Goal: Task Accomplishment & Management: Manage account settings

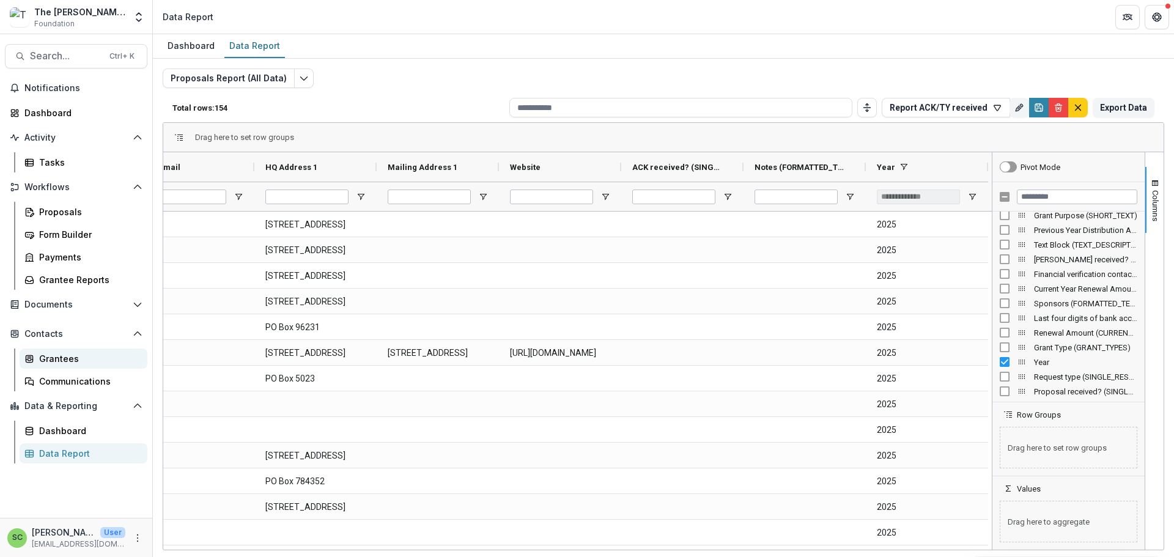
click at [101, 365] on div "Grantees" at bounding box center [88, 358] width 98 height 13
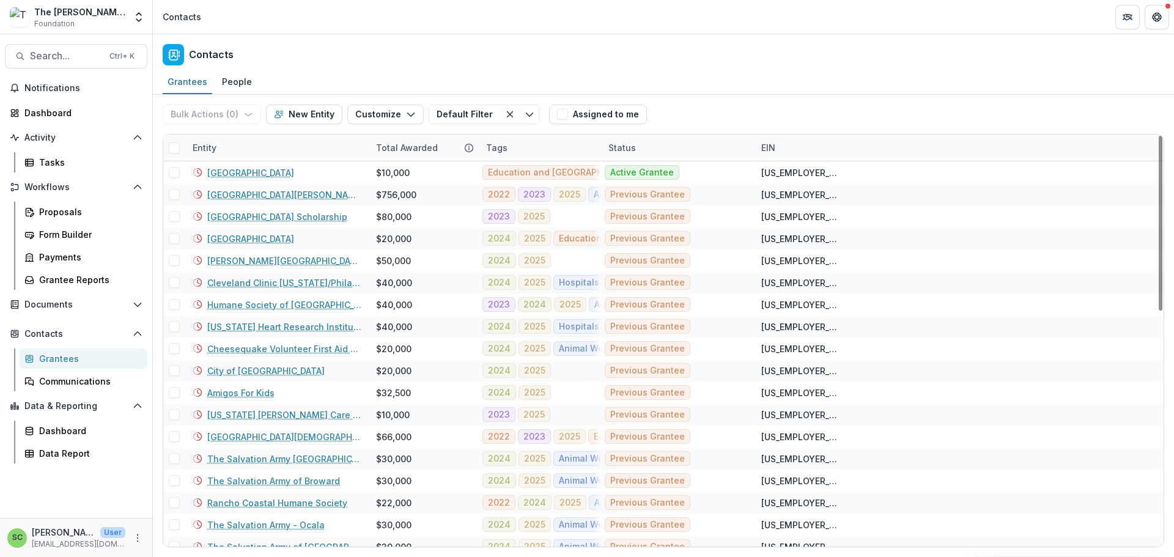
click at [235, 161] on div "Entity" at bounding box center [276, 147] width 183 height 26
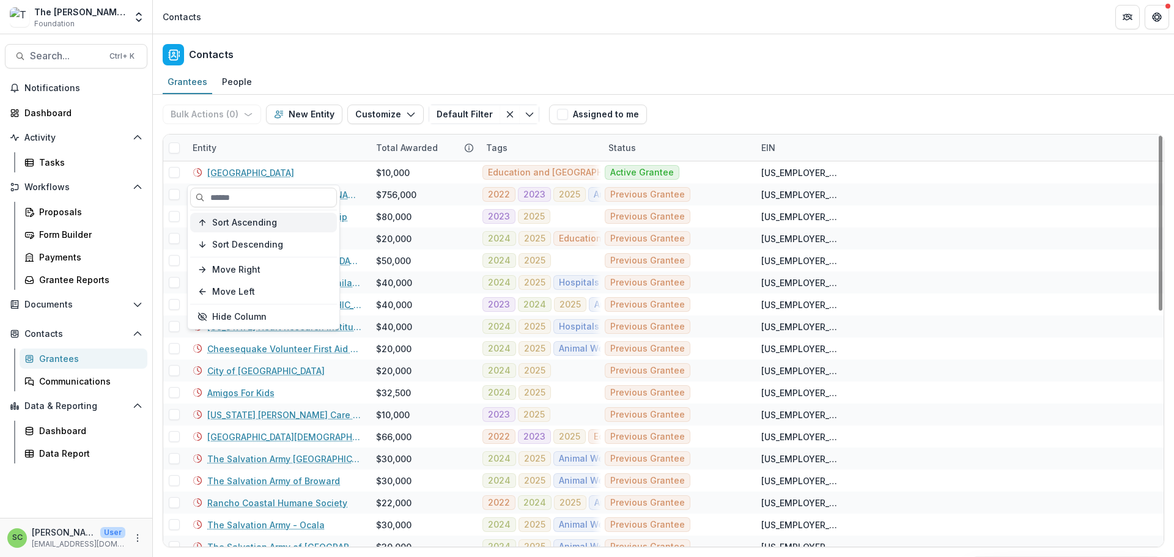
click at [246, 228] on span "Sort Ascending" at bounding box center [244, 223] width 65 height 10
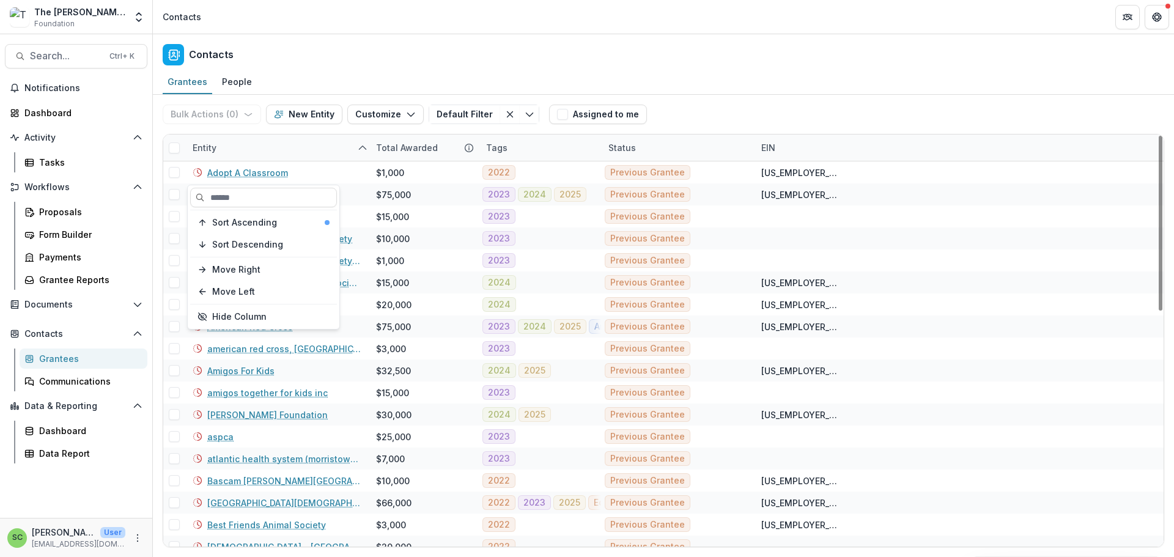
click at [307, 161] on div "Entity" at bounding box center [276, 147] width 183 height 26
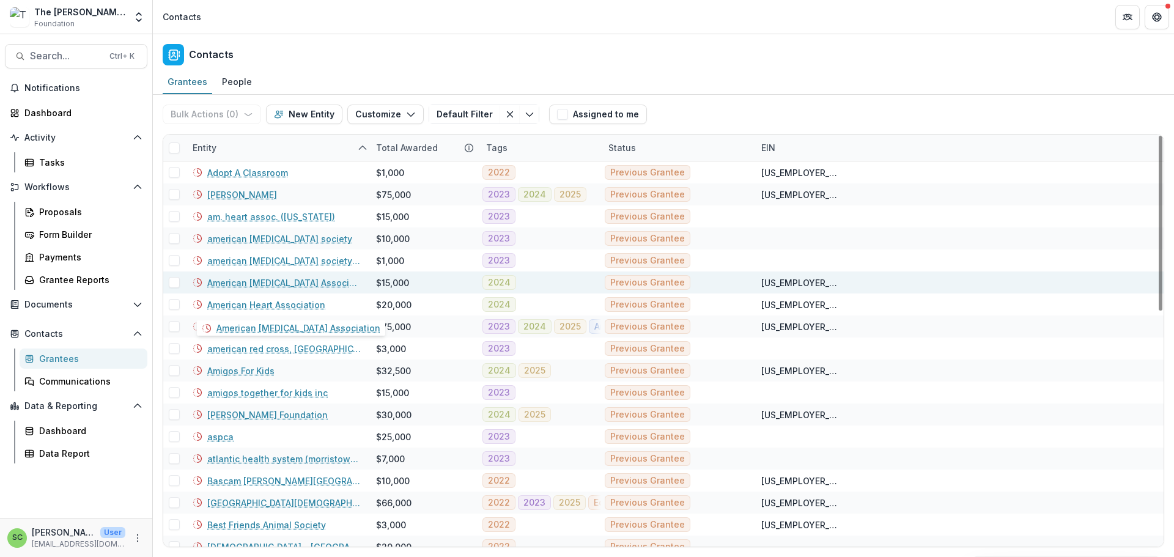
click at [259, 289] on link "American [MEDICAL_DATA] Association" at bounding box center [284, 282] width 154 height 13
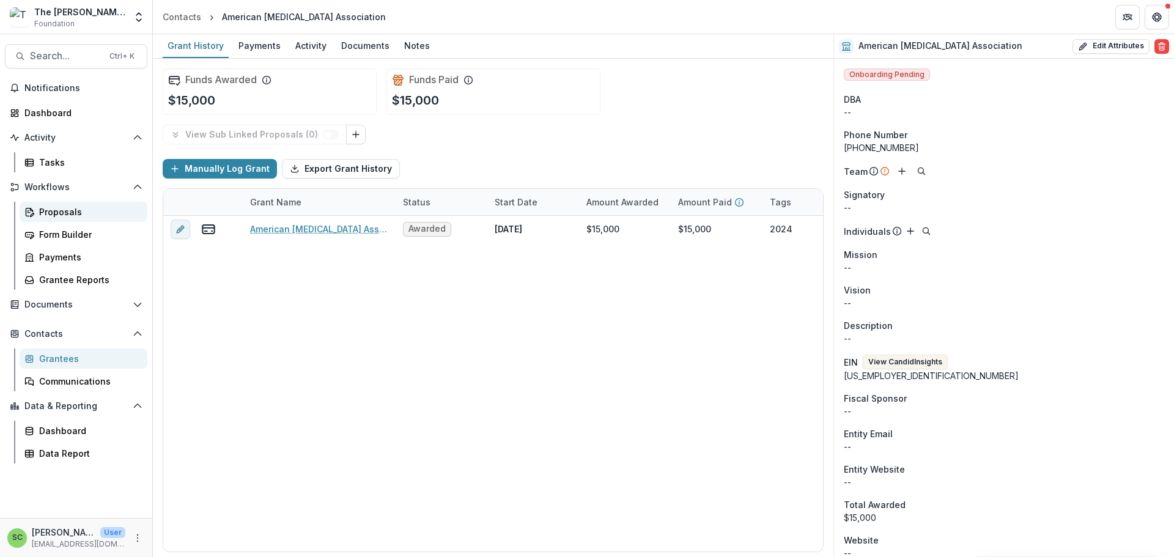
click at [65, 218] on div "Proposals" at bounding box center [88, 211] width 98 height 13
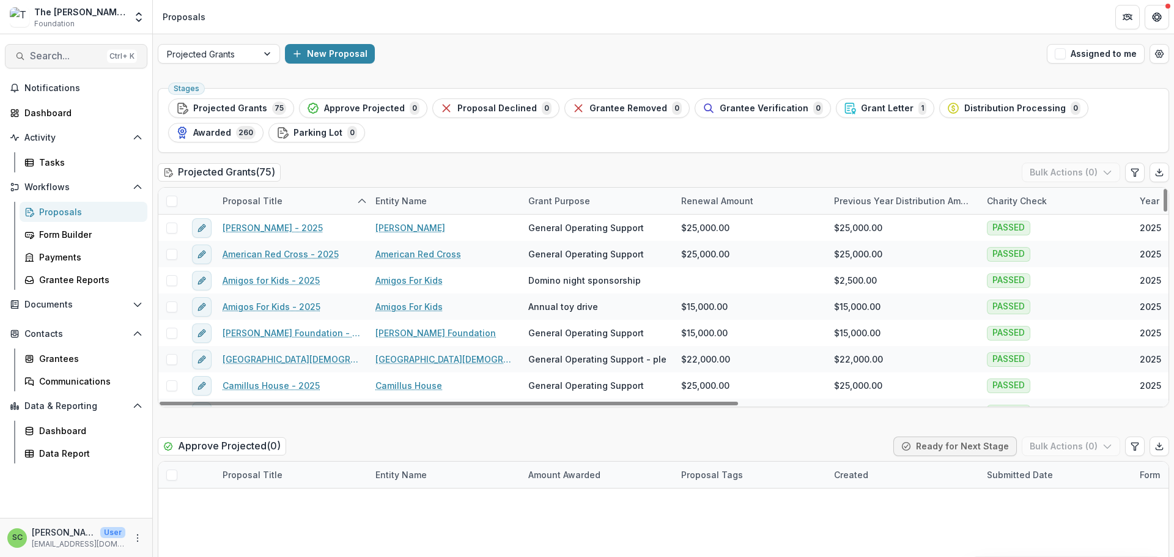
click at [55, 57] on button "Search... Ctrl + K" at bounding box center [76, 56] width 142 height 24
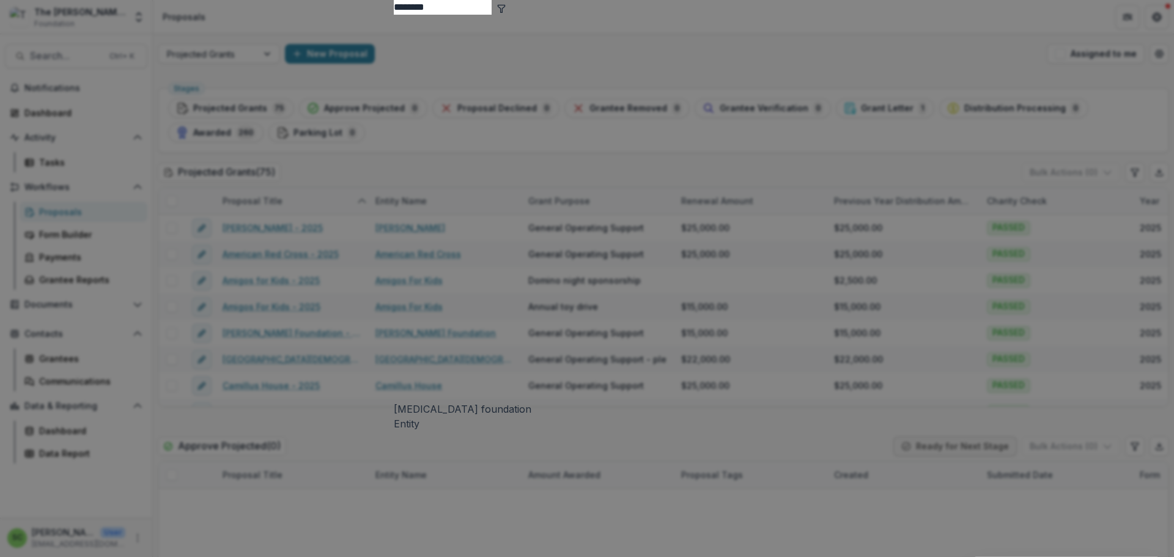
type input "********"
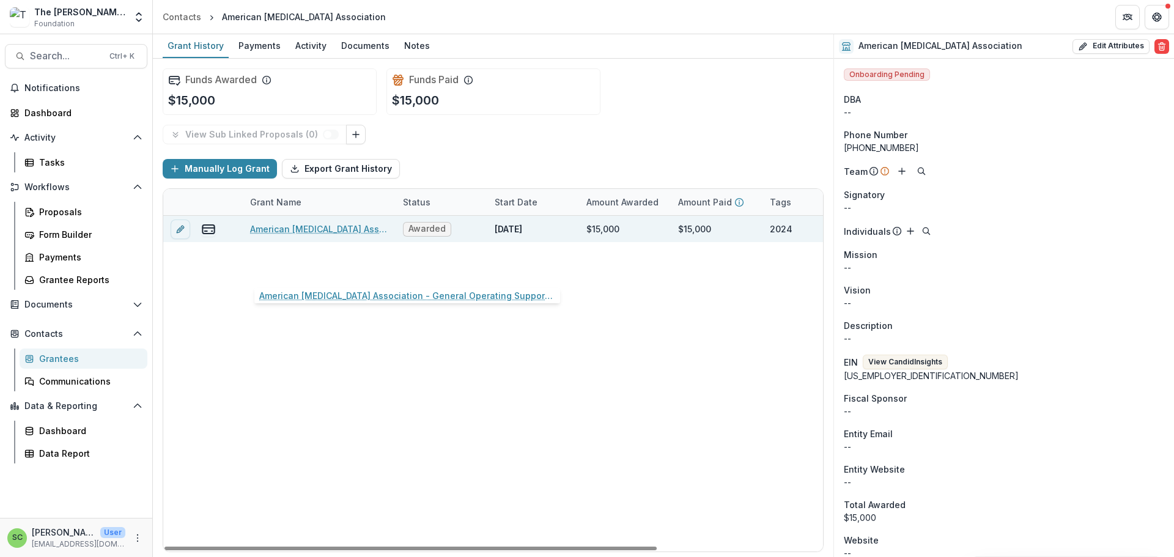
click at [307, 235] on link "American [MEDICAL_DATA] Association - General Operating Support-2024" at bounding box center [319, 229] width 138 height 13
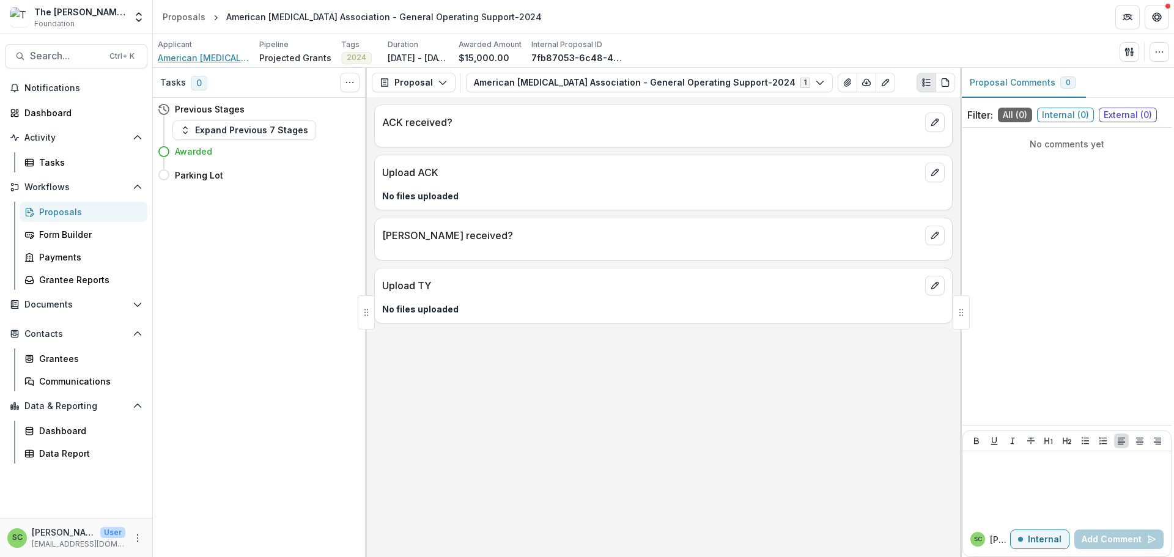
click at [198, 64] on span "American [MEDICAL_DATA] Association" at bounding box center [204, 57] width 92 height 13
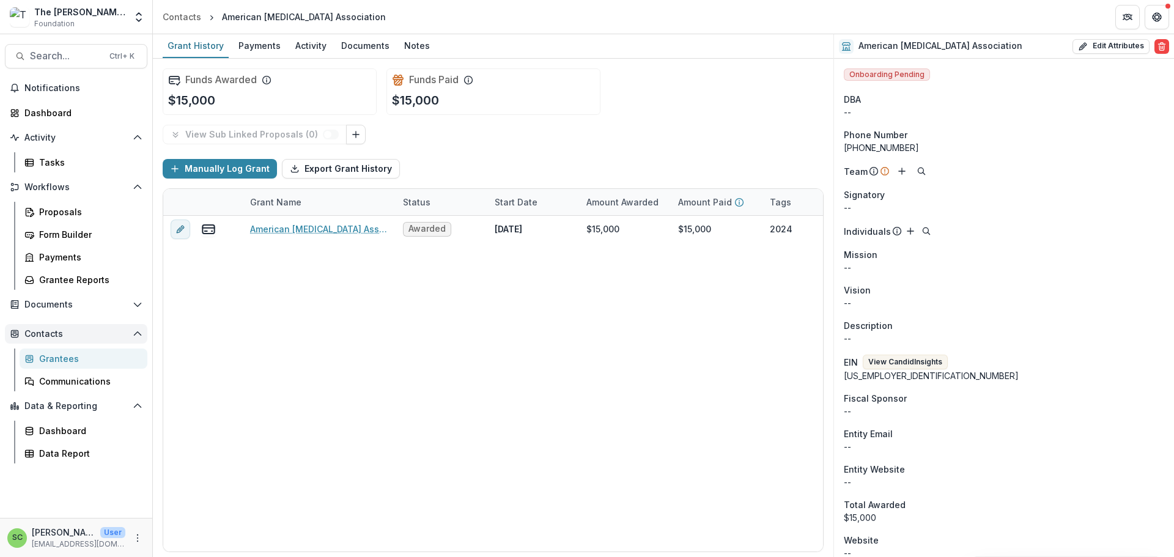
scroll to position [82, 0]
click at [76, 460] on div "Data Report" at bounding box center [88, 453] width 98 height 13
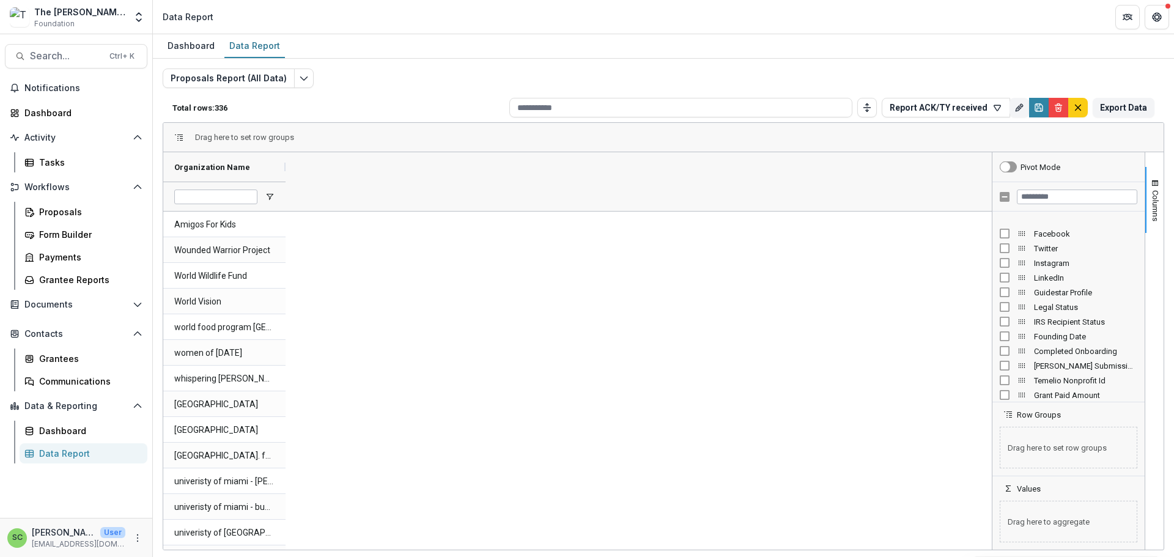
scroll to position [734, 0]
click at [1024, 204] on input "Filter Columns Input" at bounding box center [1077, 196] width 120 height 15
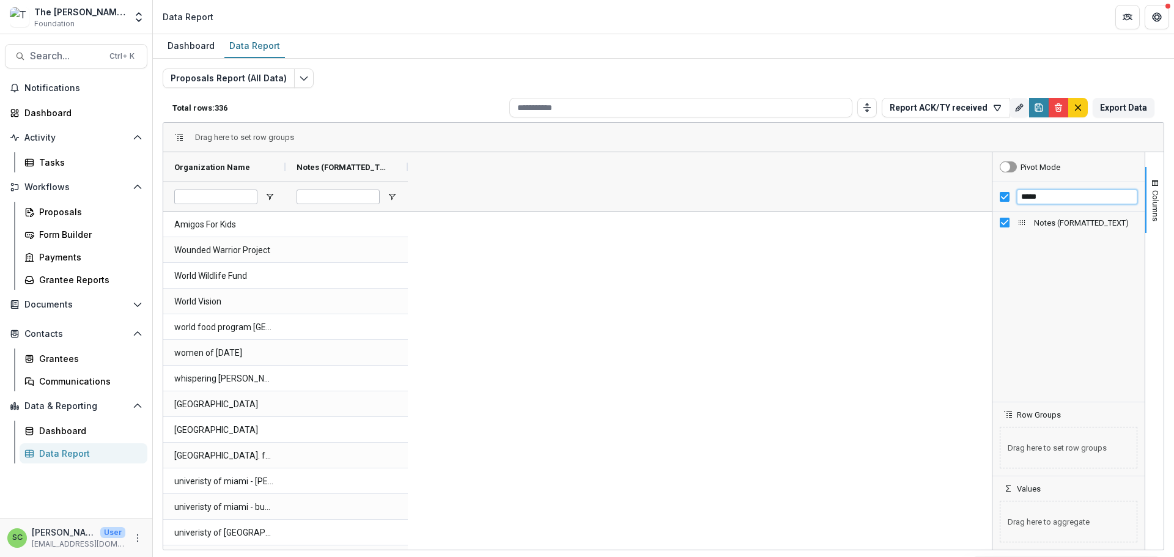
click at [1041, 204] on input "*****" at bounding box center [1077, 196] width 120 height 15
type input "*"
type input "****"
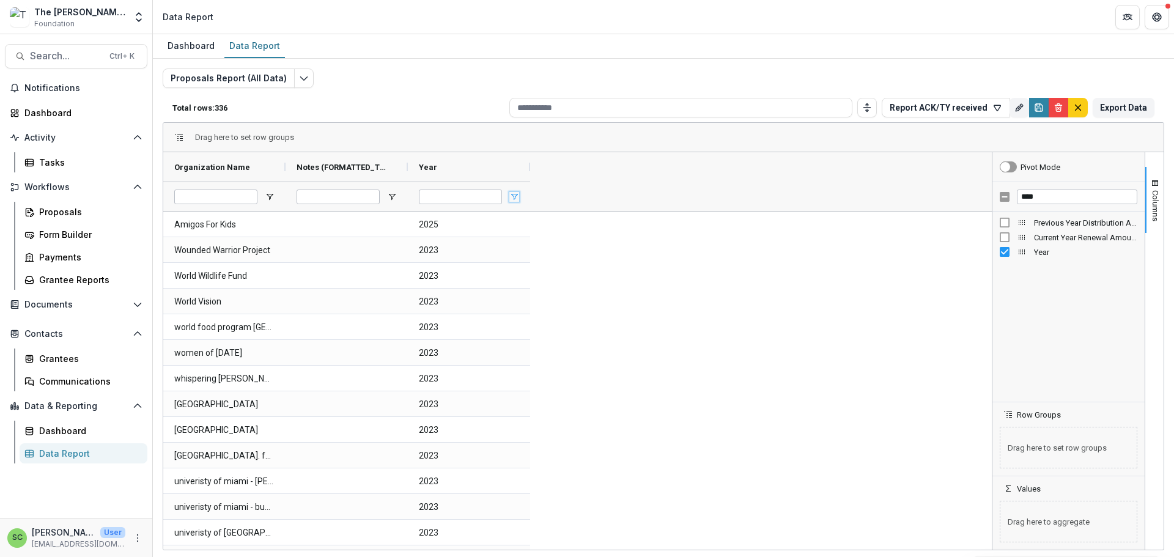
click at [517, 202] on span "Open Filter Menu" at bounding box center [514, 197] width 10 height 10
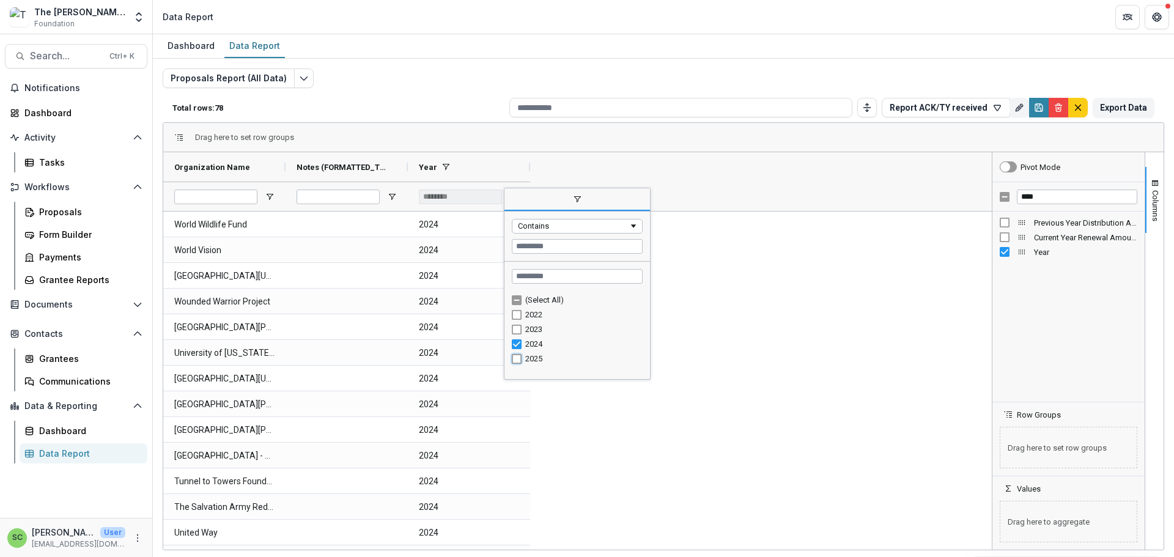
type input "**********"
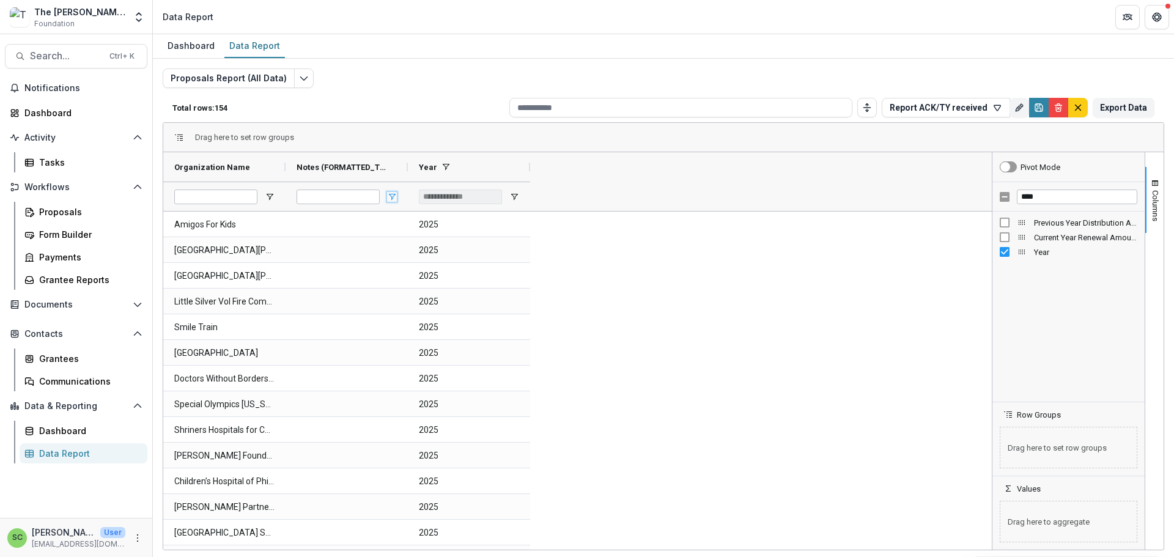
click at [391, 202] on span "Open Filter Menu" at bounding box center [392, 197] width 10 height 10
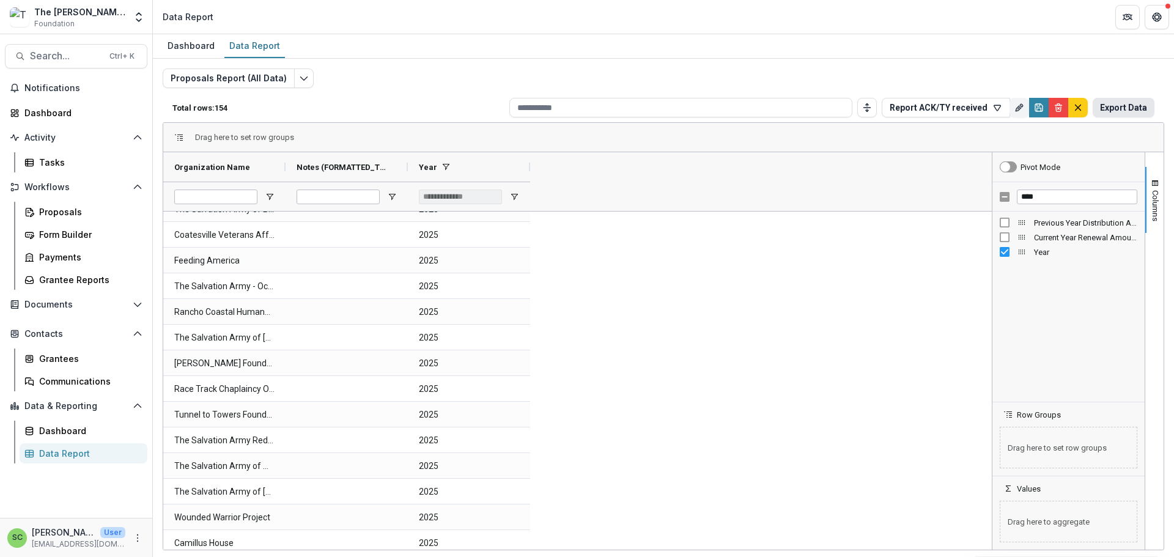
click at [1103, 117] on button "Export Data" at bounding box center [1123, 108] width 62 height 20
click at [61, 365] on div "Grantees" at bounding box center [88, 358] width 98 height 13
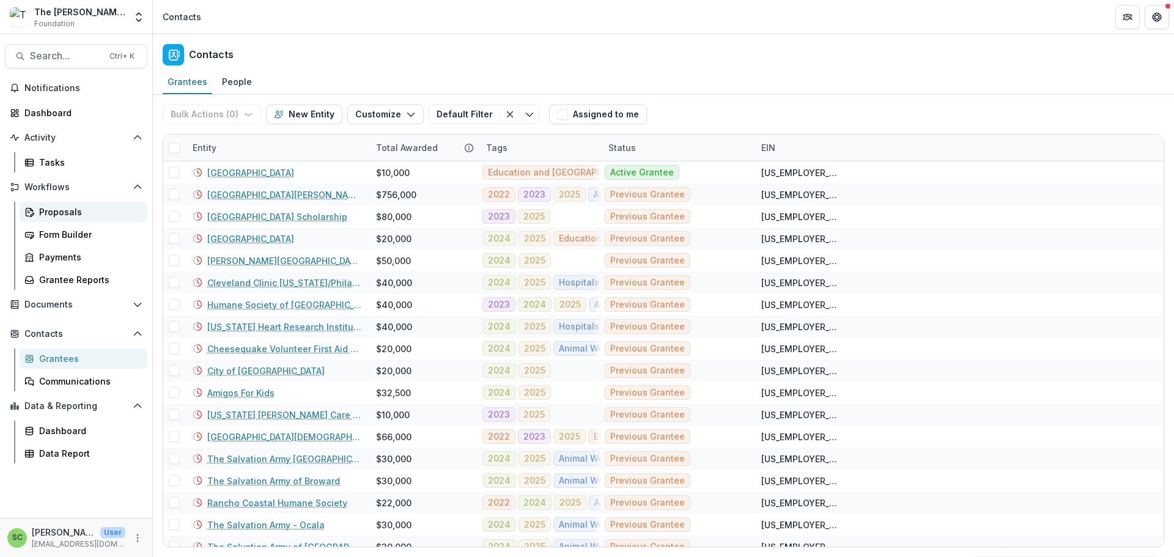
click at [73, 218] on div "Proposals" at bounding box center [88, 211] width 98 height 13
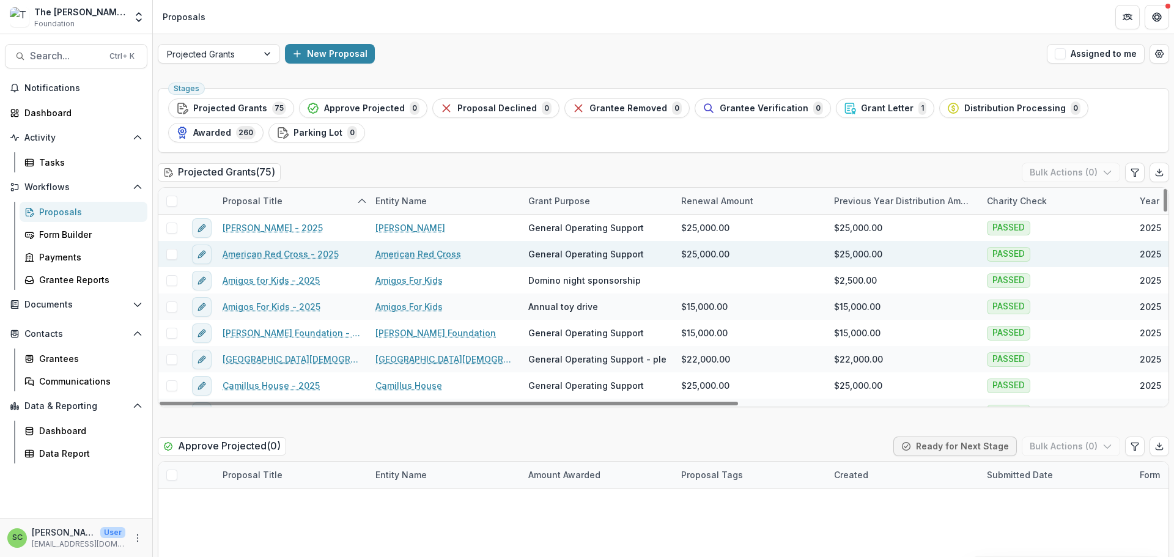
click at [414, 260] on link "American Red Cross" at bounding box center [418, 254] width 86 height 13
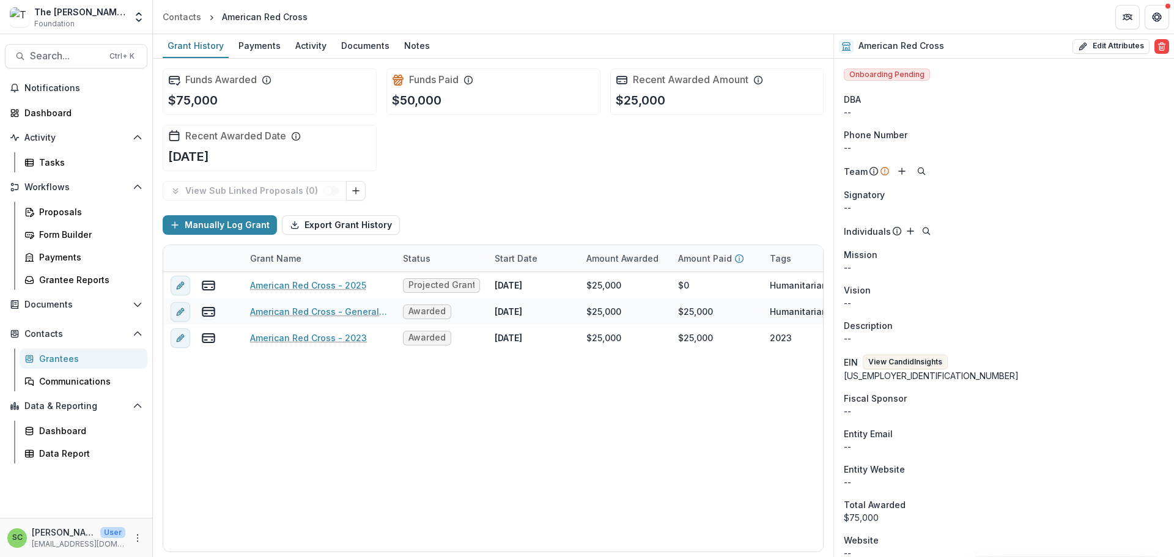
click at [890, 154] on div "--" at bounding box center [1004, 147] width 320 height 13
click at [1089, 53] on button "Edit Attributes" at bounding box center [1110, 46] width 77 height 15
select select
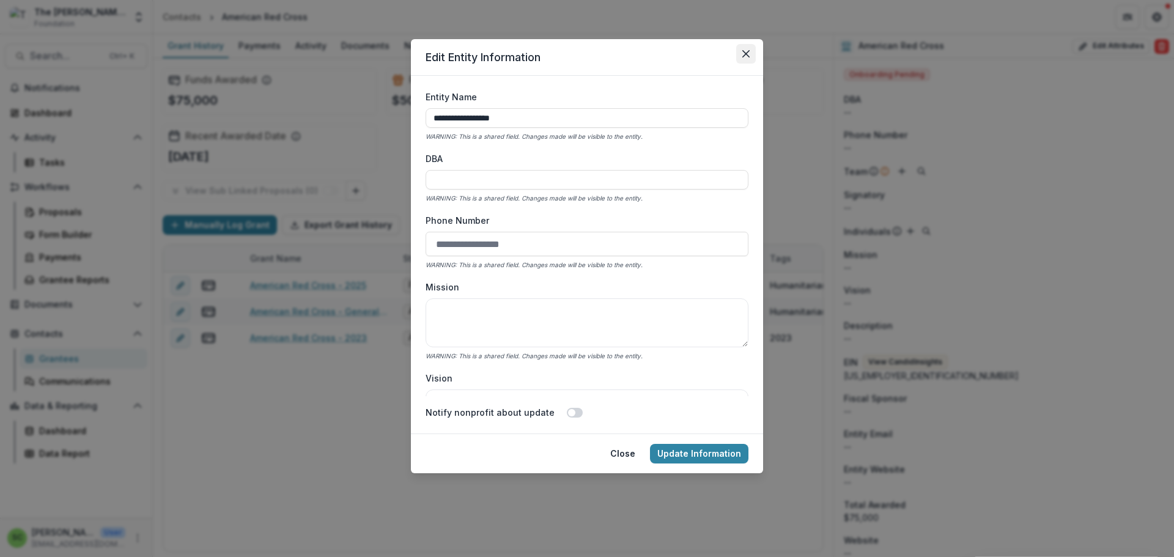
click at [756, 64] on button "Close" at bounding box center [746, 54] width 20 height 20
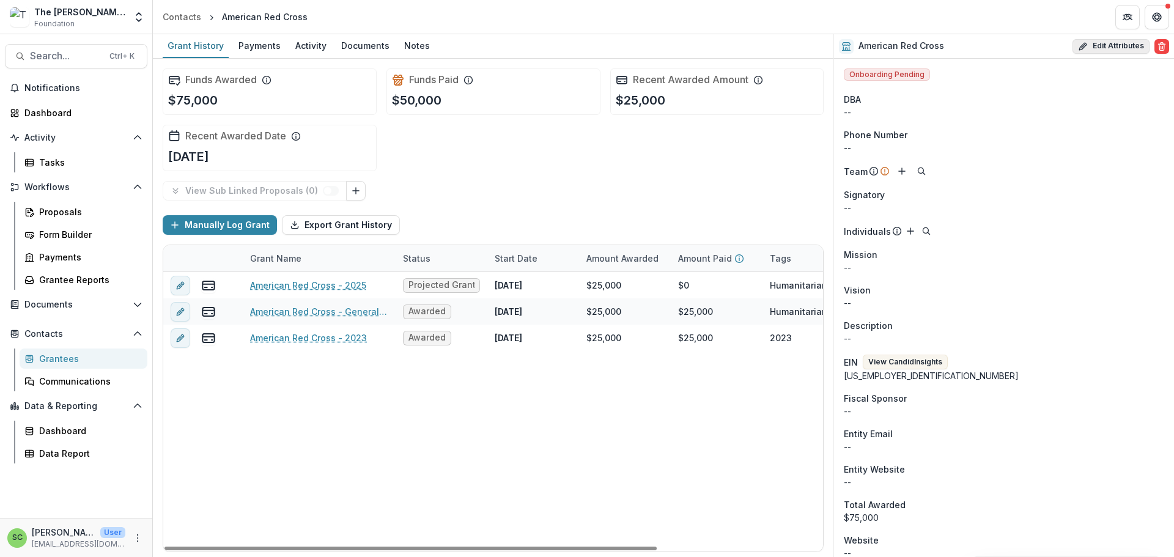
click at [1094, 52] on button "Edit Attributes" at bounding box center [1110, 46] width 77 height 15
select select
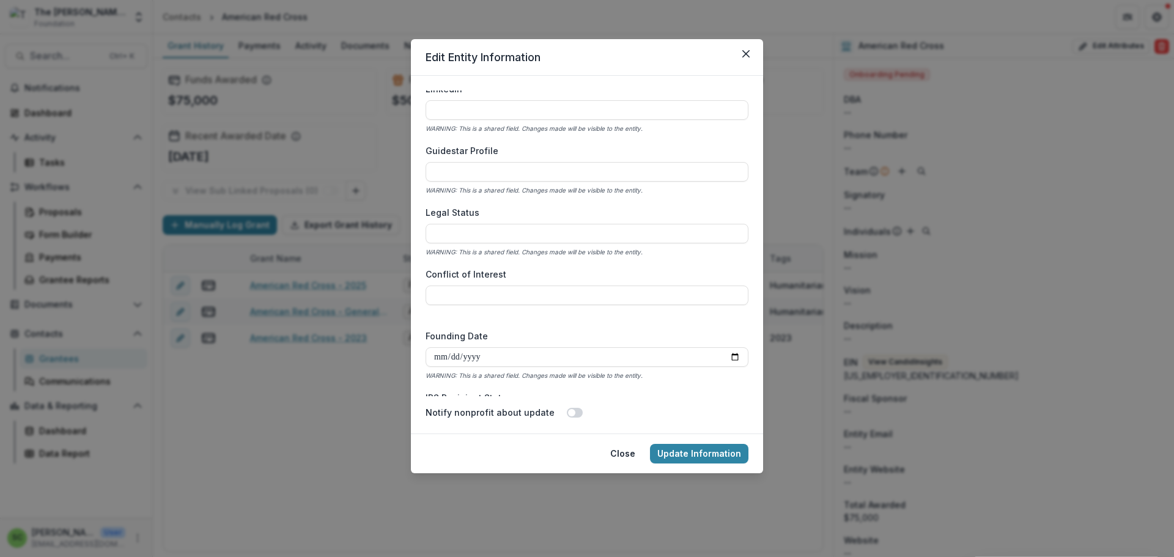
scroll to position [1712, 0]
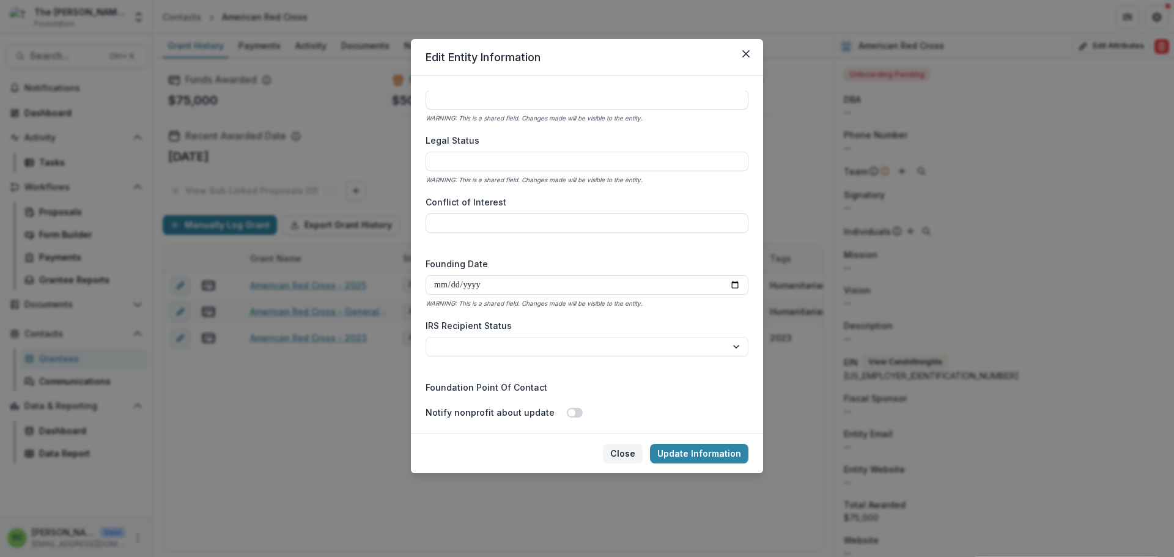
click at [641, 463] on button "Close" at bounding box center [623, 454] width 40 height 20
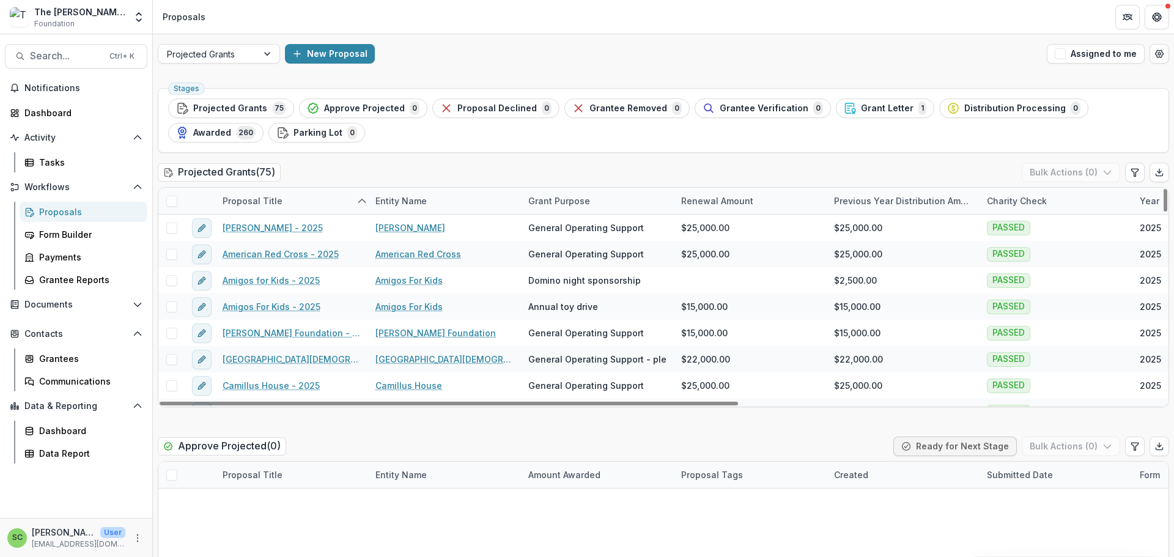
click at [350, 214] on div "Proposal Title" at bounding box center [291, 201] width 153 height 26
click at [360, 187] on div "Projected Grants ( 75 ) Bulk Actions ( 0 )" at bounding box center [663, 175] width 1011 height 24
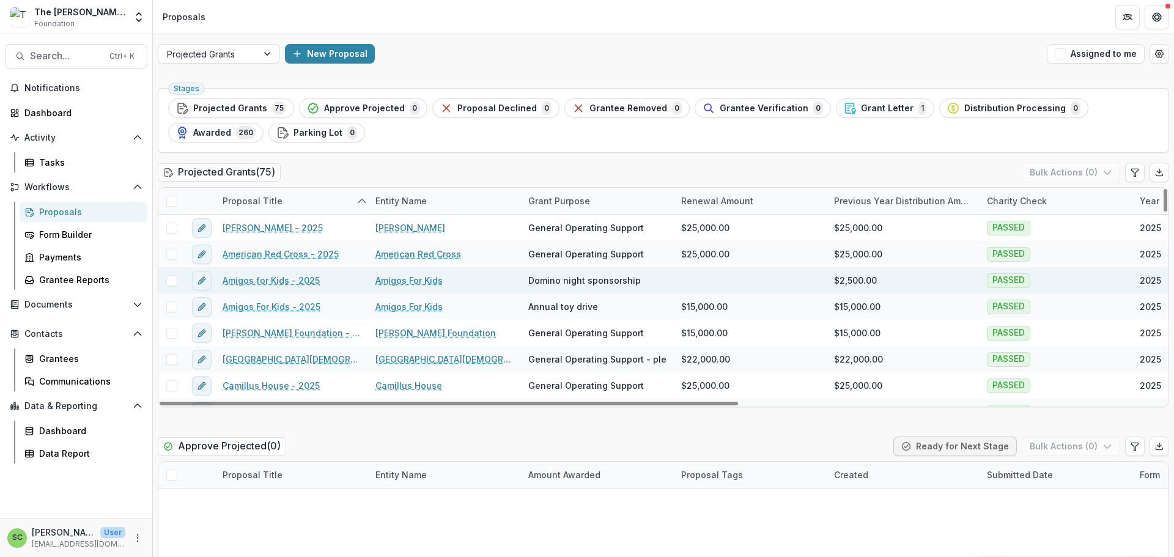
click at [396, 287] on link "Amigos For Kids" at bounding box center [408, 280] width 67 height 13
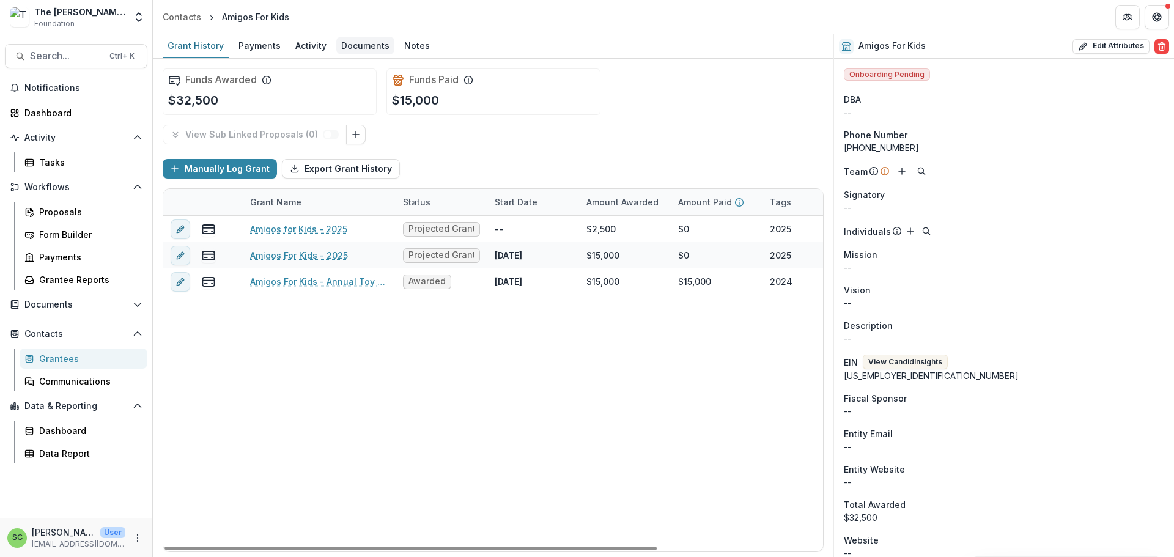
click at [394, 51] on div "Documents" at bounding box center [365, 46] width 58 height 18
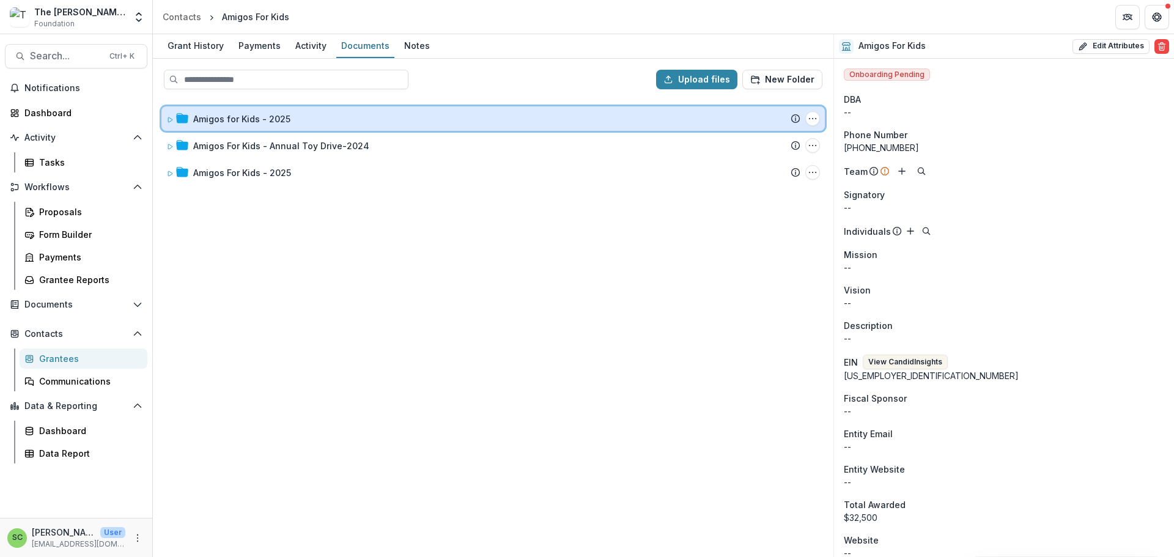
click at [174, 123] on icon at bounding box center [169, 119] width 7 height 7
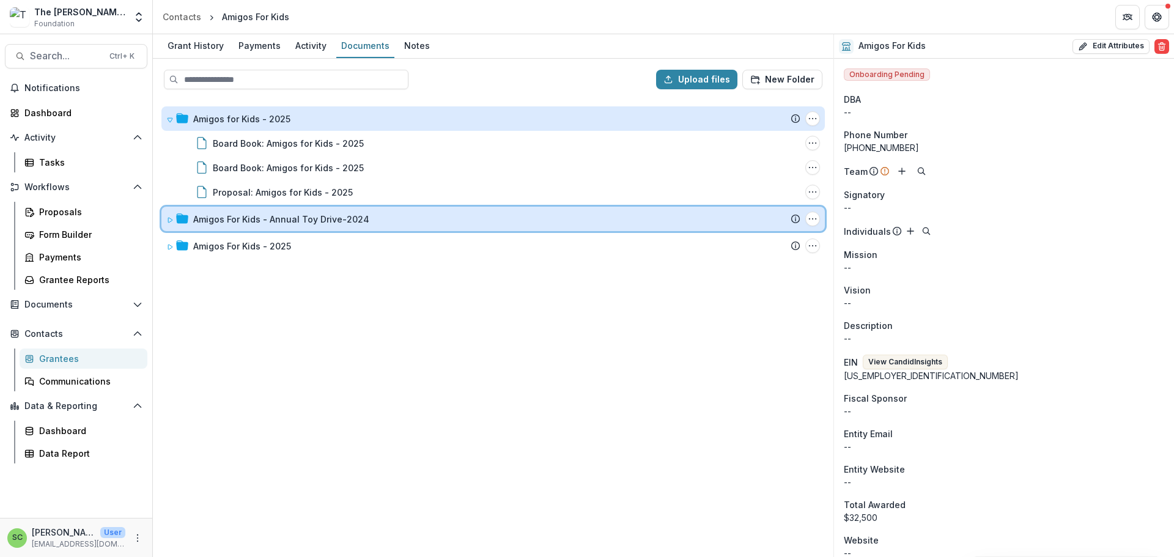
click at [174, 224] on icon at bounding box center [169, 219] width 7 height 7
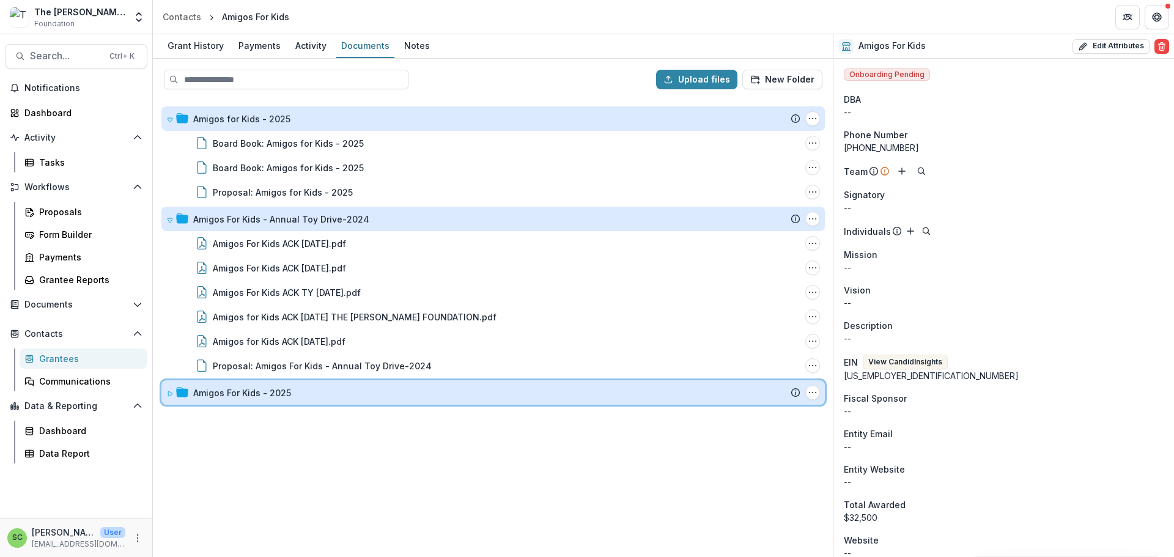
click at [172, 396] on icon at bounding box center [170, 393] width 4 height 5
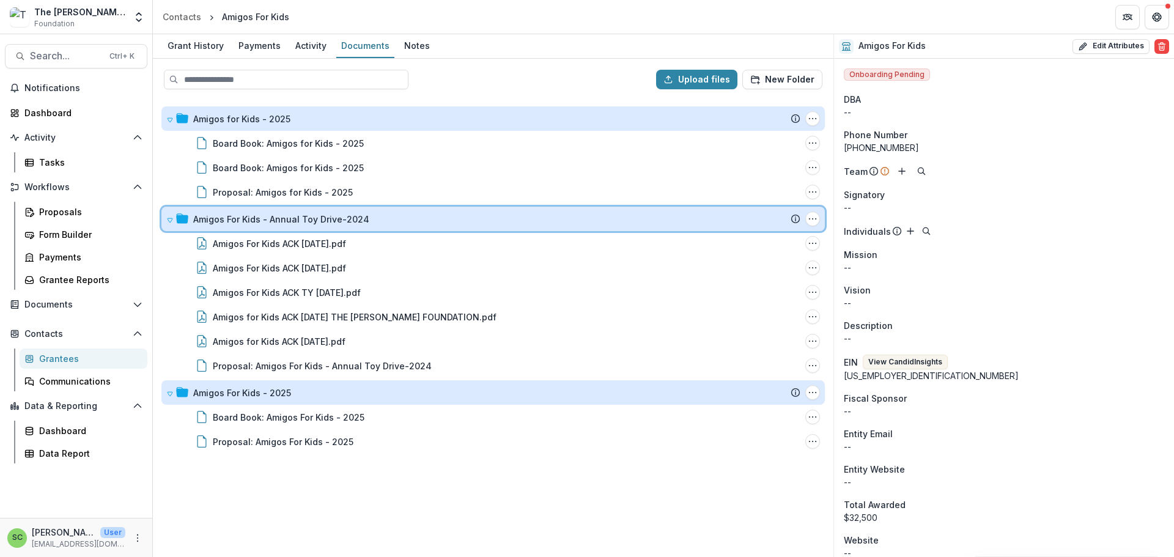
click at [614, 226] on div "Amigos For Kids - Annual Toy Drive-2024" at bounding box center [496, 219] width 607 height 13
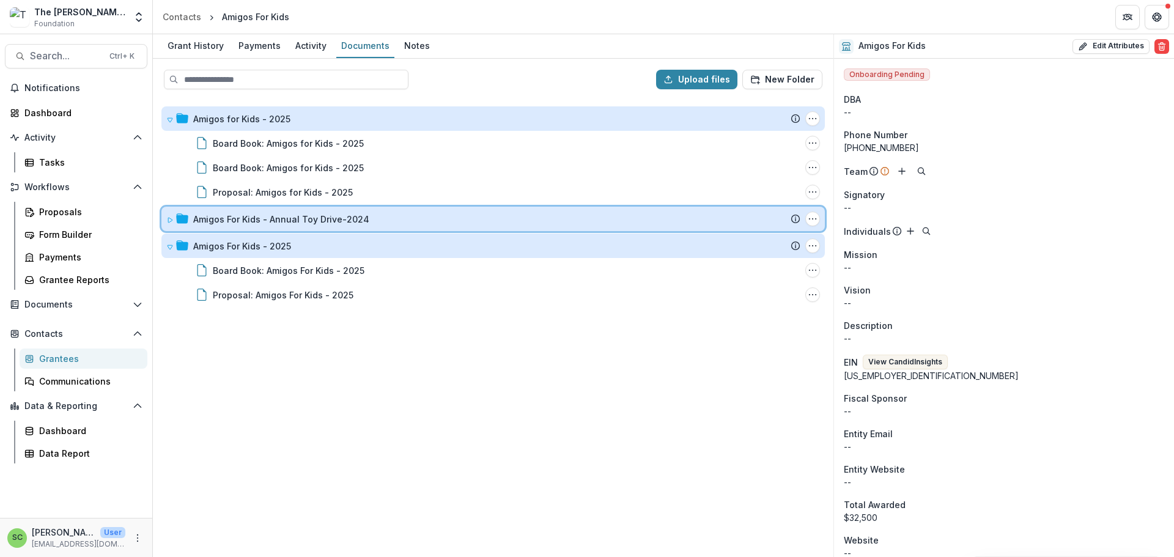
click at [172, 224] on icon at bounding box center [169, 219] width 7 height 7
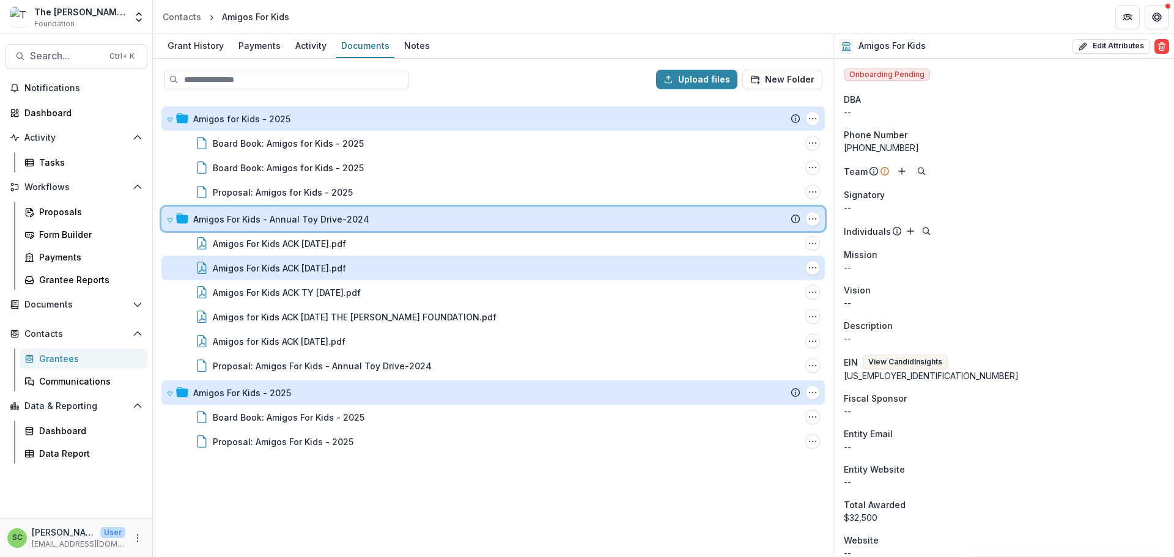
scroll to position [14, 0]
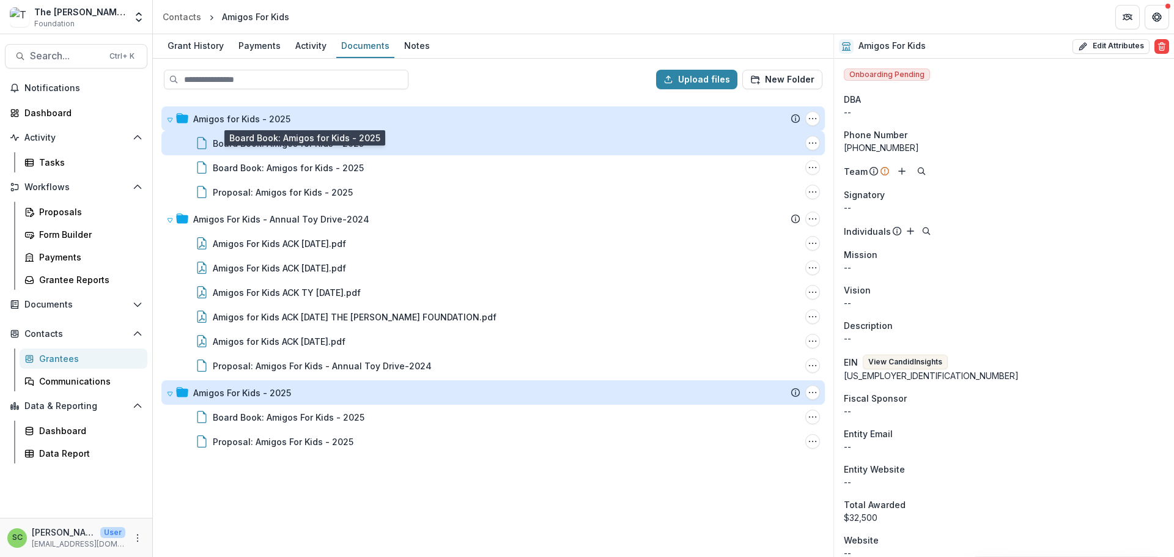
click at [325, 150] on div "Board Book: Amigos for Kids - 2025" at bounding box center [288, 143] width 151 height 13
click at [325, 161] on div "Loading..." at bounding box center [586, 279] width 673 height 377
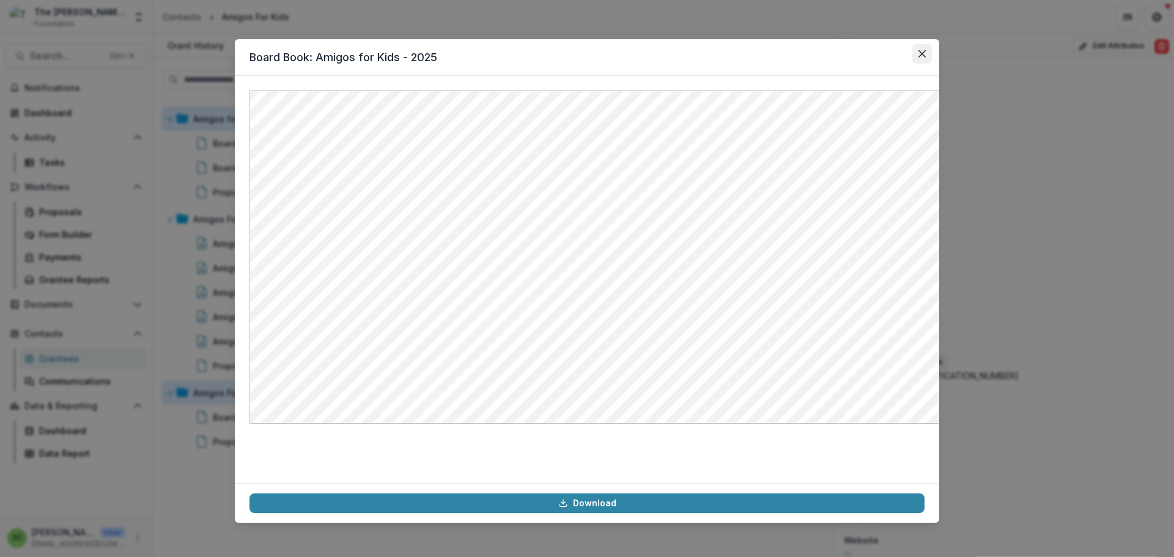
click at [925, 57] on icon "Close" at bounding box center [921, 53] width 7 height 7
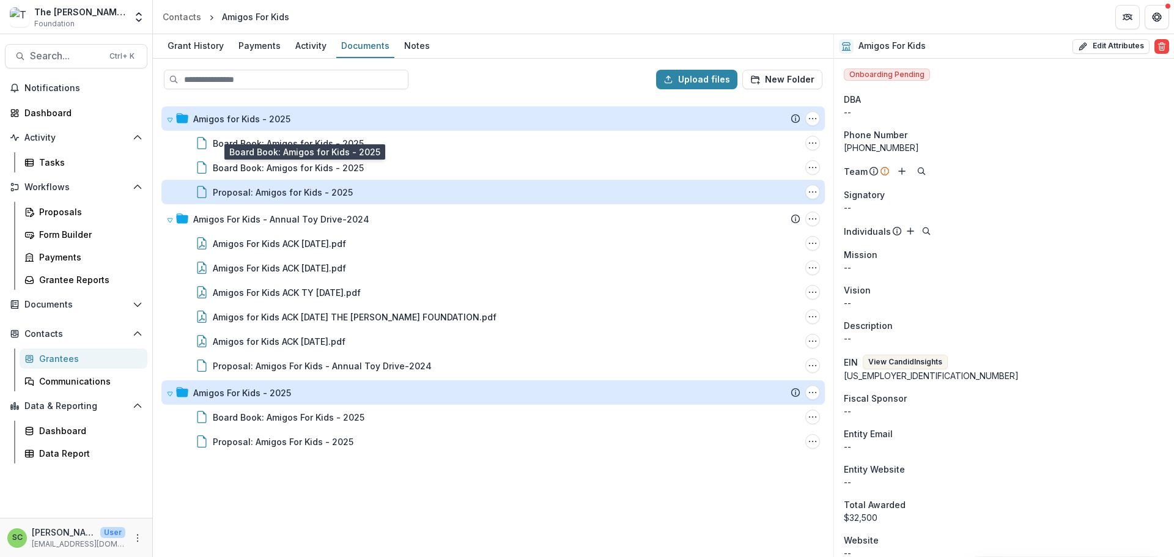
scroll to position [0, 0]
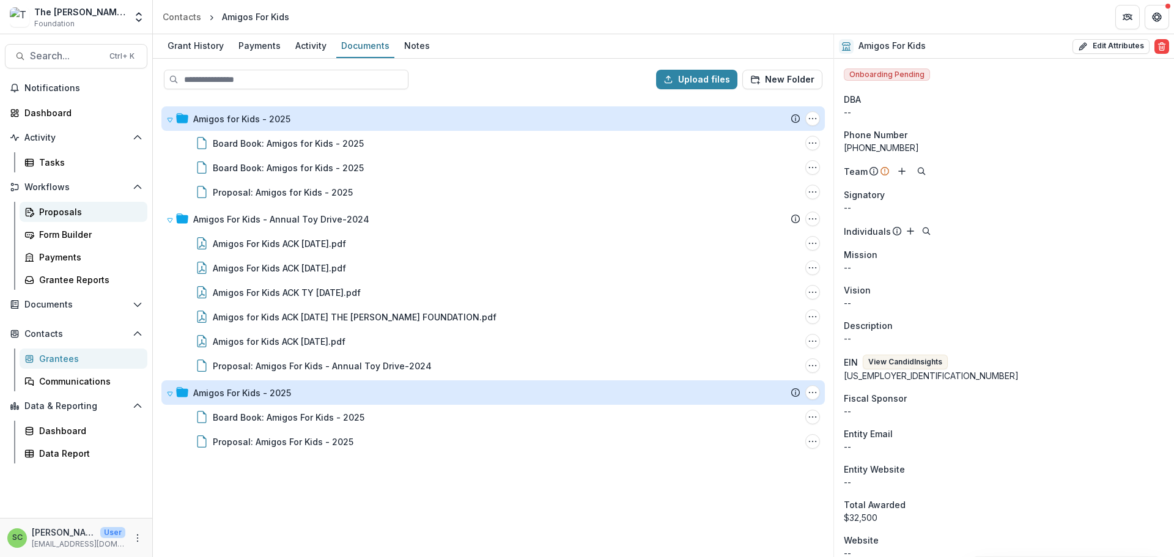
click at [82, 218] on div "Proposals" at bounding box center [88, 211] width 98 height 13
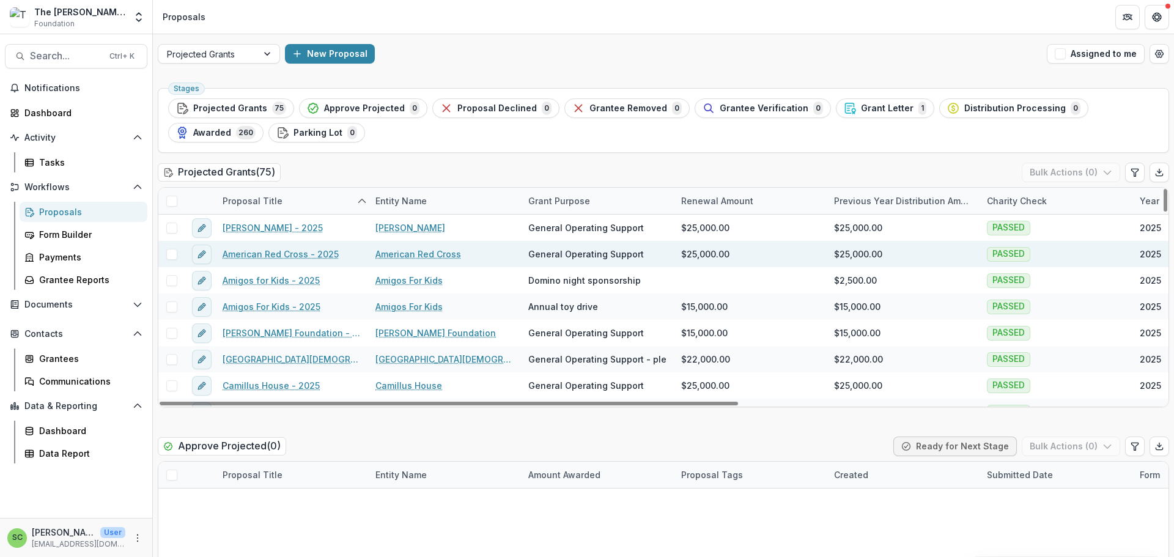
click at [430, 260] on link "American Red Cross" at bounding box center [418, 254] width 86 height 13
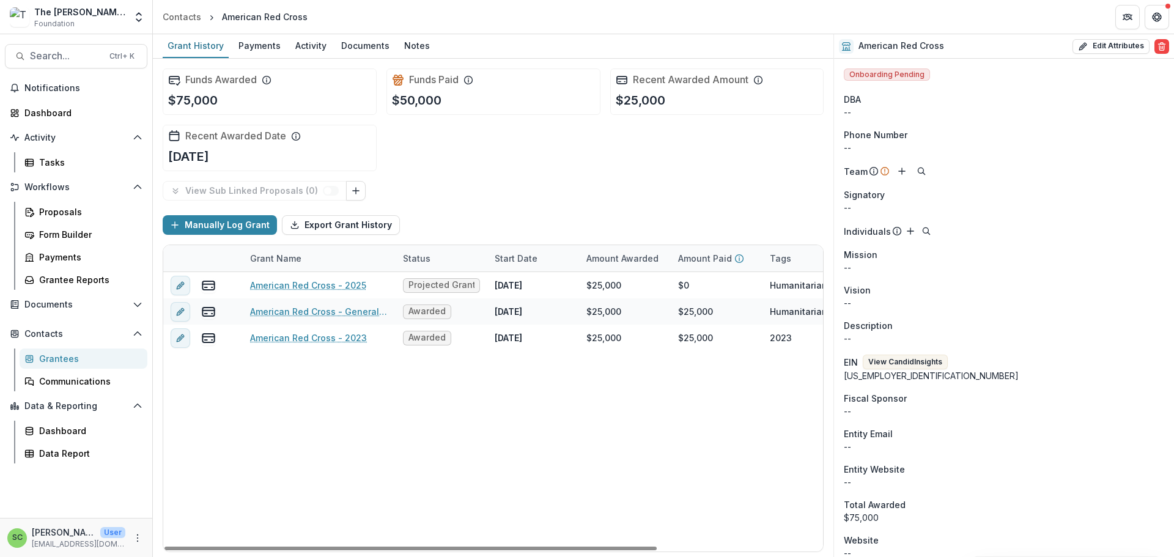
click at [408, 265] on div "Status" at bounding box center [416, 258] width 42 height 13
click at [379, 271] on div "Grant Name" at bounding box center [319, 258] width 153 height 26
click at [375, 271] on div "Grant Name" at bounding box center [319, 258] width 153 height 26
click at [367, 425] on div "American Red Cross - 2025 Projected Grants [DATE] $25,000 $0 Humanitarian Assis…" at bounding box center [600, 411] width 874 height 279
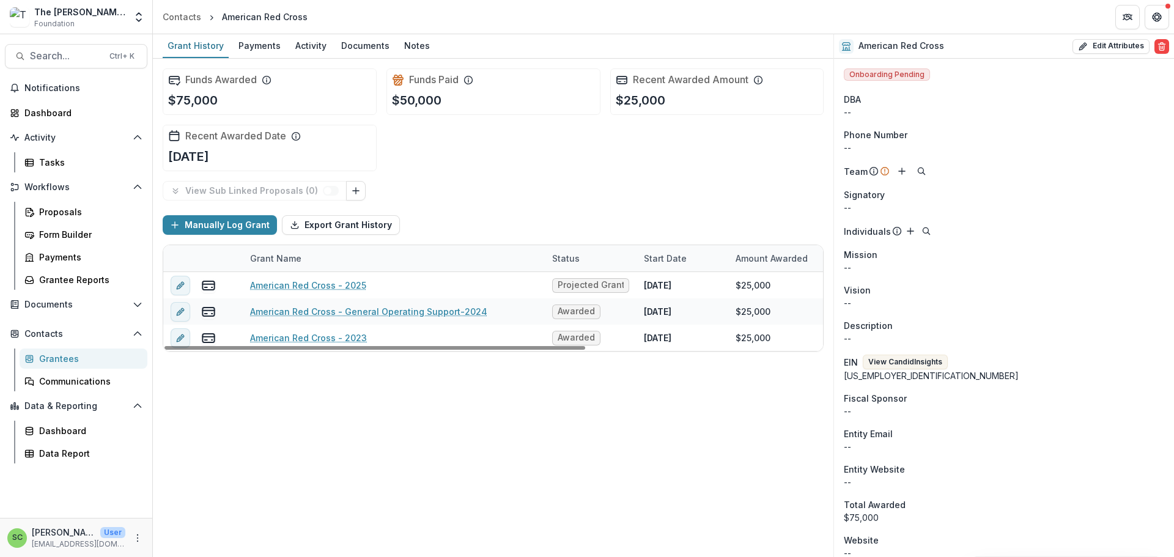
drag, startPoint x: 397, startPoint y: 311, endPoint x: 546, endPoint y: 320, distance: 149.4
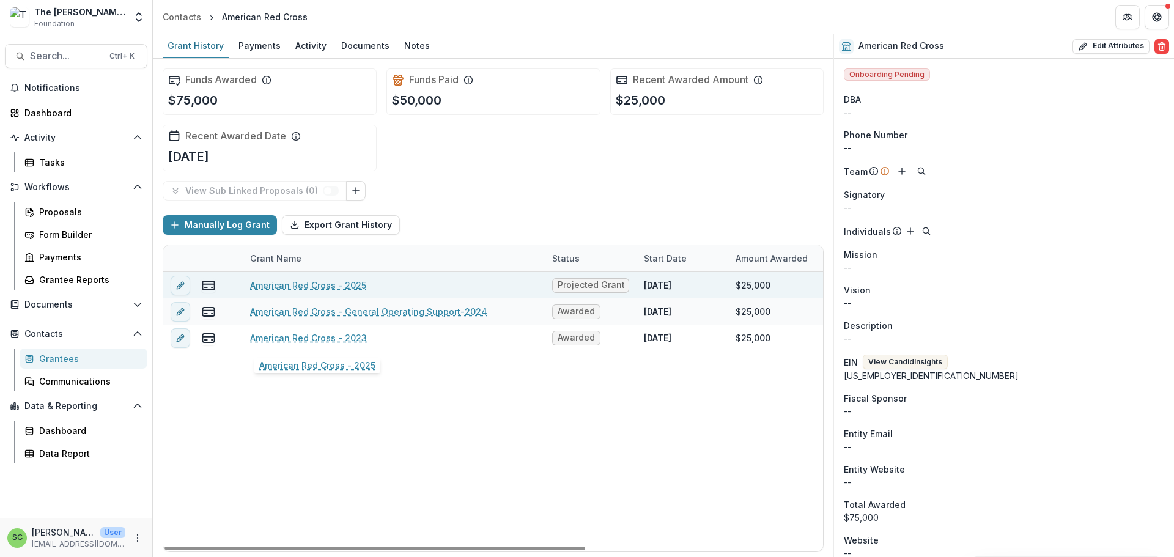
click at [334, 292] on link "American Red Cross - 2025" at bounding box center [308, 285] width 116 height 13
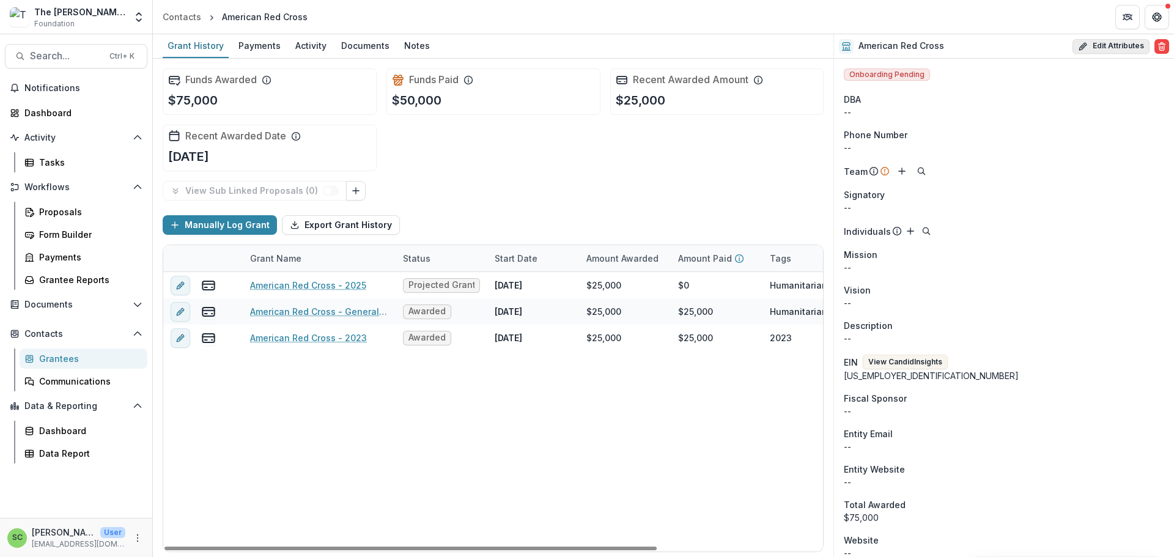
click at [1091, 49] on button "Edit Attributes" at bounding box center [1110, 46] width 77 height 15
select select
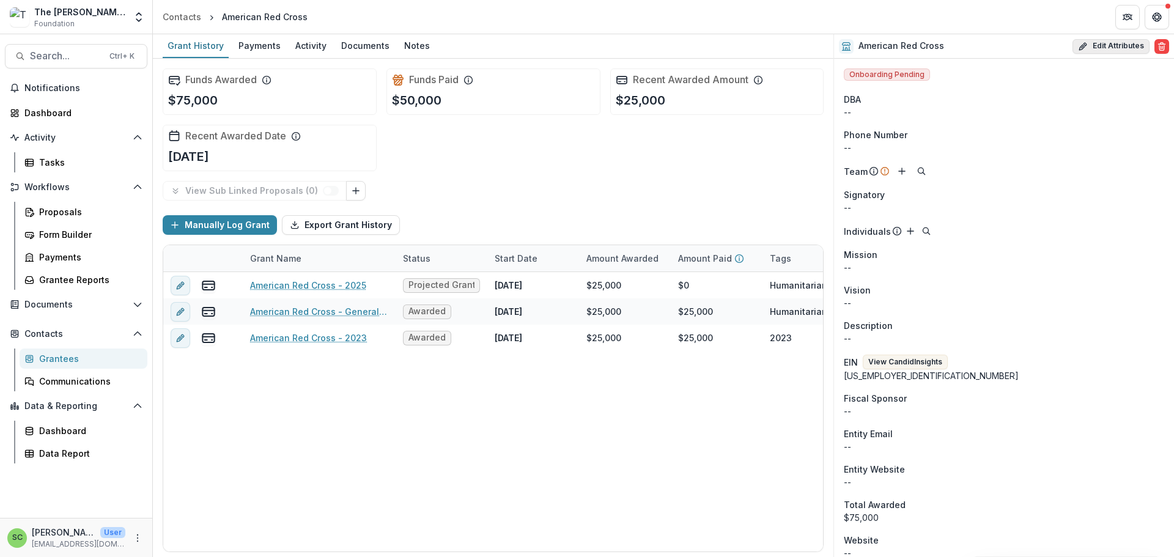
type input "**********"
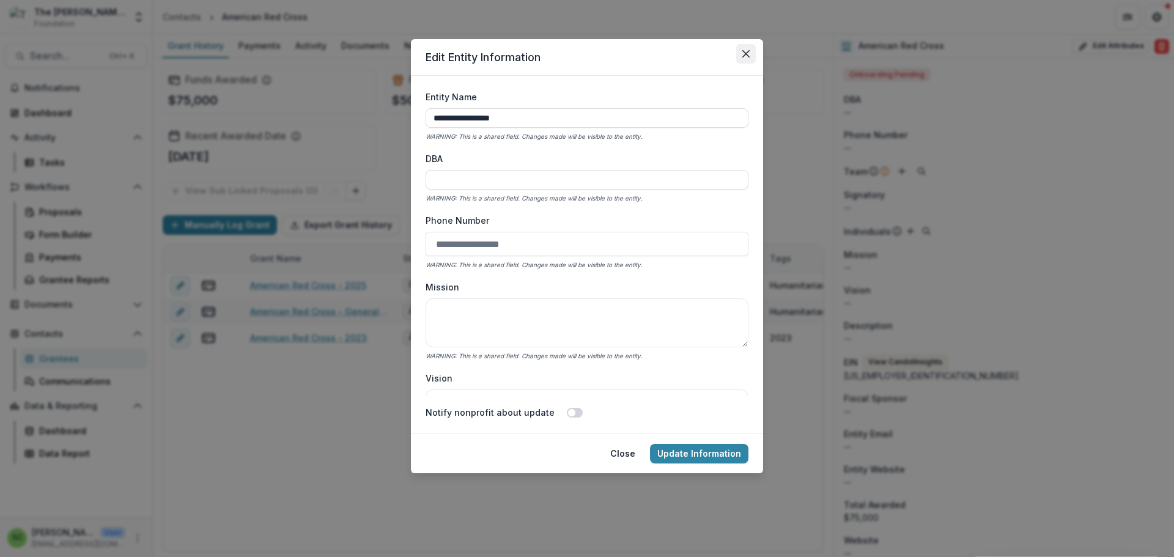
click at [749, 57] on icon "Close" at bounding box center [745, 53] width 7 height 7
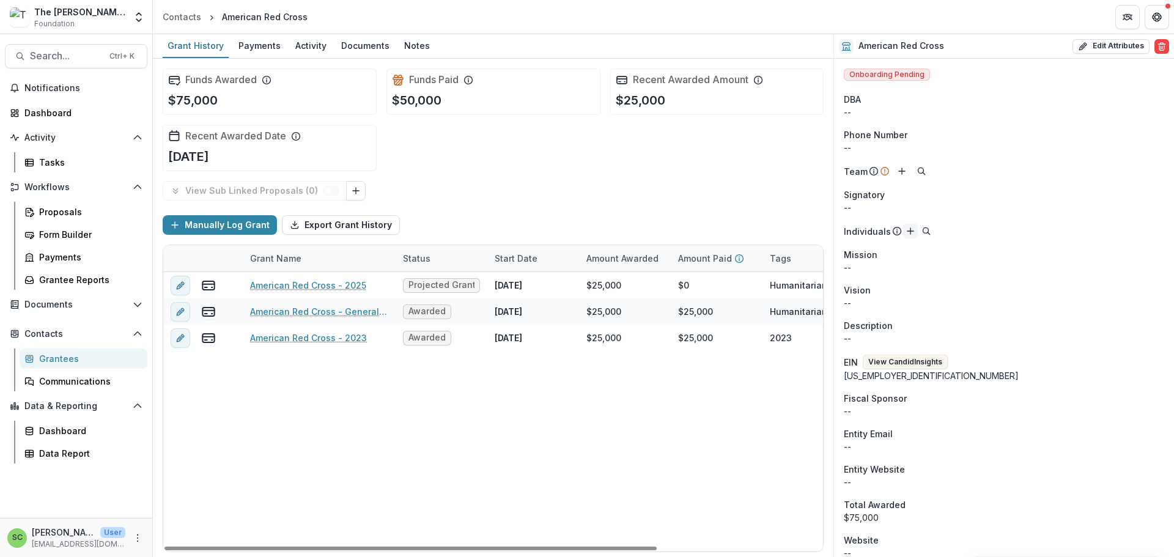
click at [915, 236] on icon "Add" at bounding box center [910, 231] width 10 height 10
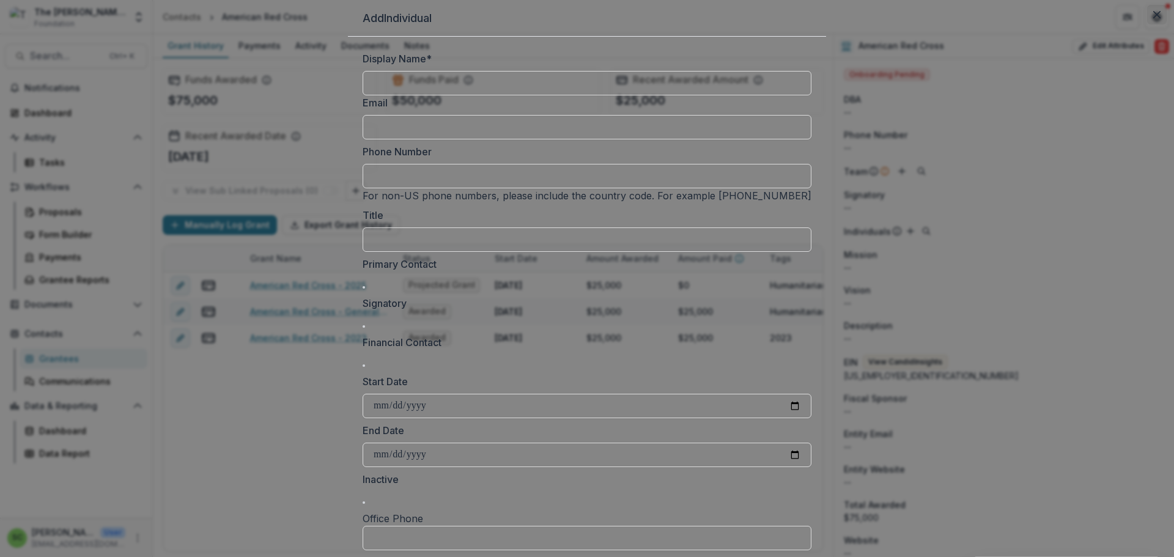
click at [1147, 24] on button "Close" at bounding box center [1157, 15] width 20 height 20
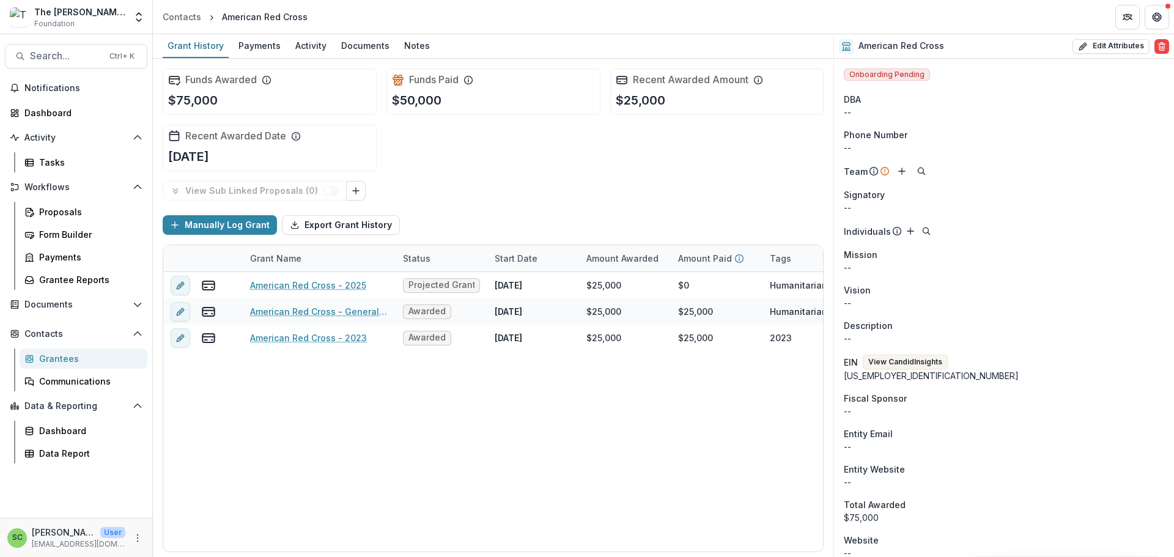
click at [886, 141] on span "Phone Number" at bounding box center [876, 134] width 64 height 13
click at [1096, 47] on button "Edit Attributes" at bounding box center [1110, 46] width 77 height 15
select select
type input "**********"
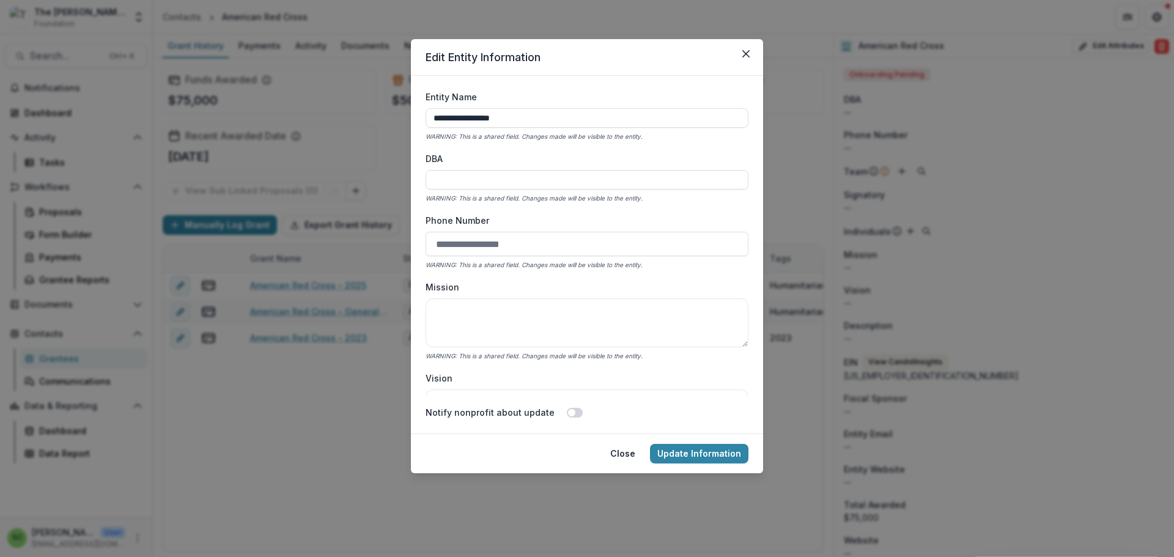
click at [528, 256] on input "Phone Number" at bounding box center [586, 244] width 323 height 24
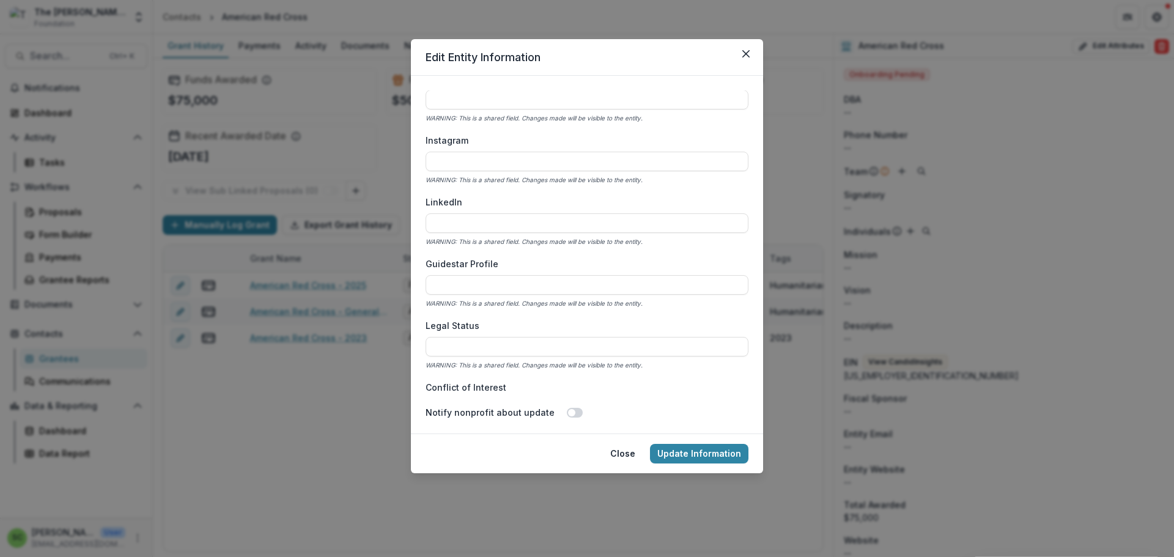
scroll to position [1526, 0]
click at [749, 57] on icon "Close" at bounding box center [745, 53] width 7 height 7
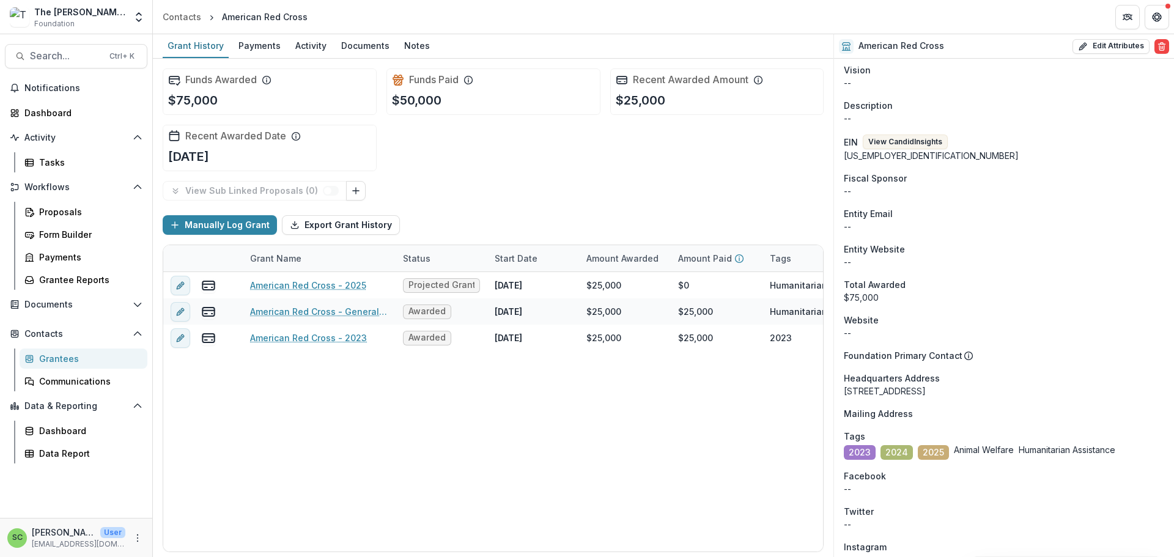
scroll to position [0, 0]
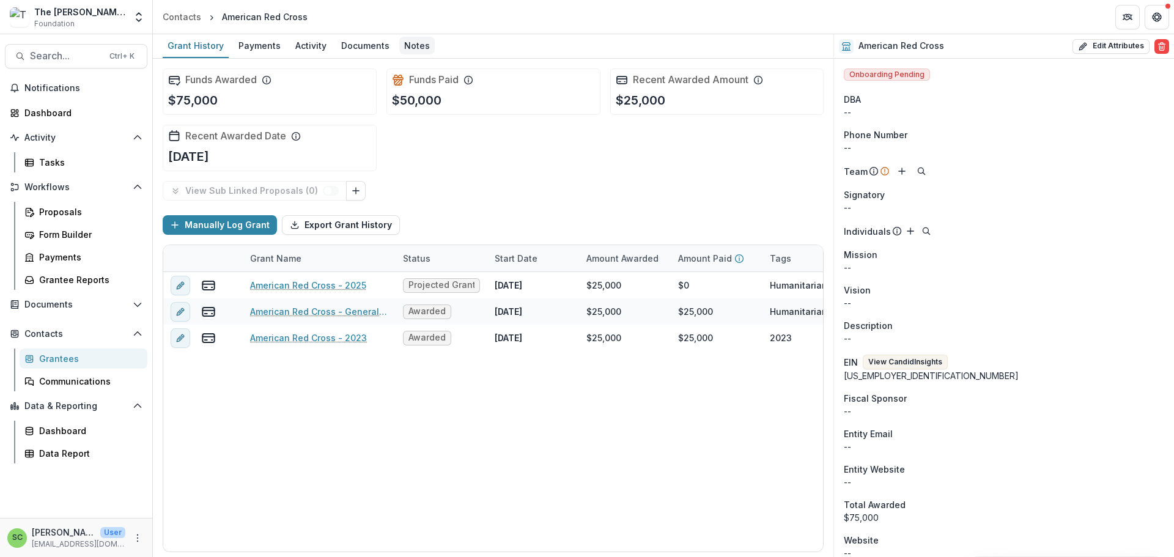
click at [435, 54] on div "Notes" at bounding box center [416, 46] width 35 height 18
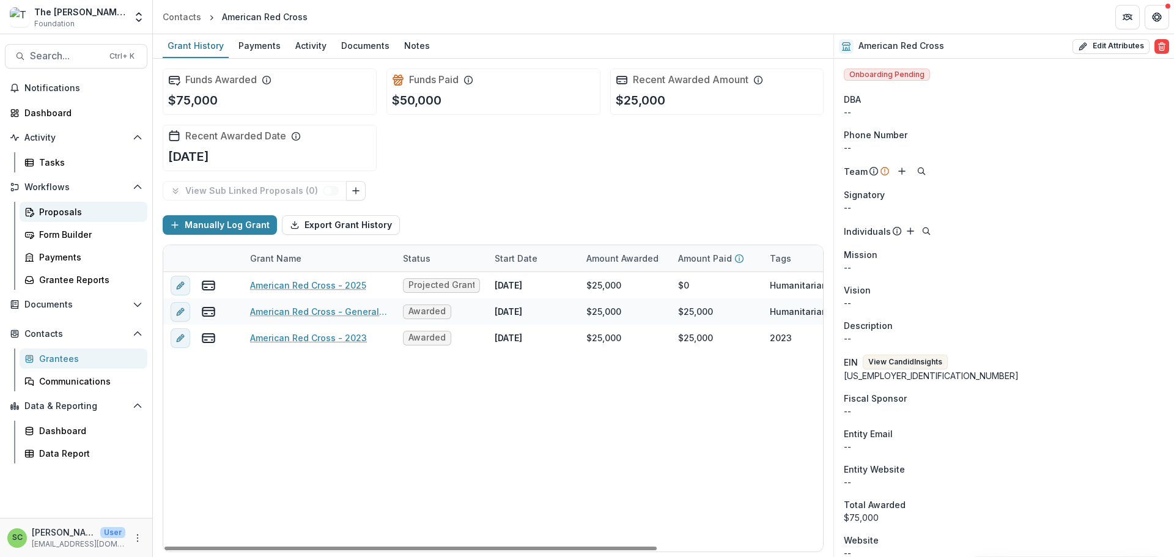
click at [58, 218] on div "Proposals" at bounding box center [88, 211] width 98 height 13
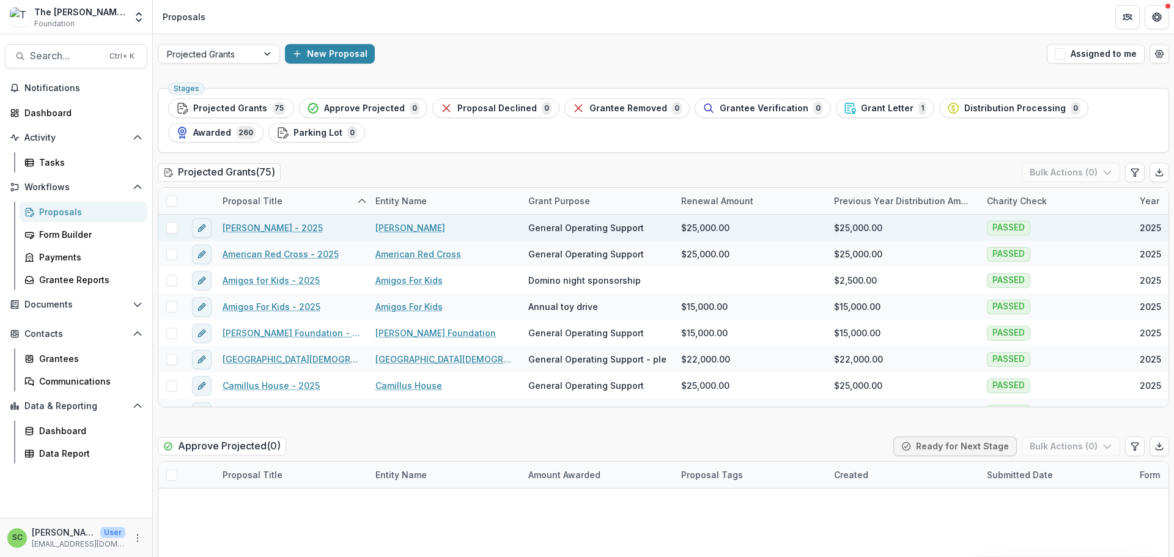
click at [282, 234] on link "[PERSON_NAME] - 2025" at bounding box center [273, 227] width 100 height 13
click at [422, 234] on link "[PERSON_NAME]" at bounding box center [410, 227] width 70 height 13
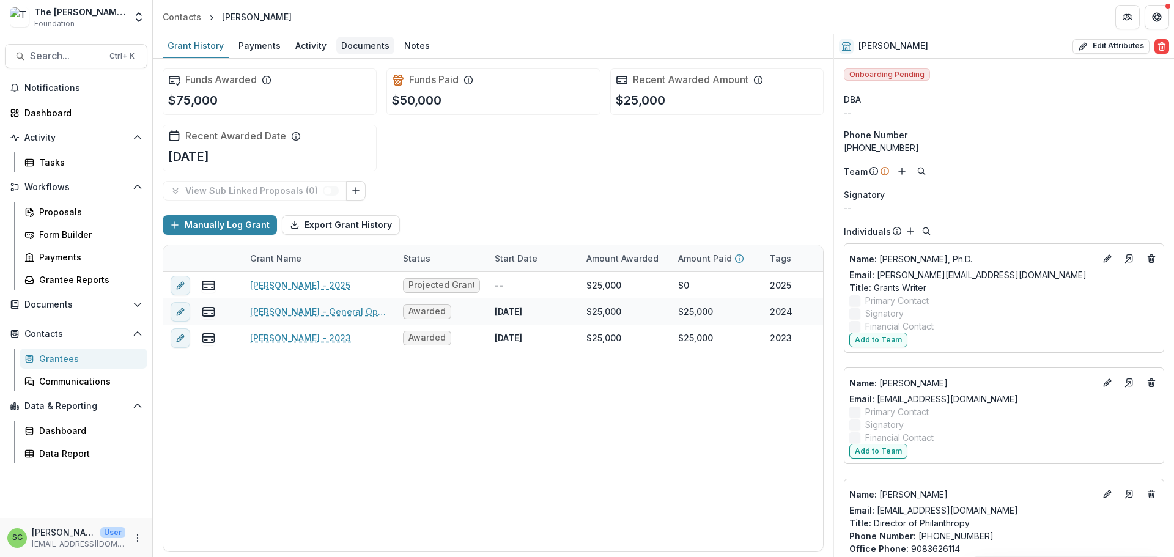
click at [394, 50] on div "Documents" at bounding box center [365, 46] width 58 height 18
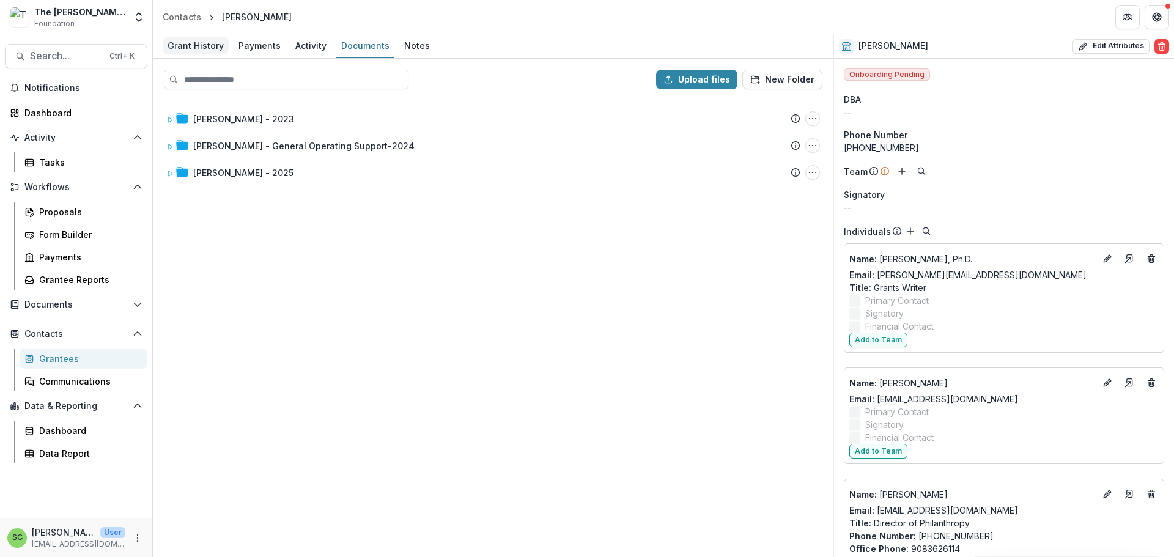
click at [227, 50] on div "Grant History" at bounding box center [196, 46] width 66 height 18
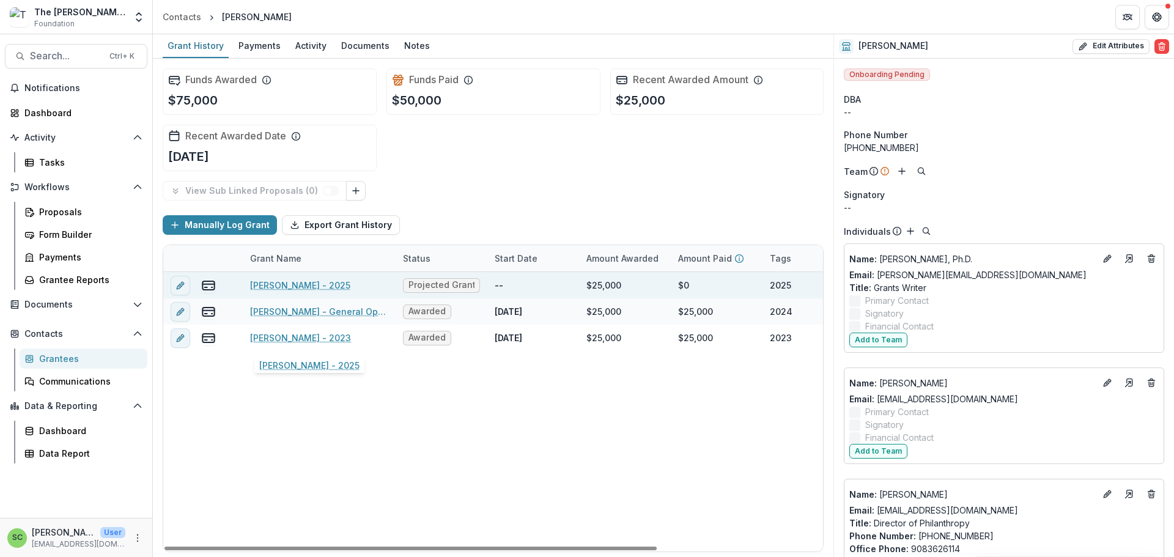
click at [301, 292] on link "[PERSON_NAME] - 2025" at bounding box center [300, 285] width 100 height 13
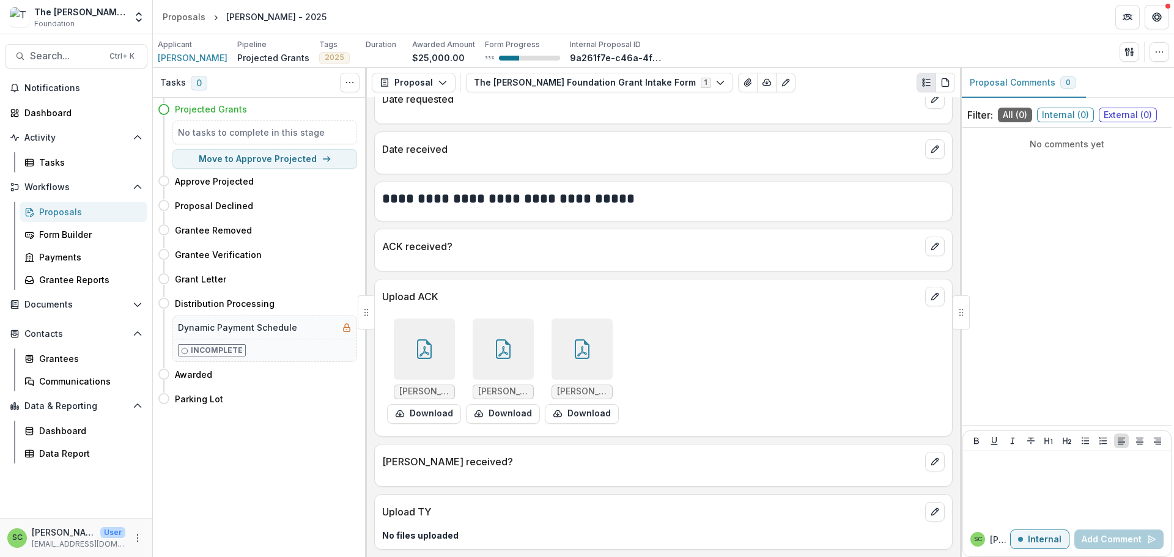
scroll to position [1277, 0]
click at [930, 241] on icon "edit" at bounding box center [935, 246] width 10 height 10
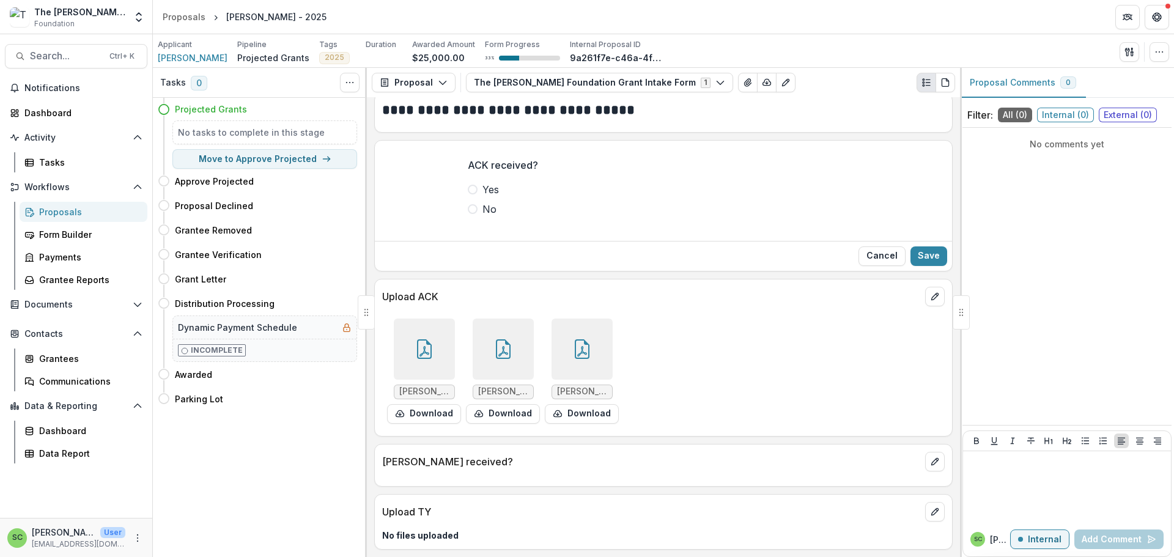
click at [468, 194] on span at bounding box center [473, 190] width 10 height 10
click at [920, 266] on button "Save" at bounding box center [928, 256] width 37 height 20
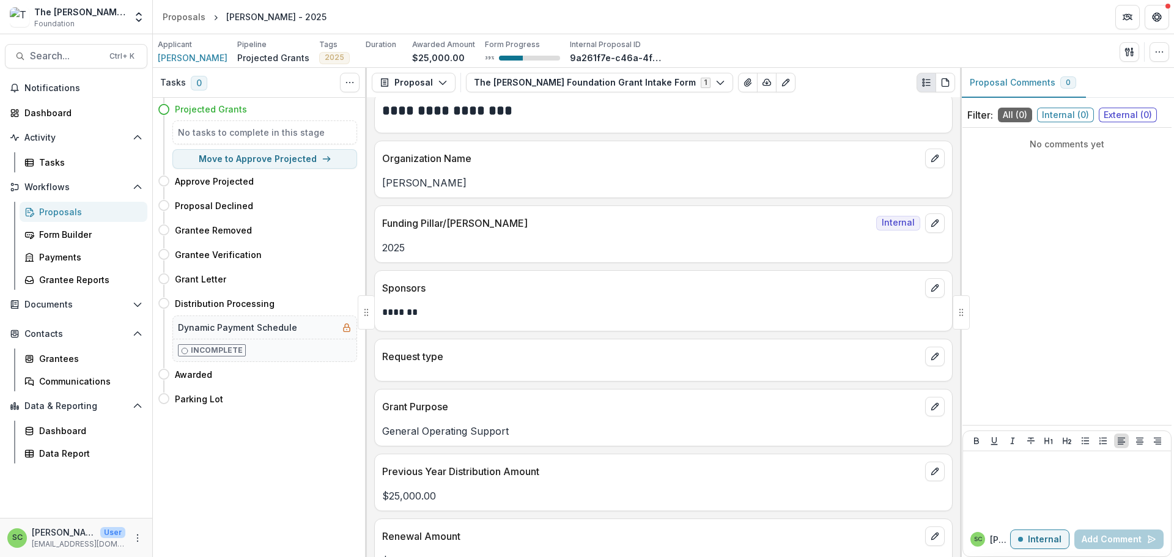
scroll to position [0, 0]
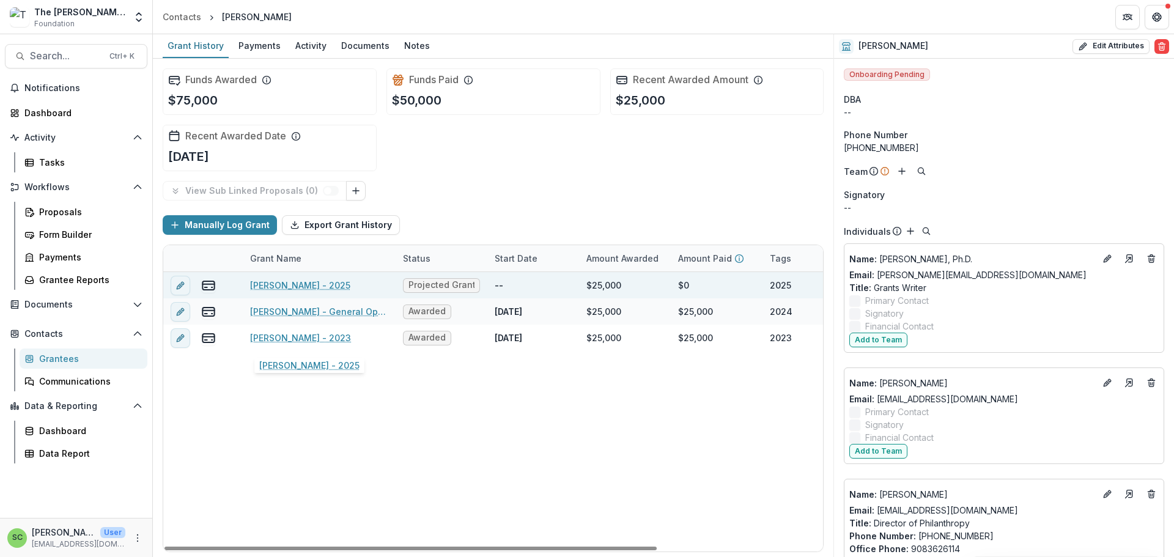
click at [304, 292] on link "[PERSON_NAME] - 2025" at bounding box center [300, 285] width 100 height 13
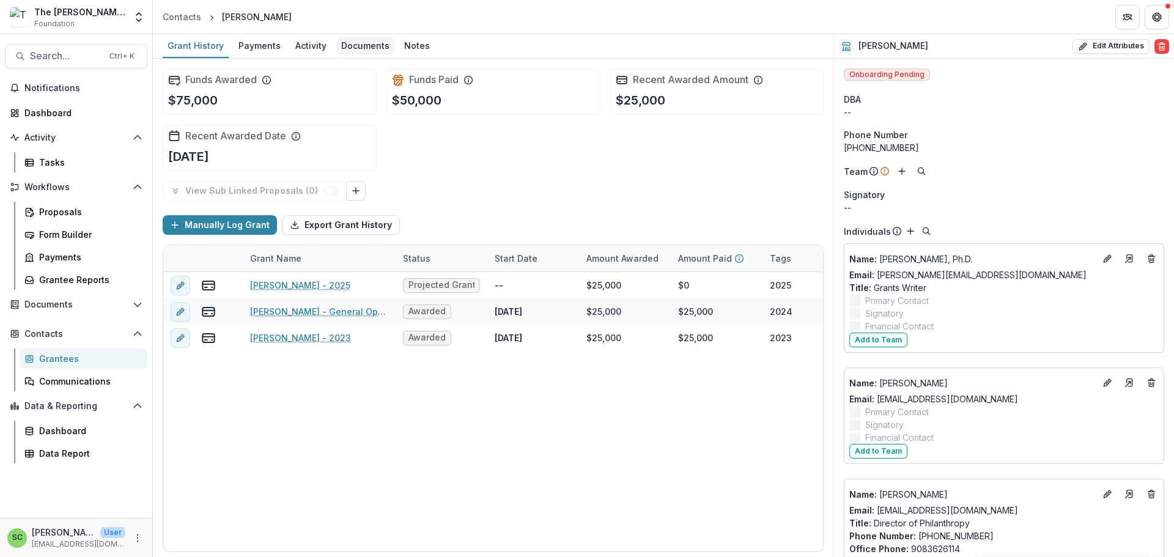
click at [394, 46] on div "Documents" at bounding box center [365, 46] width 58 height 18
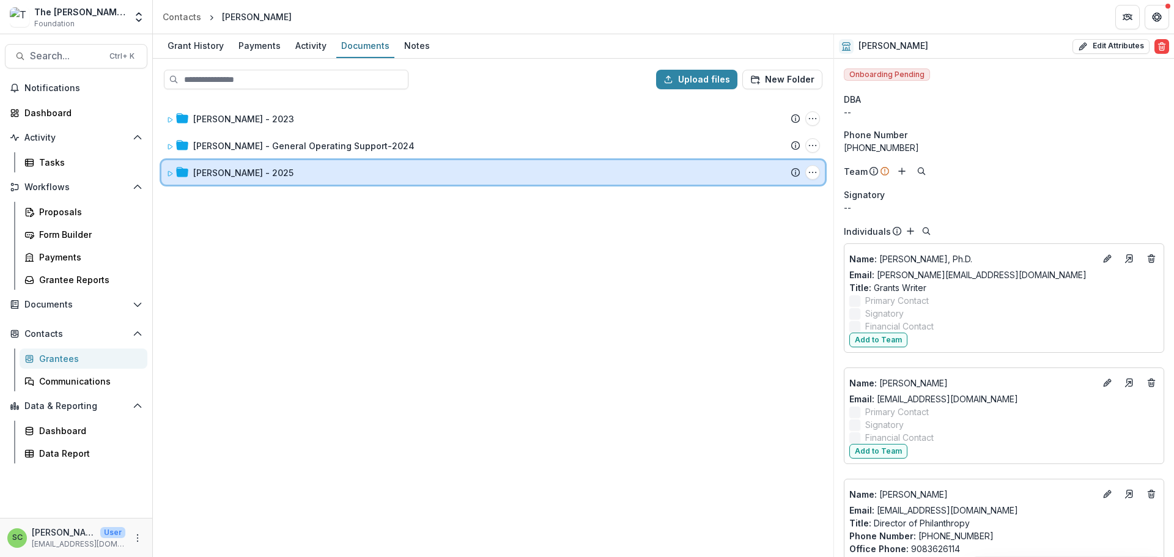
click at [174, 177] on icon at bounding box center [169, 173] width 7 height 7
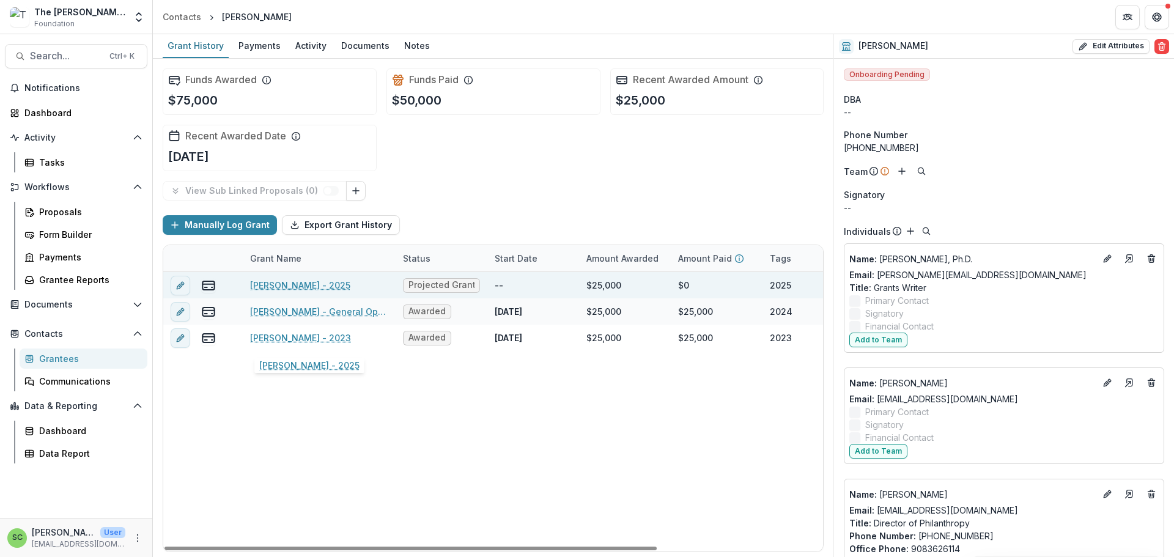
click at [275, 292] on link "[PERSON_NAME] - 2025" at bounding box center [300, 285] width 100 height 13
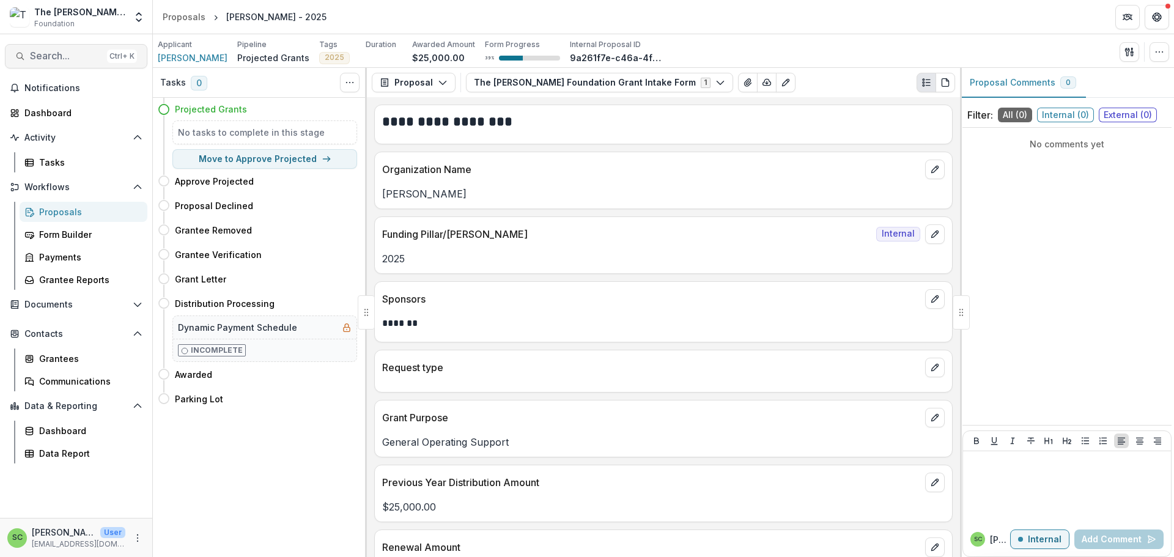
click at [43, 62] on span "Search..." at bounding box center [66, 56] width 72 height 12
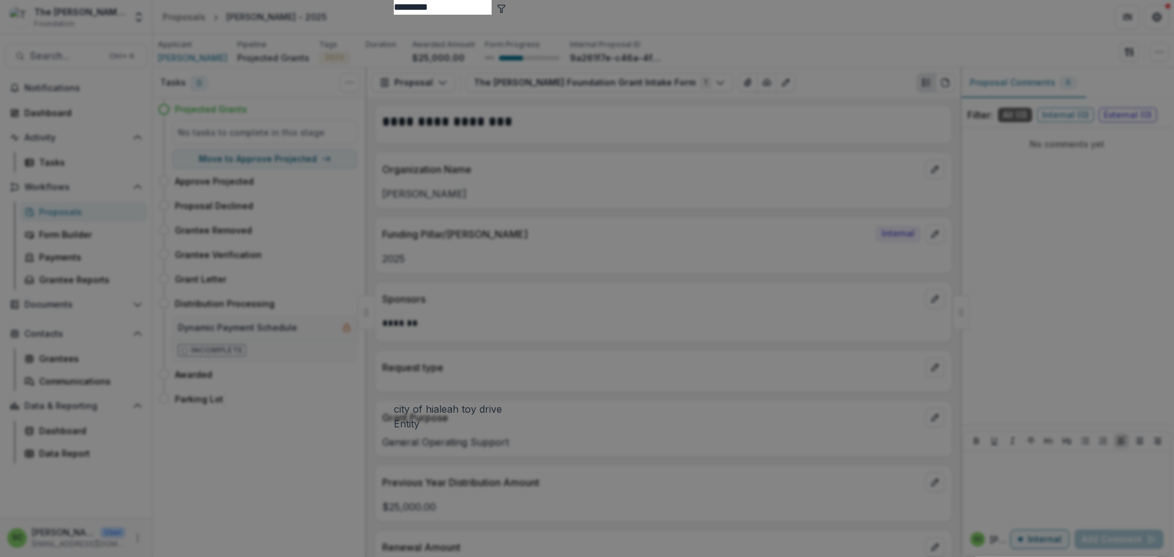
type input "*********"
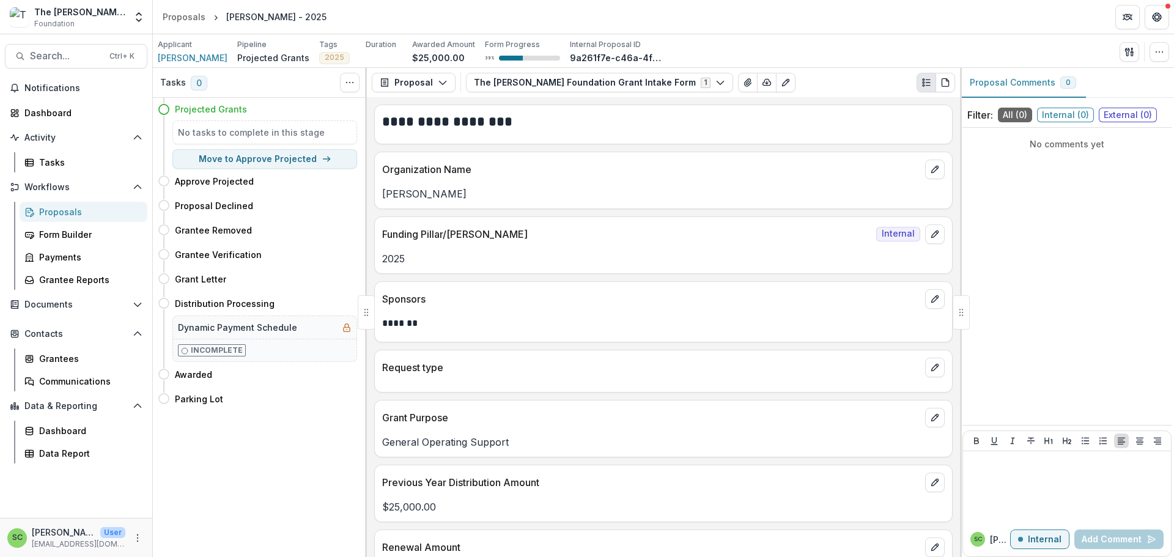
click at [81, 218] on div "Proposals" at bounding box center [88, 211] width 98 height 13
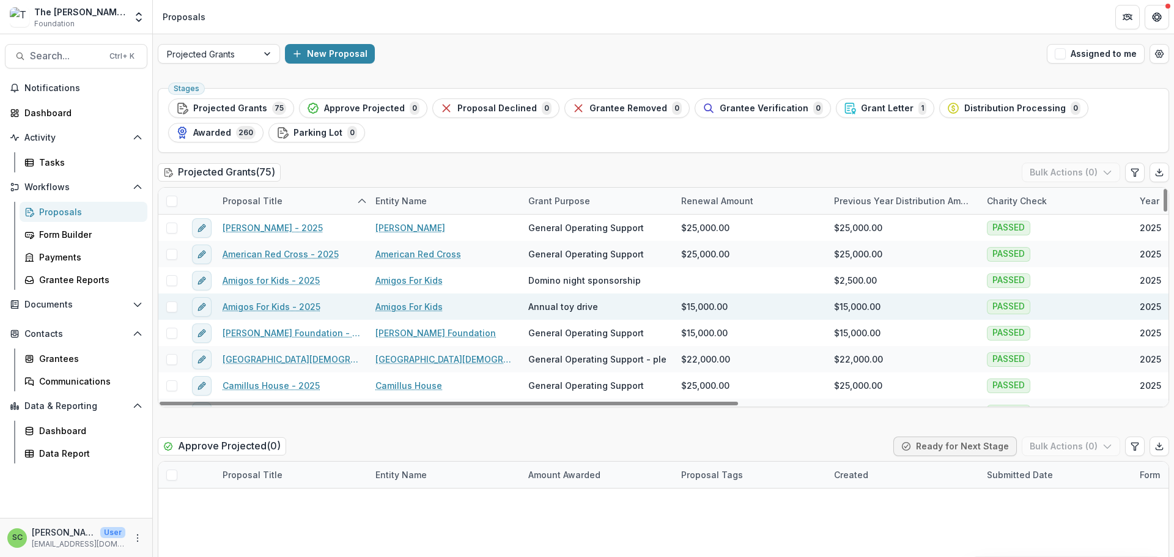
click at [410, 313] on link "Amigos For Kids" at bounding box center [408, 306] width 67 height 13
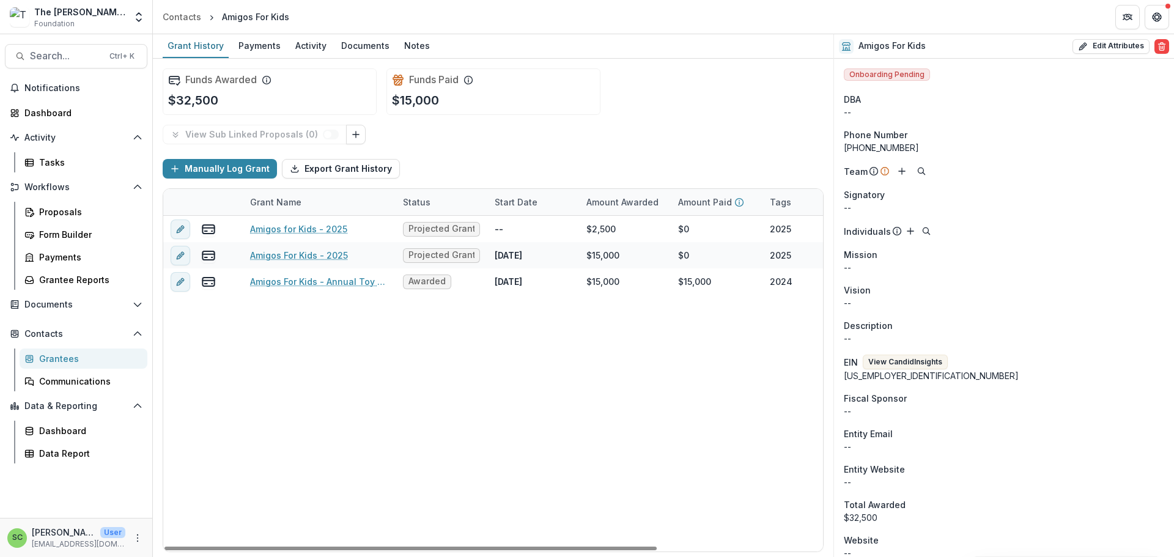
click at [381, 215] on div "Grant Name" at bounding box center [319, 202] width 153 height 26
click at [403, 208] on div "Status" at bounding box center [416, 202] width 42 height 13
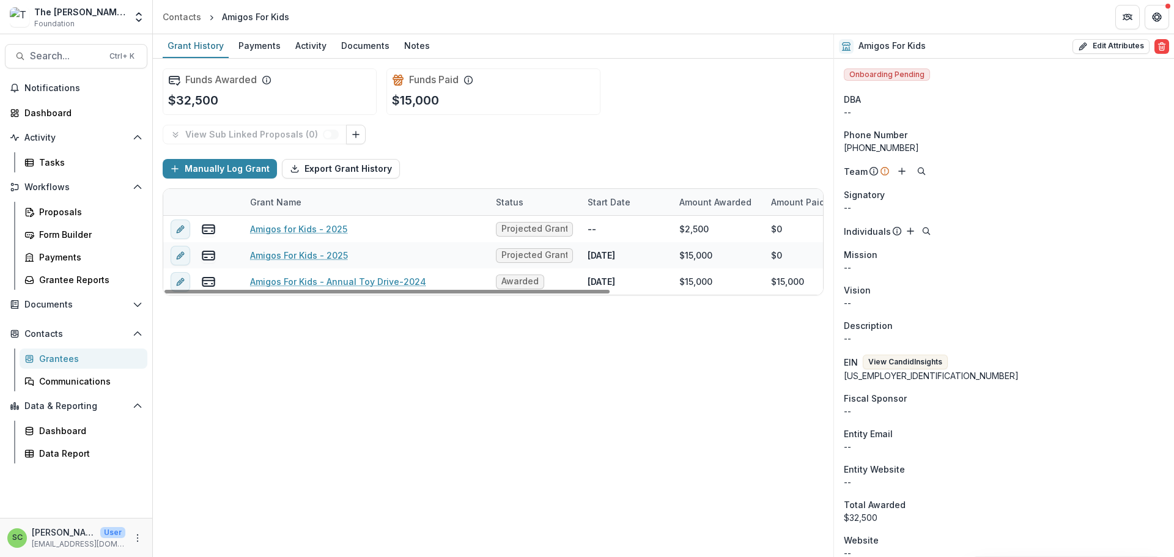
drag, startPoint x: 396, startPoint y: 240, endPoint x: 489, endPoint y: 241, distance: 92.9
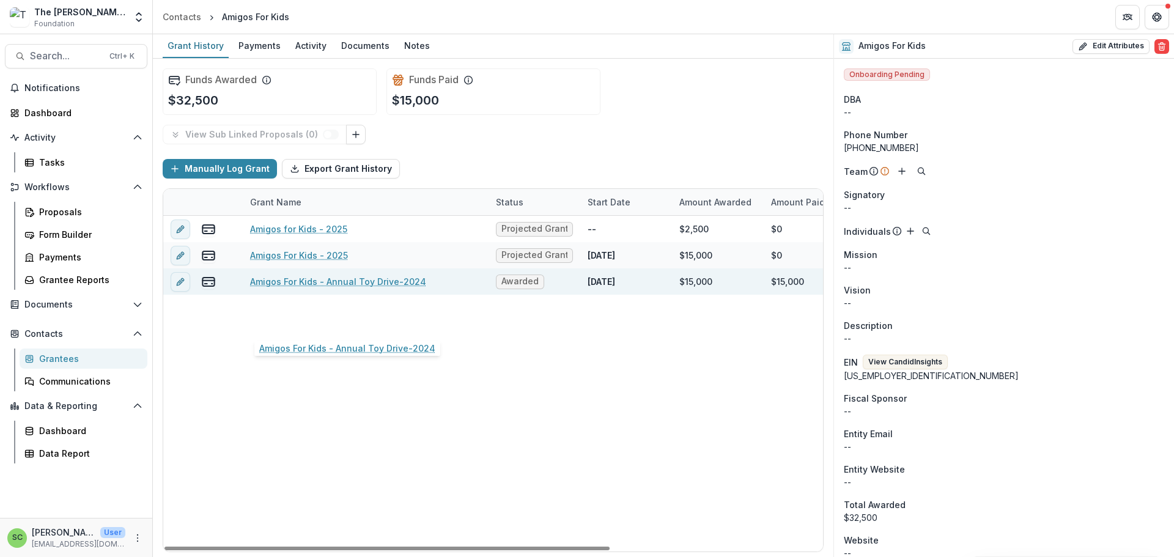
click at [384, 288] on link "Amigos For Kids - Annual Toy Drive-2024" at bounding box center [338, 281] width 176 height 13
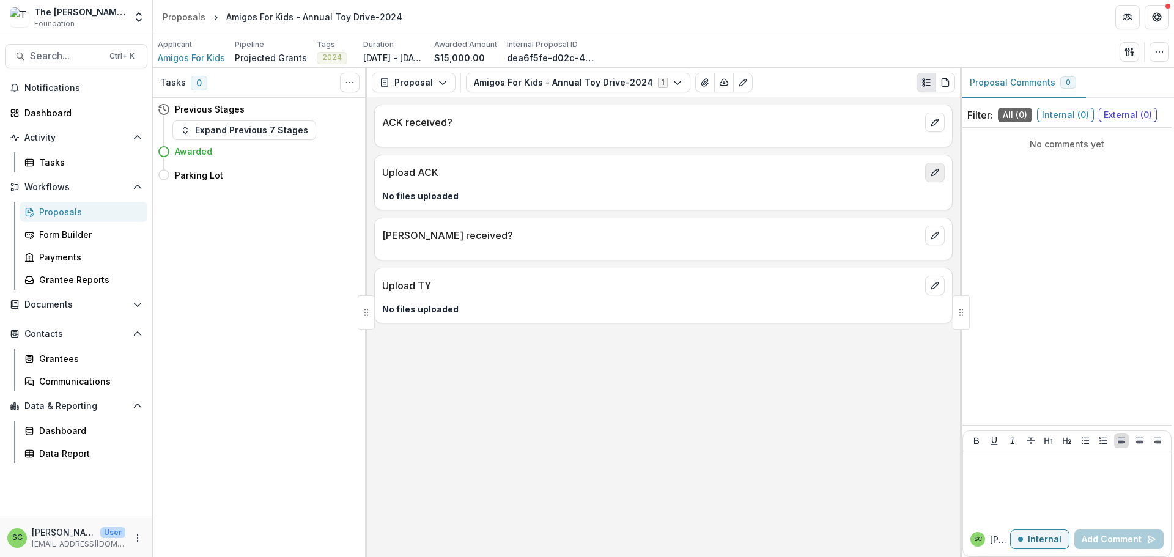
click at [931, 176] on icon "edit" at bounding box center [934, 172] width 7 height 7
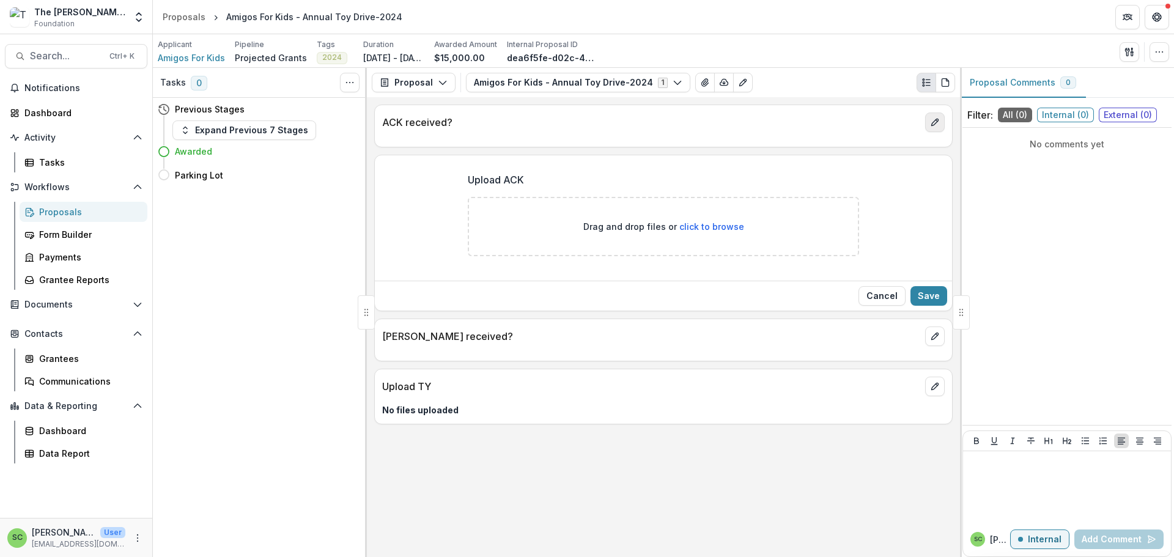
click at [930, 127] on icon "edit" at bounding box center [935, 122] width 10 height 10
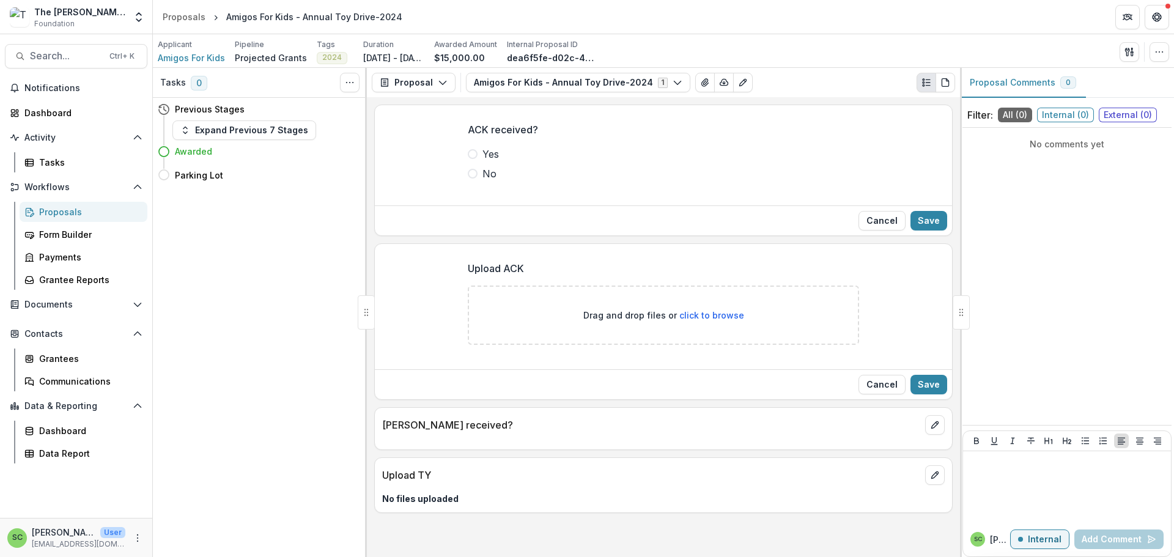
click at [468, 159] on span at bounding box center [473, 154] width 10 height 10
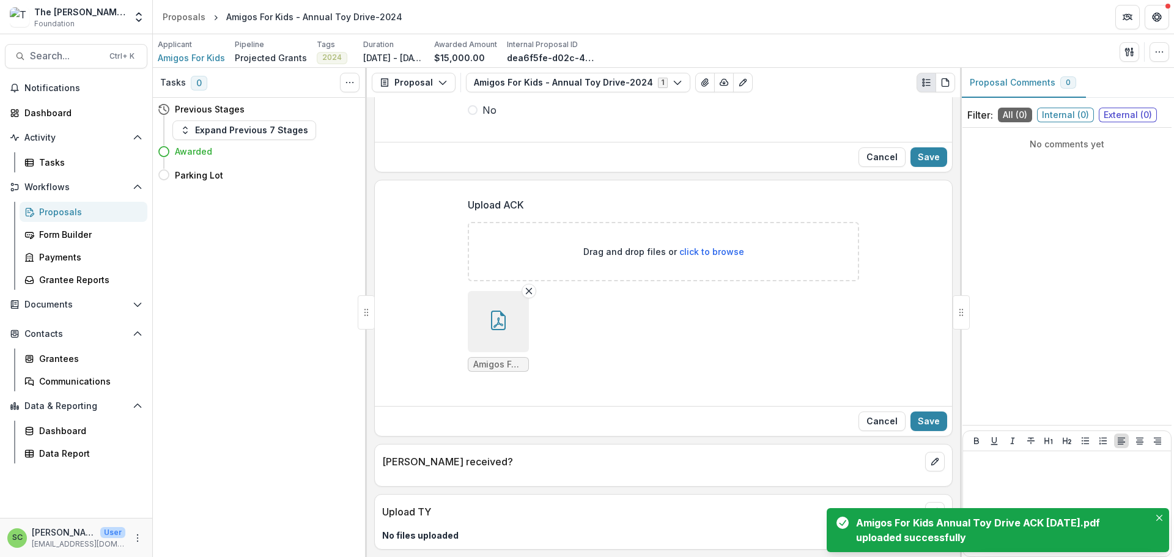
scroll to position [193, 0]
click at [927, 411] on button "Save" at bounding box center [928, 421] width 37 height 20
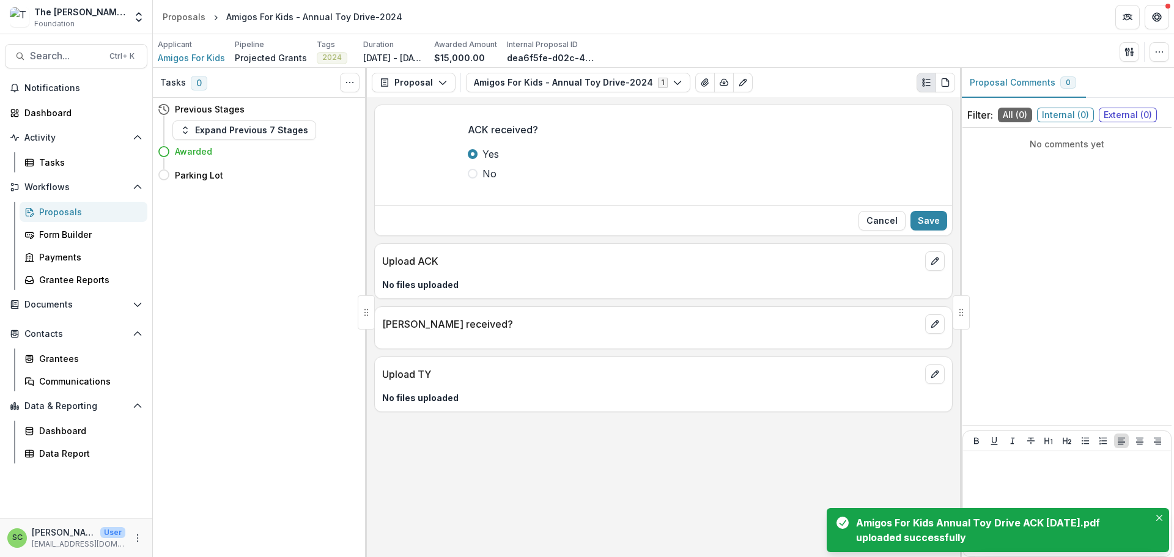
scroll to position [0, 0]
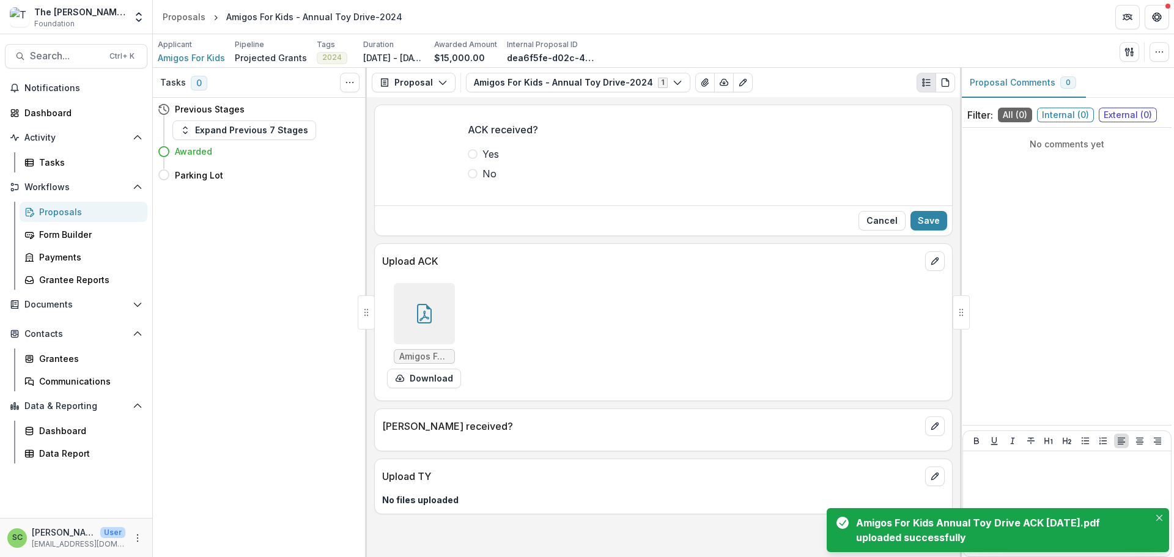
click at [468, 159] on span at bounding box center [473, 154] width 10 height 10
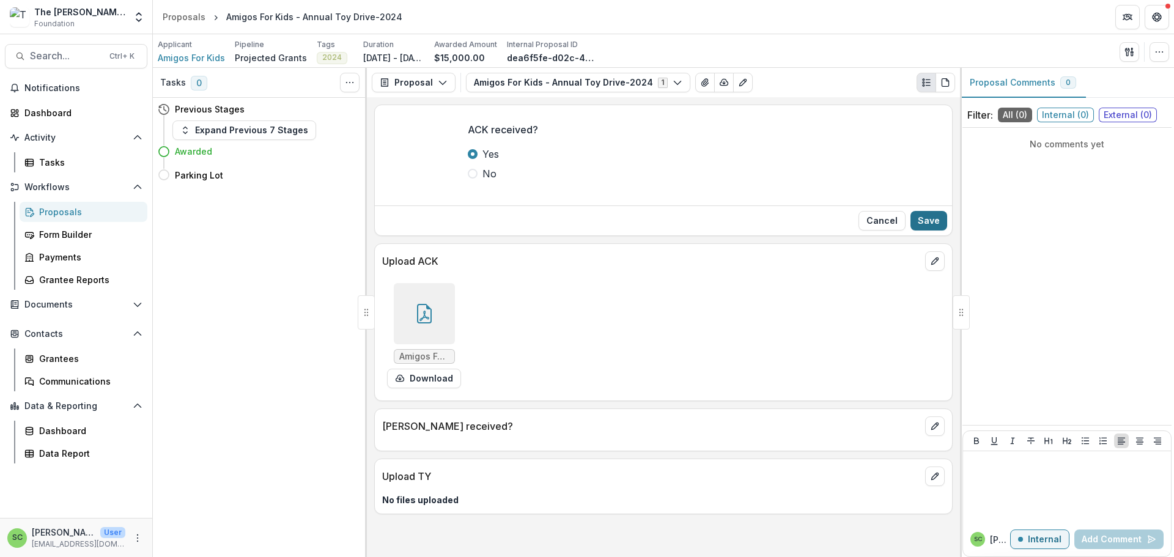
click at [912, 230] on button "Save" at bounding box center [928, 221] width 37 height 20
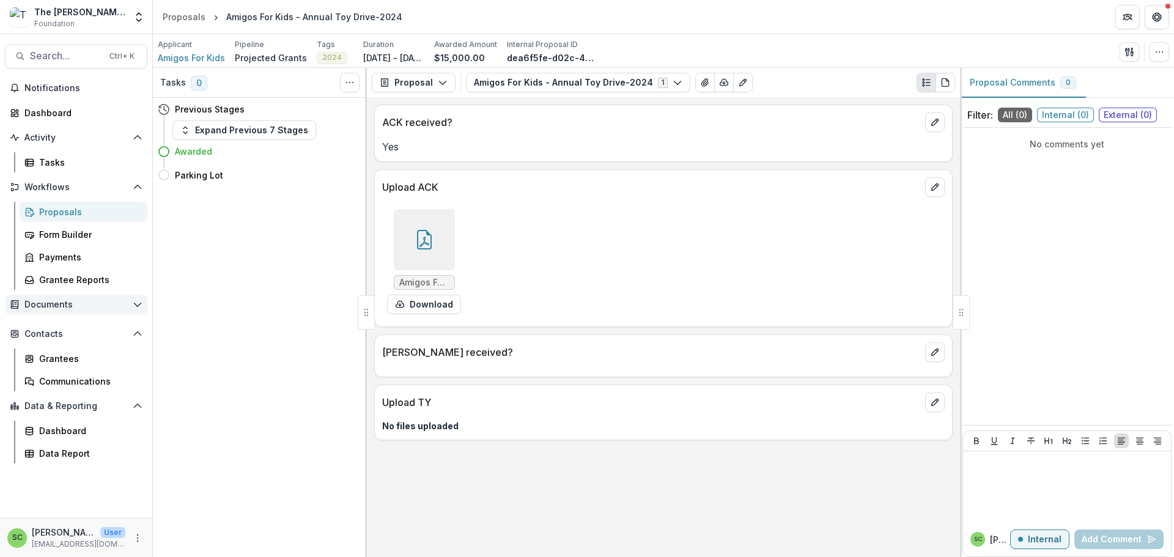
scroll to position [82, 0]
click at [79, 460] on div "Data Report" at bounding box center [88, 453] width 98 height 13
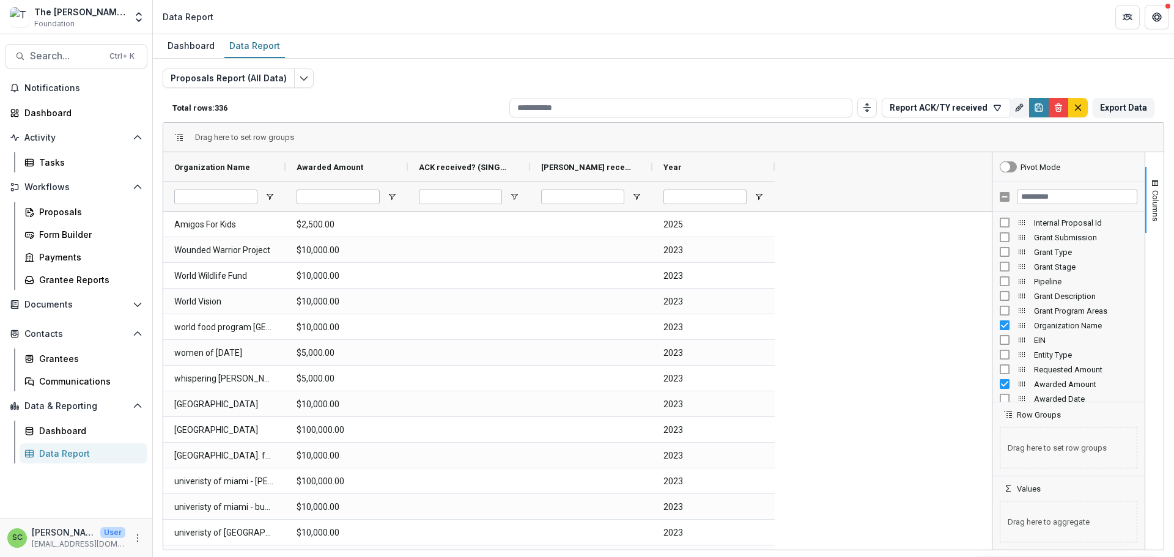
click at [273, 202] on span "Open Filter Menu" at bounding box center [270, 197] width 10 height 10
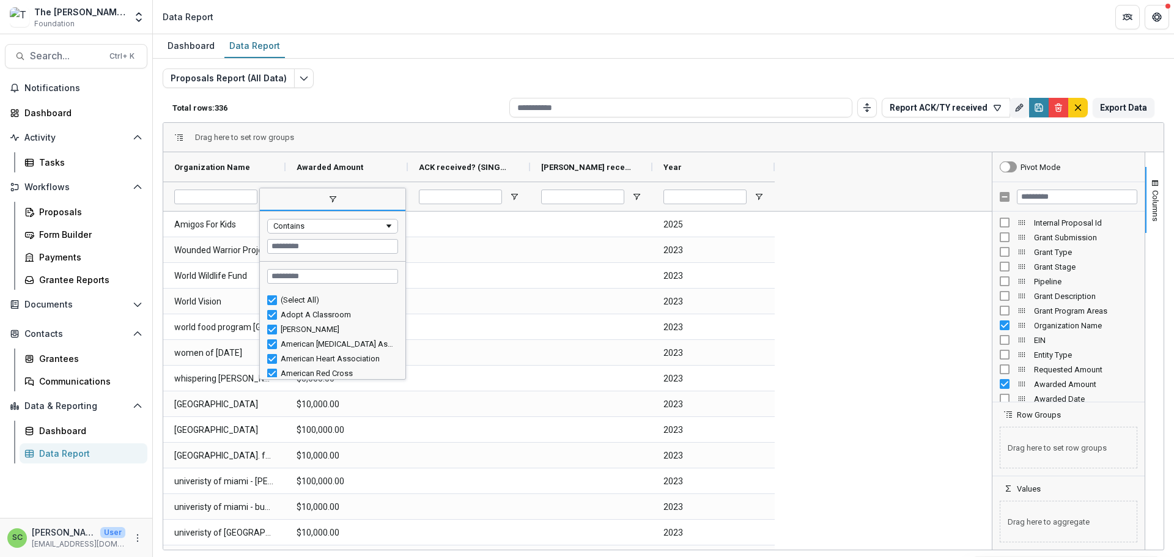
click at [273, 211] on span "filter" at bounding box center [332, 200] width 145 height 22
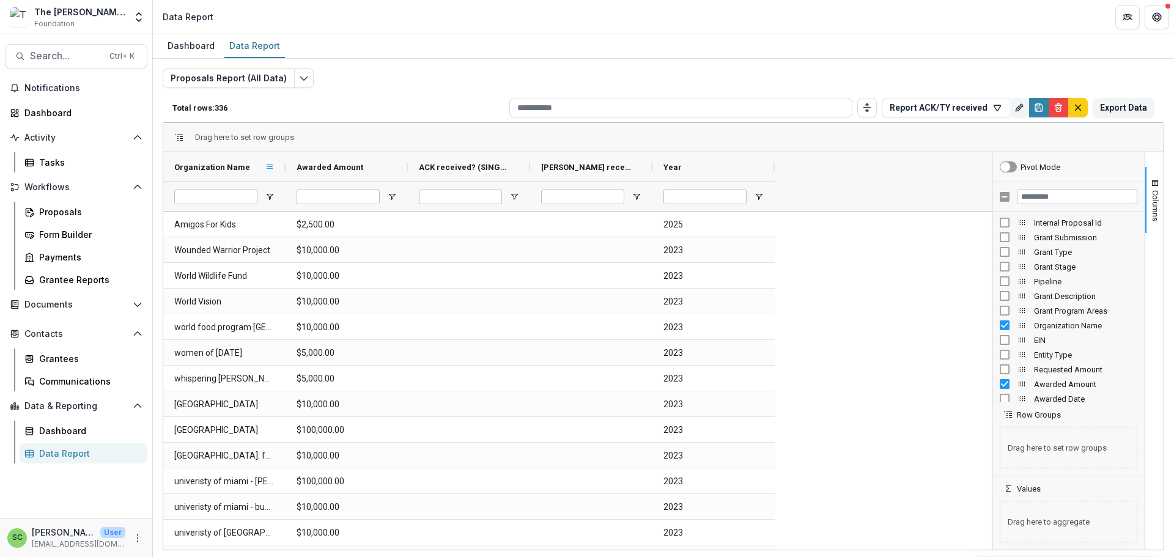
click at [270, 172] on span at bounding box center [270, 167] width 10 height 10
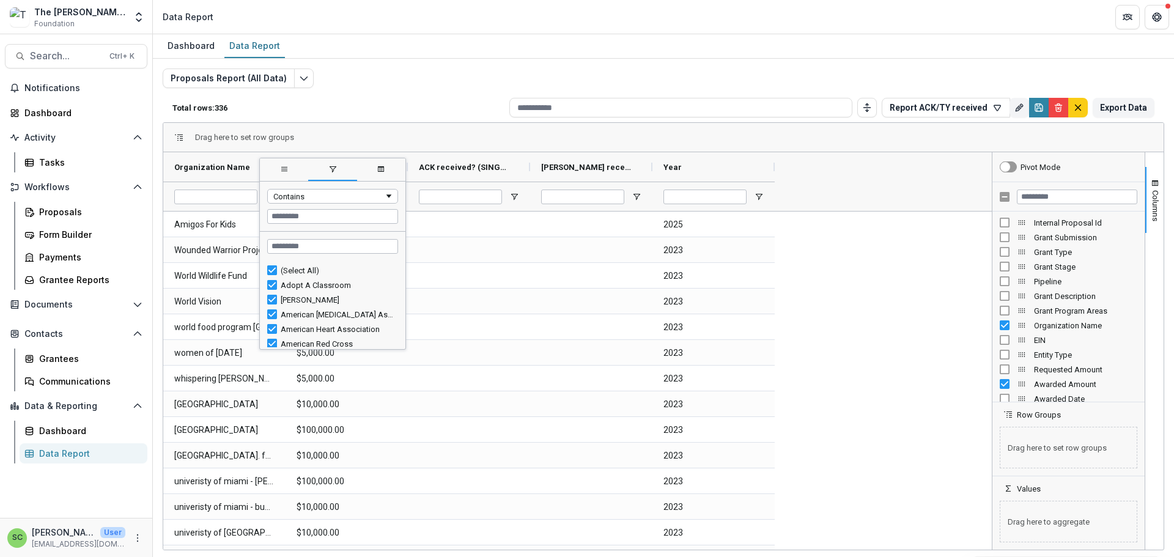
click at [270, 181] on span "general" at bounding box center [284, 170] width 48 height 22
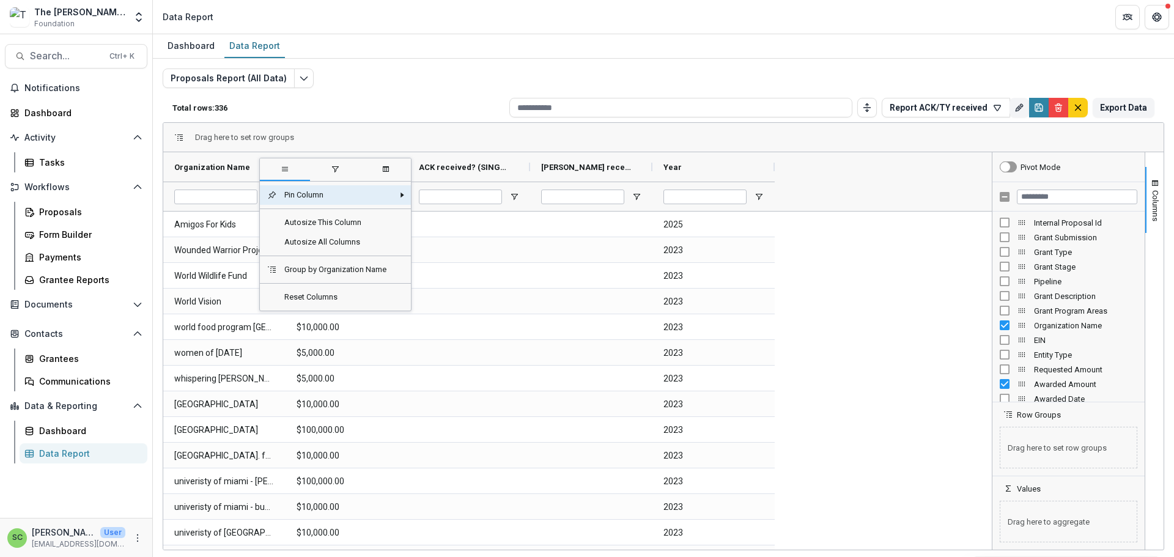
click at [226, 172] on span "Organization Name" at bounding box center [212, 167] width 76 height 9
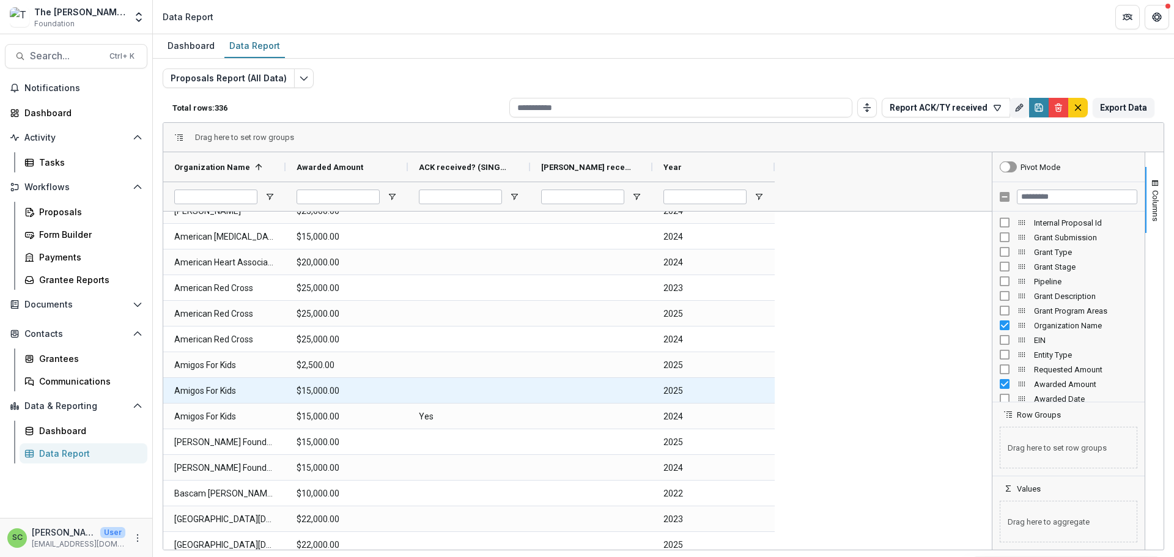
scroll to position [122, 0]
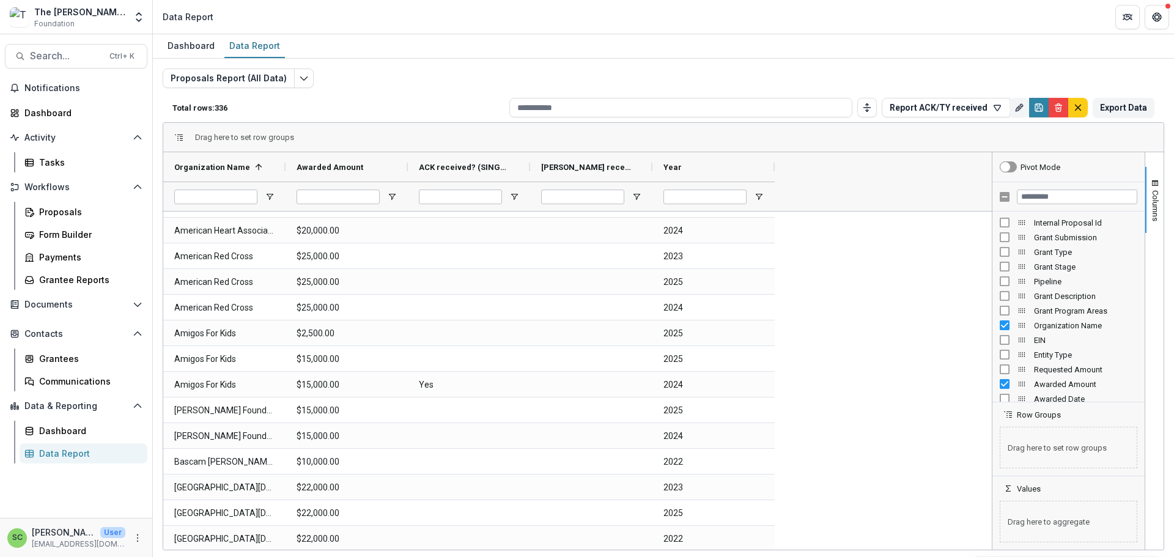
click at [94, 18] on div "The [PERSON_NAME] Foundation" at bounding box center [79, 12] width 91 height 13
click at [133, 21] on icon "Open entity switcher" at bounding box center [139, 17] width 12 height 12
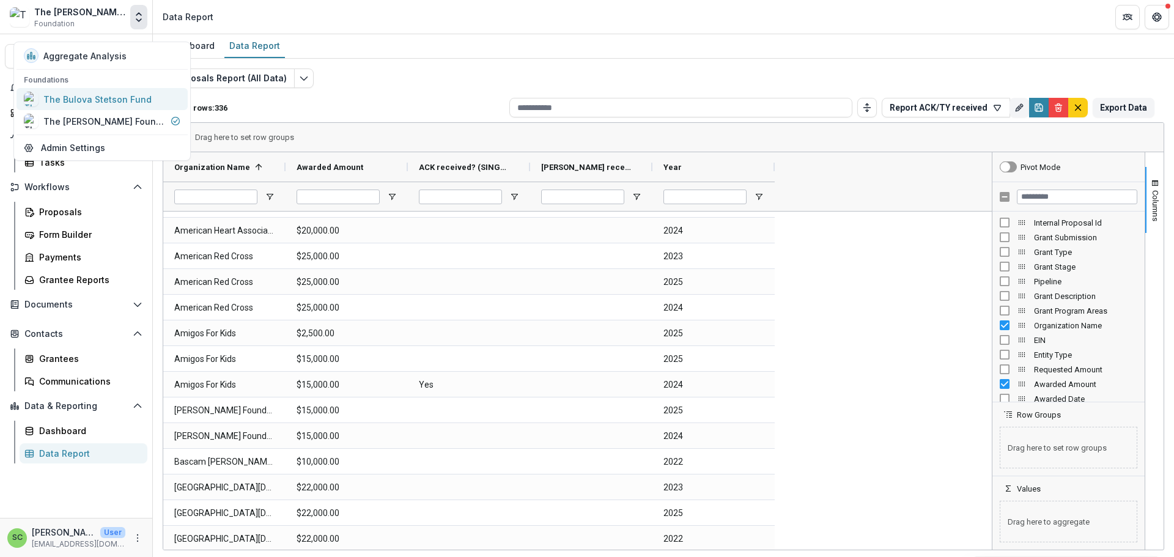
click at [103, 106] on div "The Bulova Stetson Fund" at bounding box center [97, 99] width 108 height 13
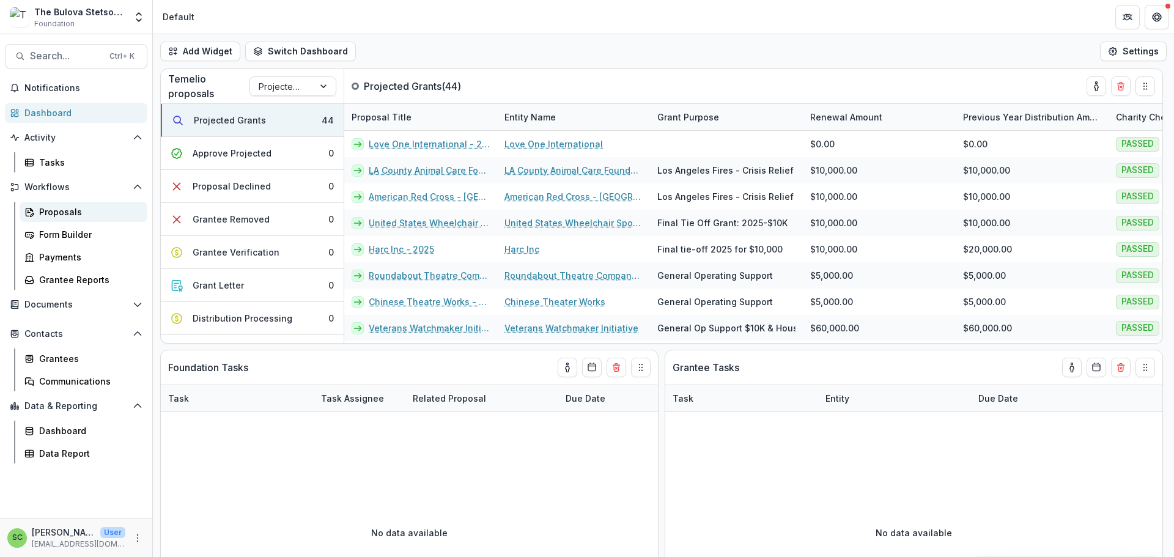
click at [74, 218] on div "Proposals" at bounding box center [88, 211] width 98 height 13
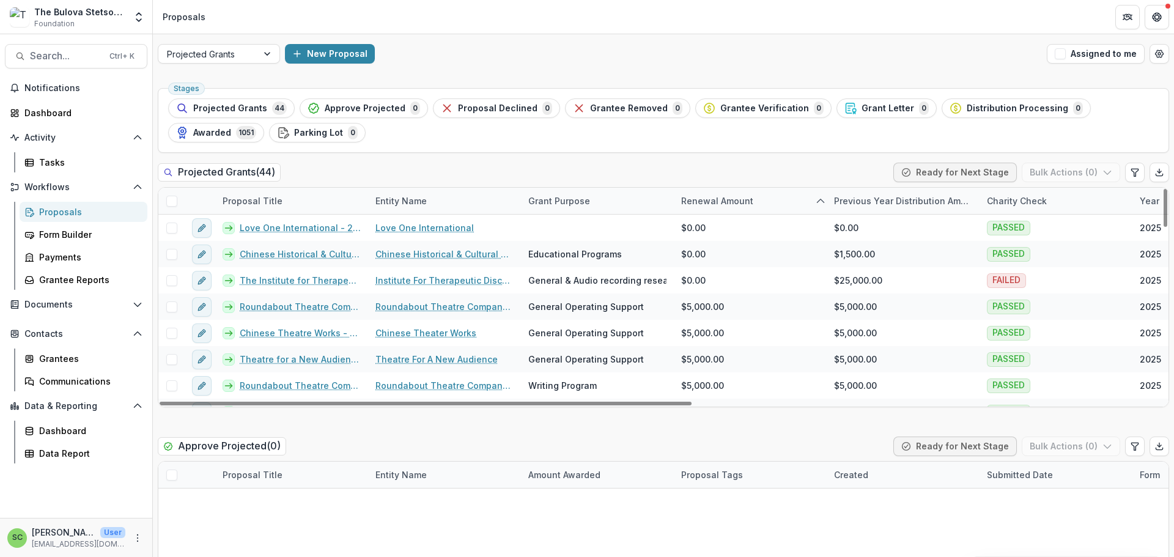
click at [290, 207] on div "Proposal Title" at bounding box center [252, 200] width 75 height 13
click at [292, 260] on input at bounding box center [292, 270] width 147 height 20
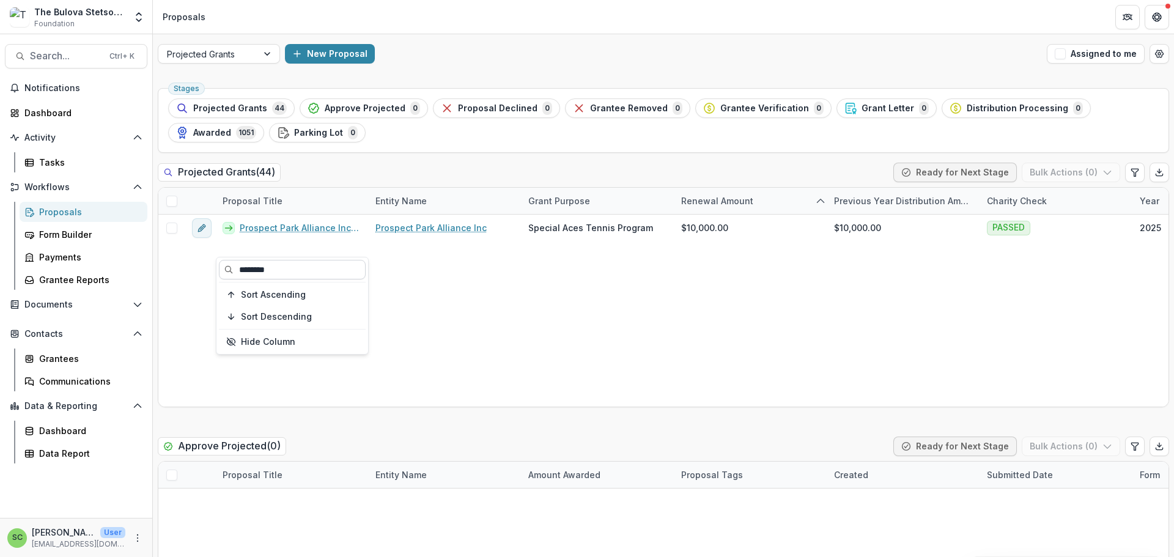
type input "********"
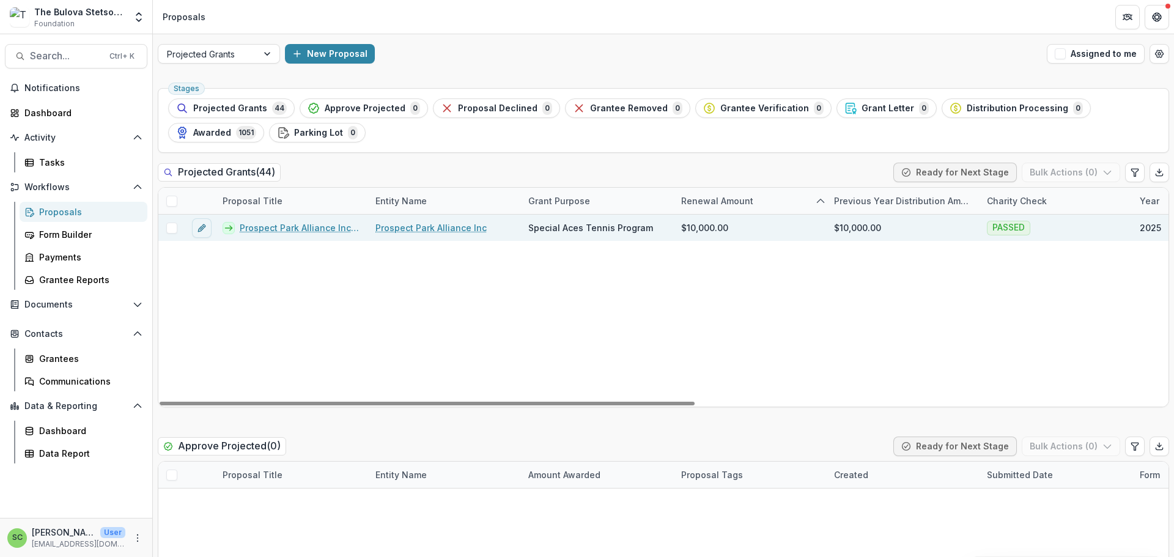
click at [454, 234] on link "Prospect Park Alliance Inc" at bounding box center [430, 227] width 111 height 13
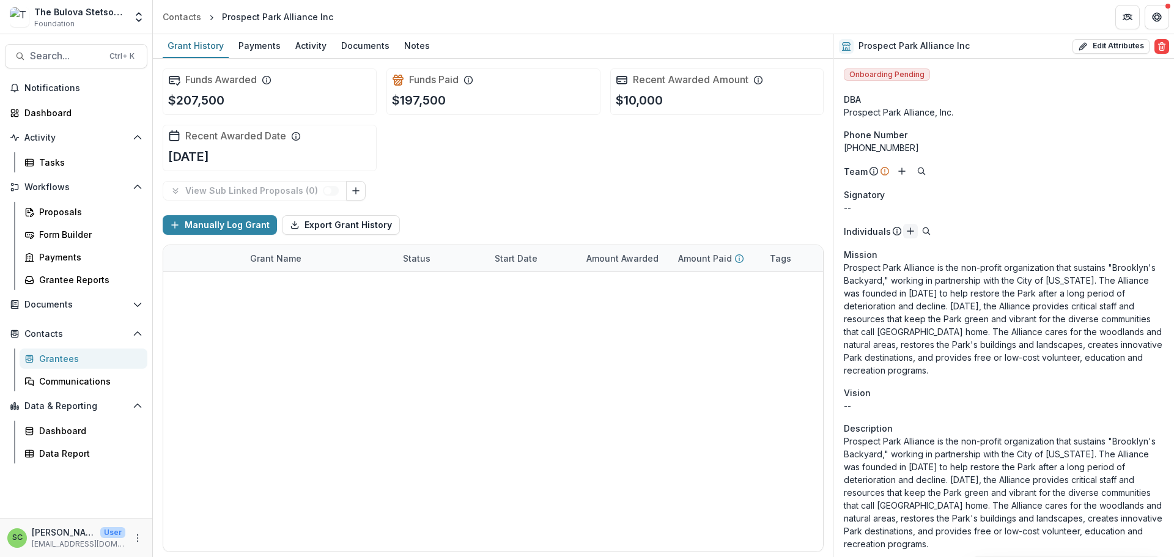
click at [915, 236] on icon "Add" at bounding box center [910, 231] width 10 height 10
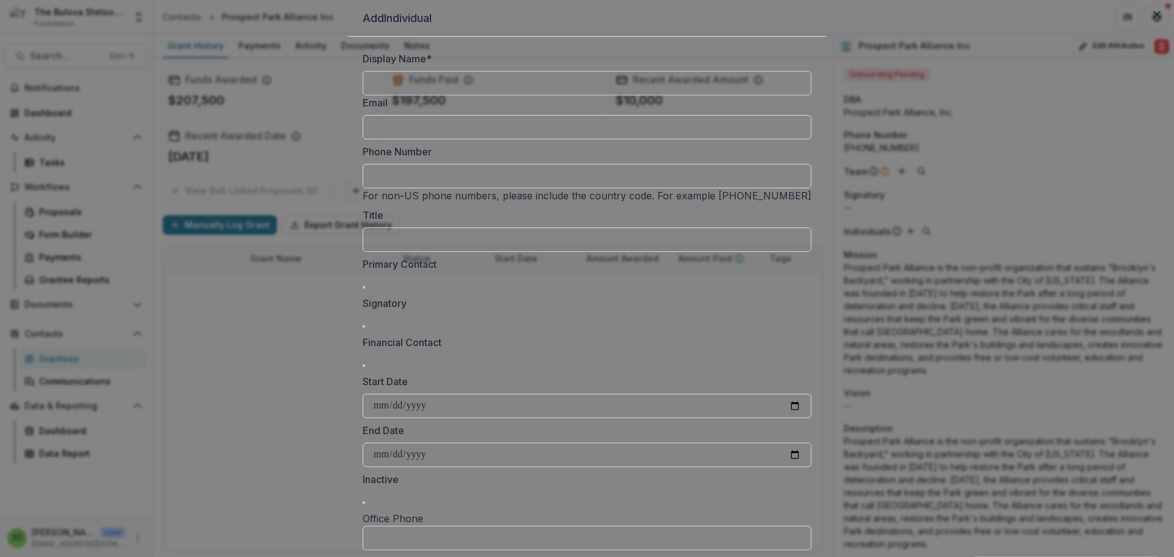
click at [386, 95] on input "Display Name *" at bounding box center [586, 83] width 449 height 24
type input "**********"
click at [392, 188] on input "Phone Number" at bounding box center [586, 176] width 449 height 24
paste input "**********"
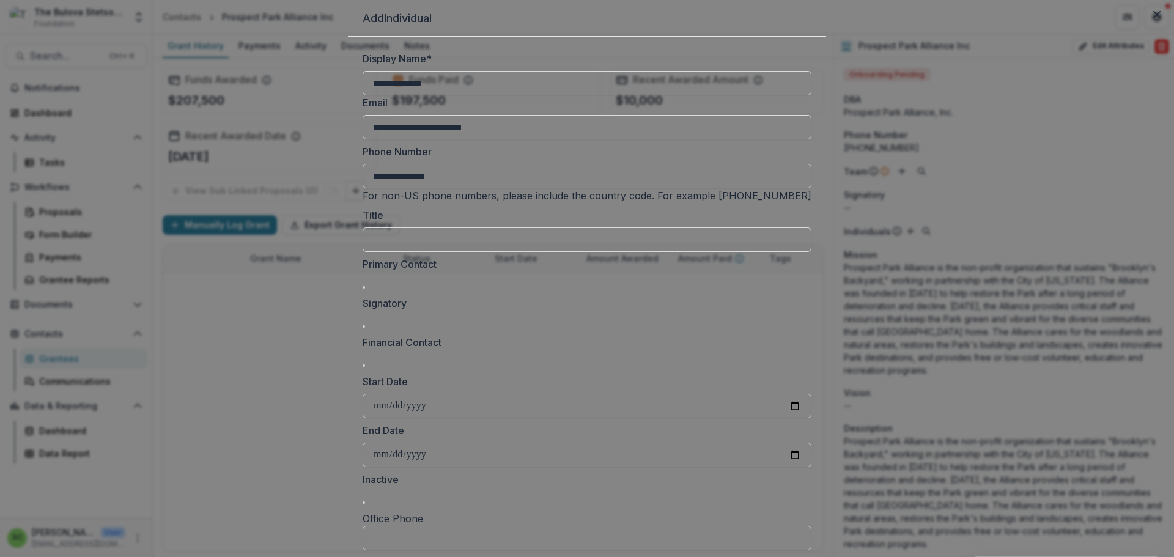
type input "**********"
click at [362, 252] on input "Title" at bounding box center [586, 239] width 449 height 24
paste input "**********"
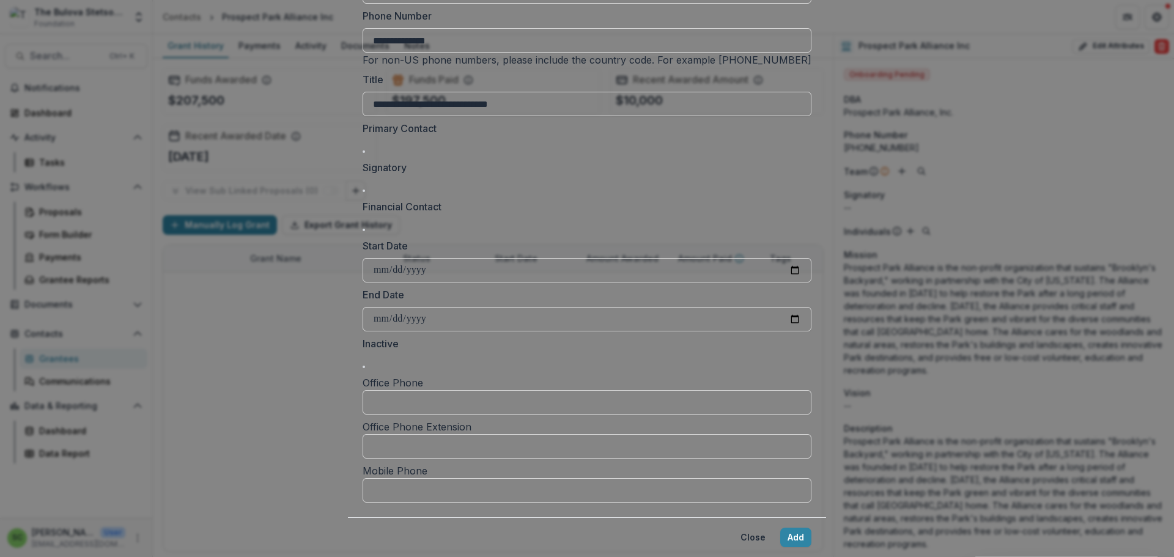
scroll to position [428, 0]
type input "**********"
click at [487, 478] on input "Mobile Phone" at bounding box center [586, 490] width 449 height 24
paste input "**********"
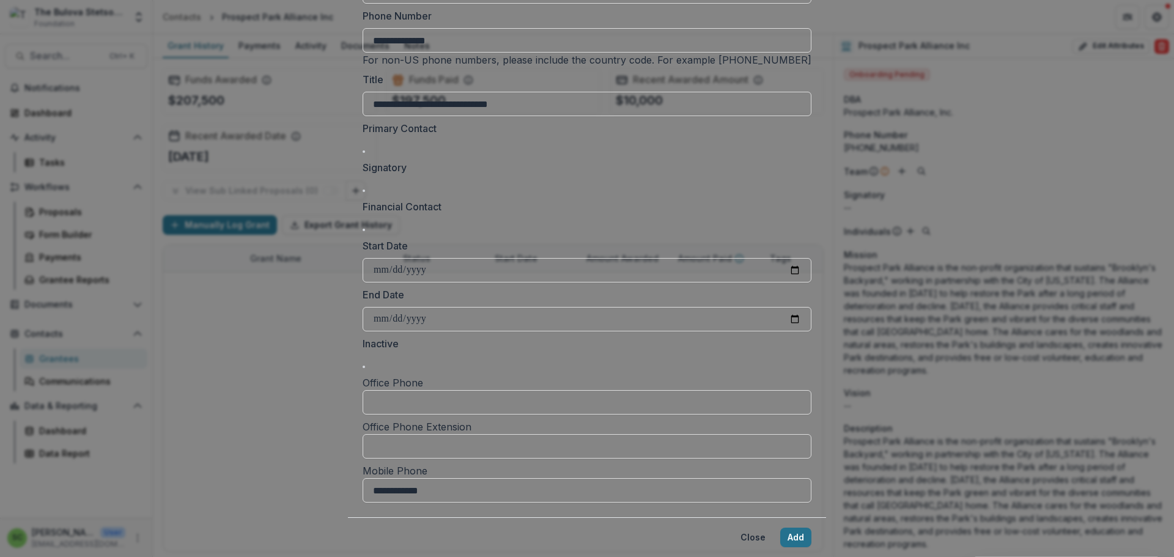
type input "**********"
click at [796, 528] on button "Add" at bounding box center [795, 538] width 31 height 20
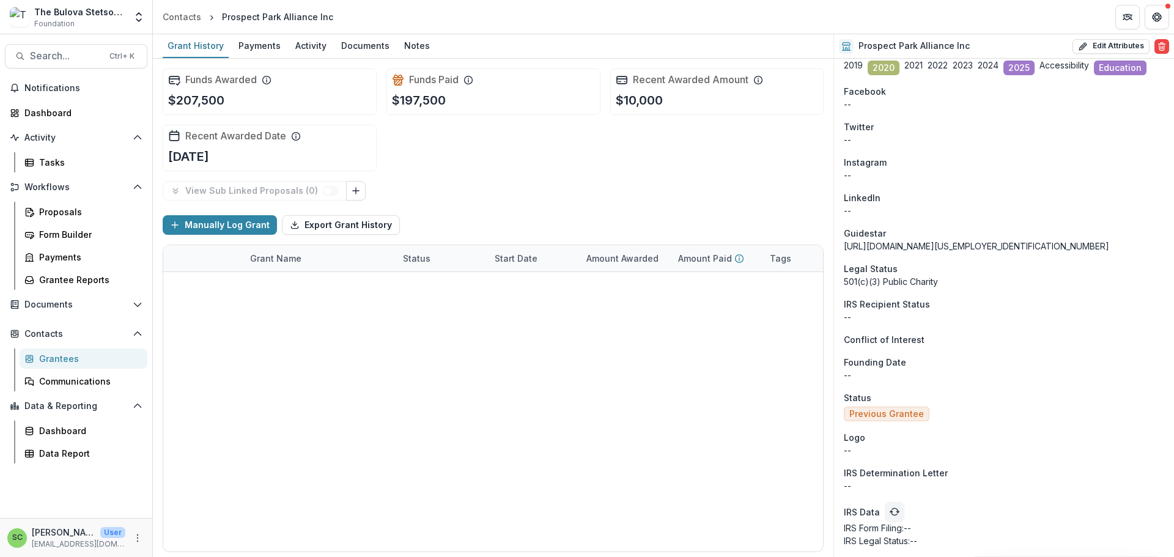
scroll to position [1474, 0]
click at [76, 365] on div "Grantees" at bounding box center [88, 358] width 98 height 13
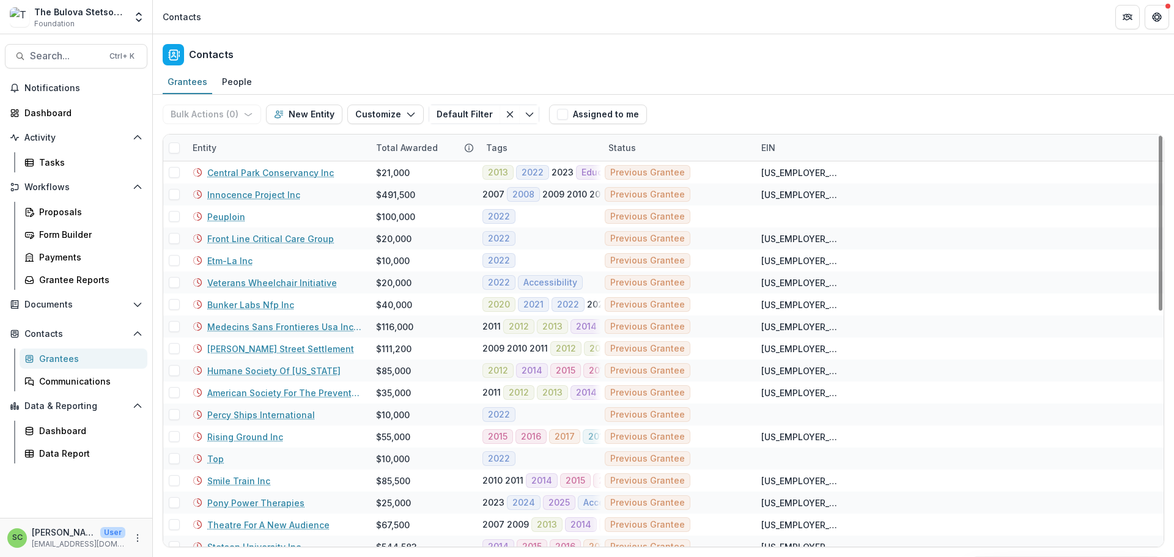
click at [265, 161] on div "Entity" at bounding box center [276, 147] width 183 height 26
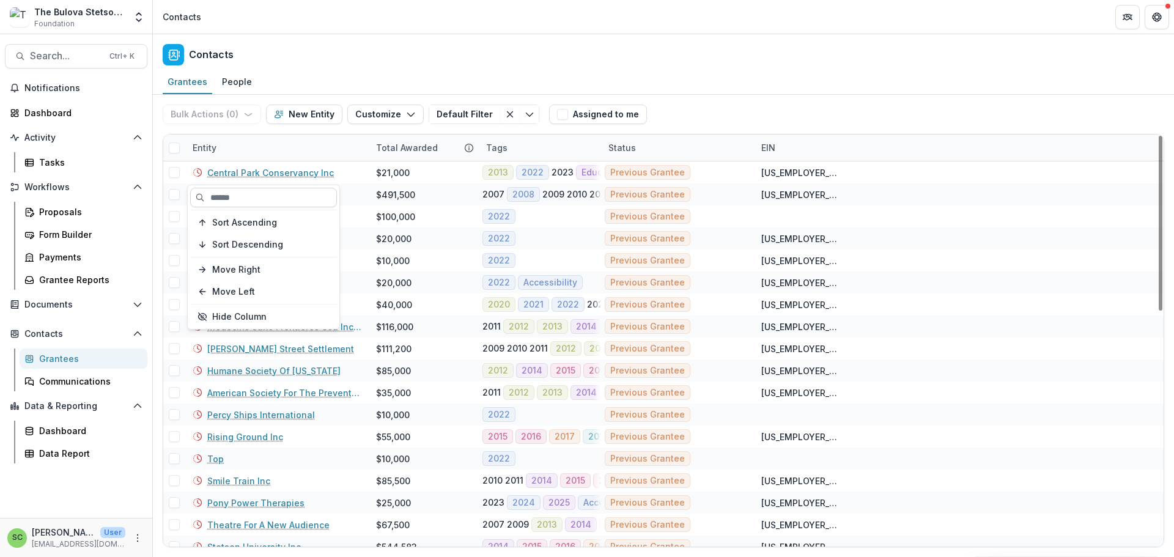
click at [254, 197] on input at bounding box center [263, 198] width 147 height 20
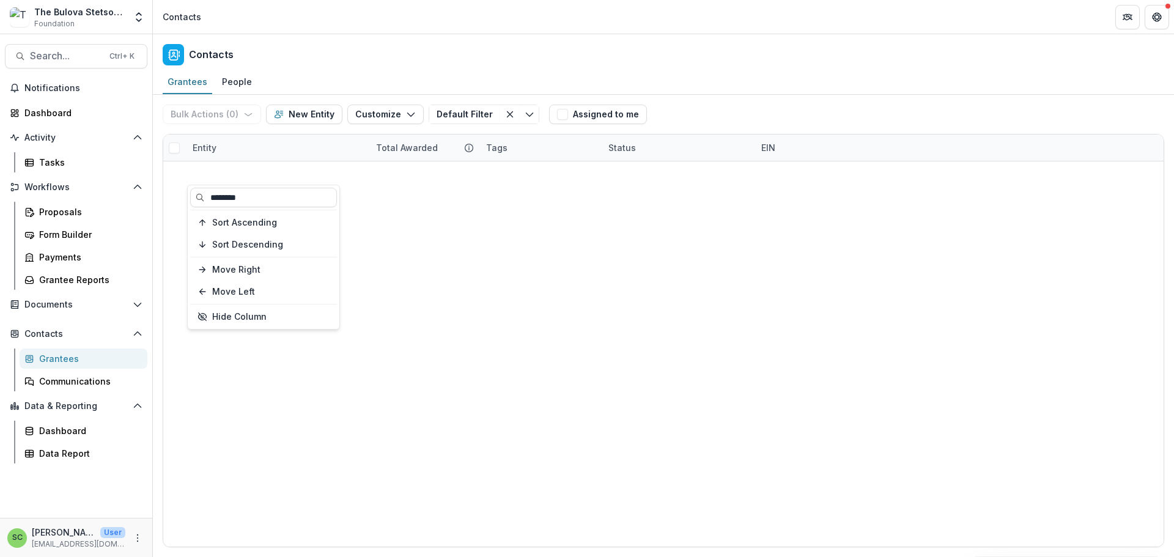
type input "********"
click at [341, 161] on div "Prospect Park Alliance Inc $207,500 2007 2008 2009 2010 2011 2012 2013 2014 201…" at bounding box center [663, 161] width 1000 height 0
click at [276, 179] on link "Prospect Park Alliance Inc" at bounding box center [262, 172] width 111 height 13
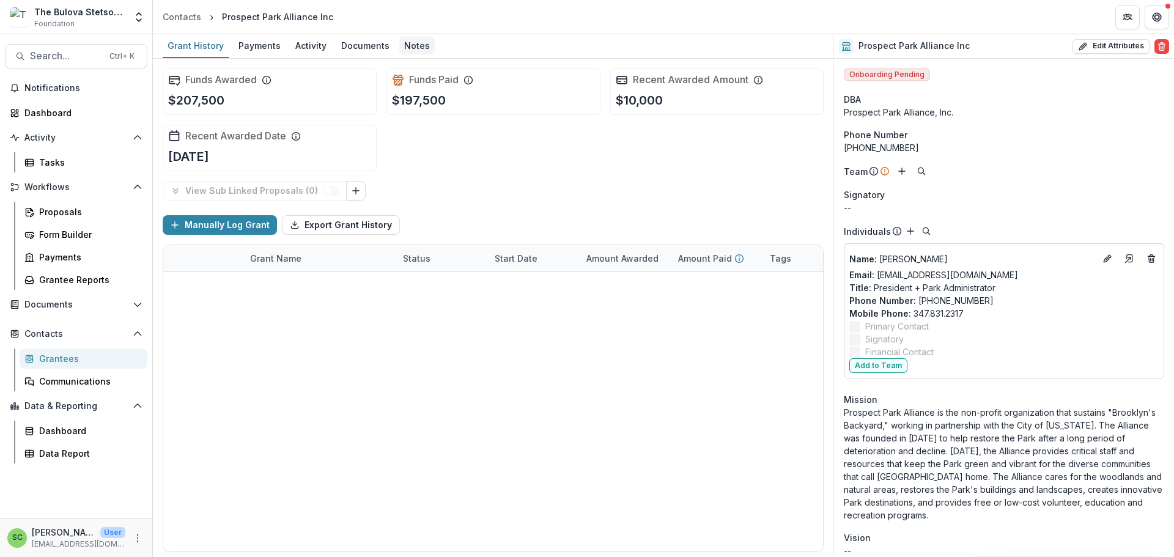
click at [435, 52] on div "Notes" at bounding box center [416, 46] width 35 height 18
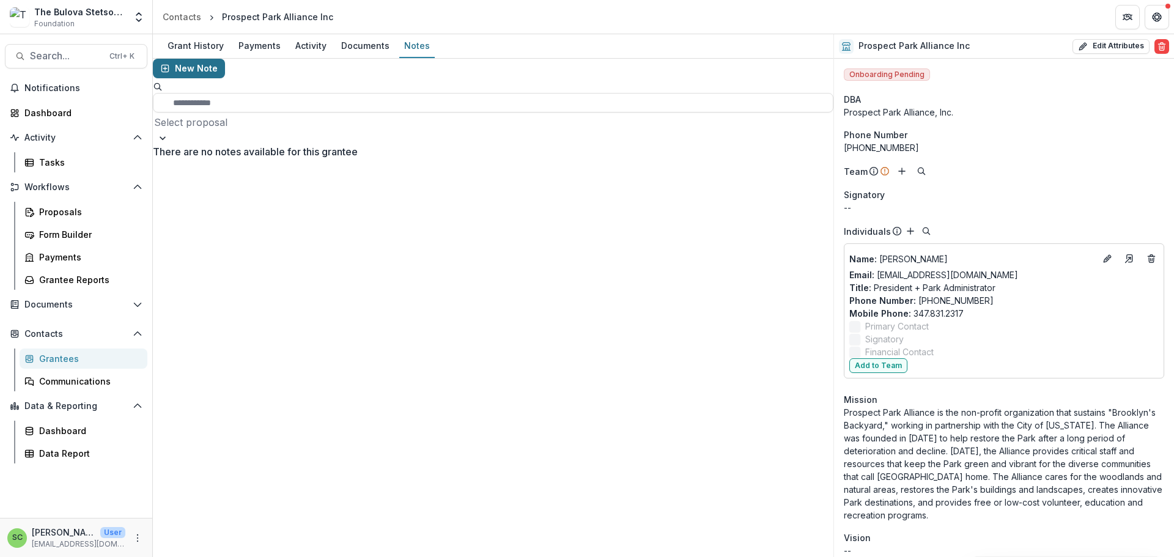
click at [203, 78] on button "New Note" at bounding box center [189, 69] width 72 height 20
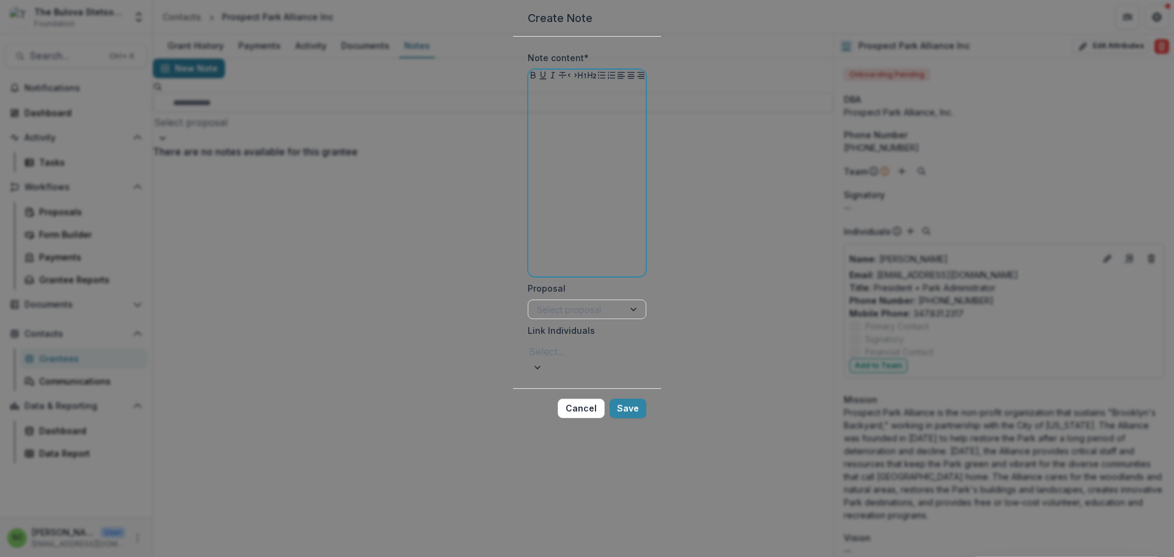
click at [533, 101] on p at bounding box center [587, 94] width 108 height 13
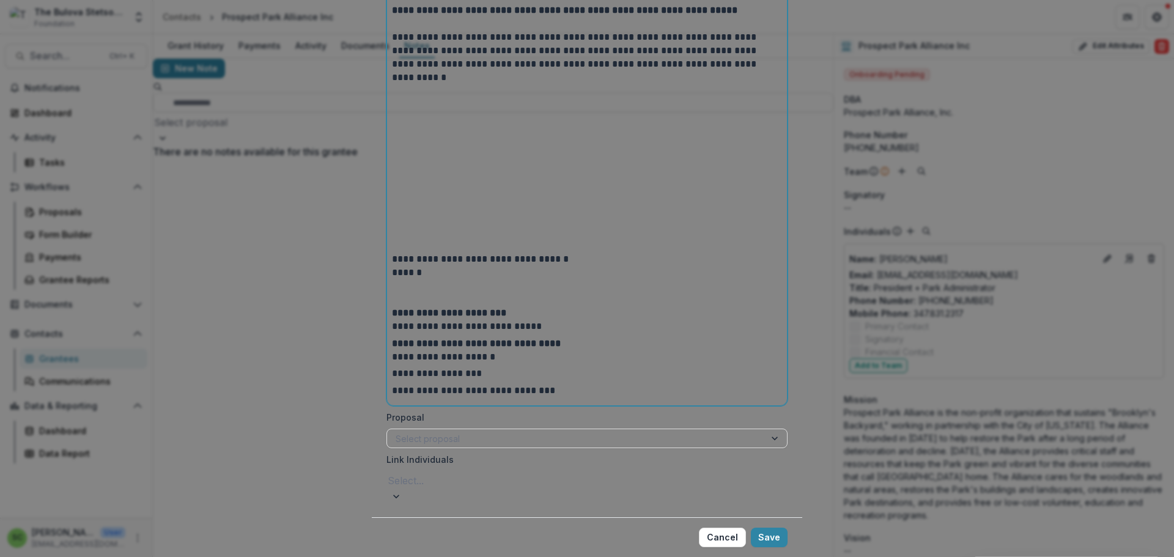
scroll to position [529, 0]
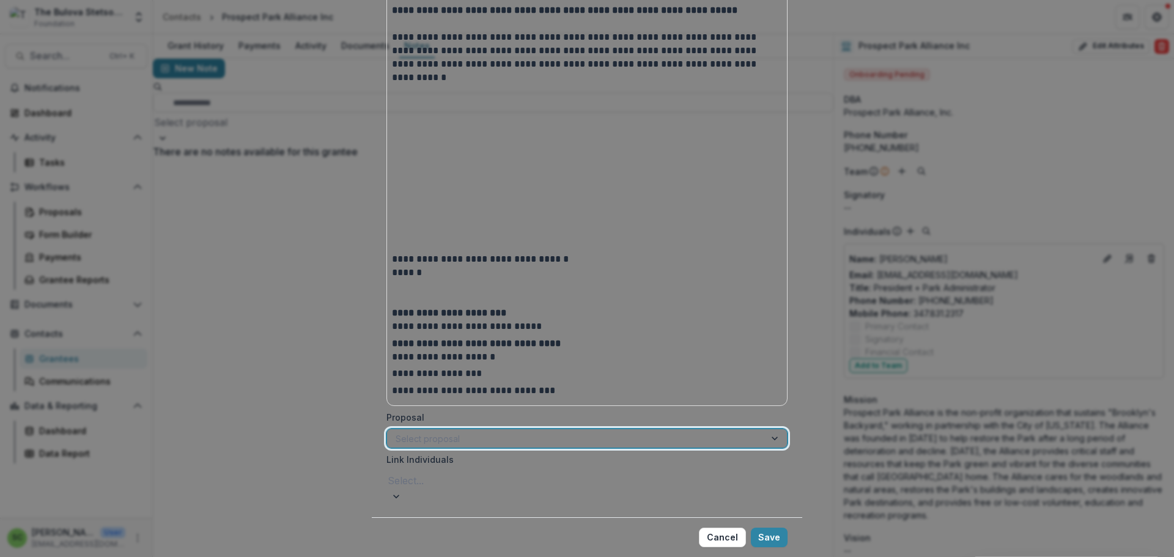
click at [499, 431] on div at bounding box center [575, 438] width 361 height 15
click at [493, 472] on div at bounding box center [587, 480] width 399 height 17
click at [482, 556] on div "[PERSON_NAME] ([EMAIL_ADDRESS][DOMAIN_NAME])" at bounding box center [587, 564] width 1174 height 15
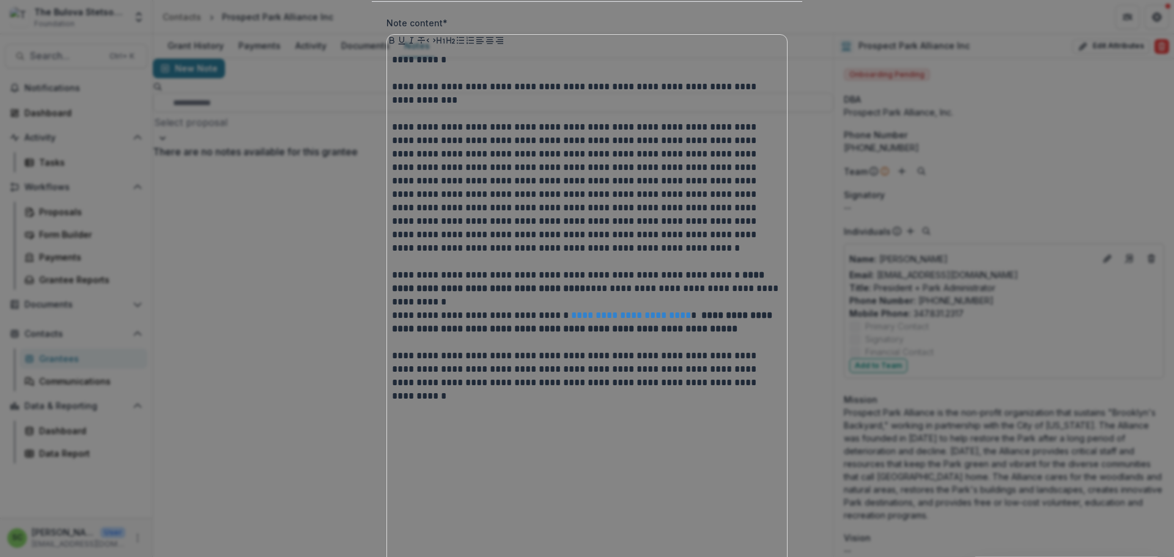
scroll to position [0, 0]
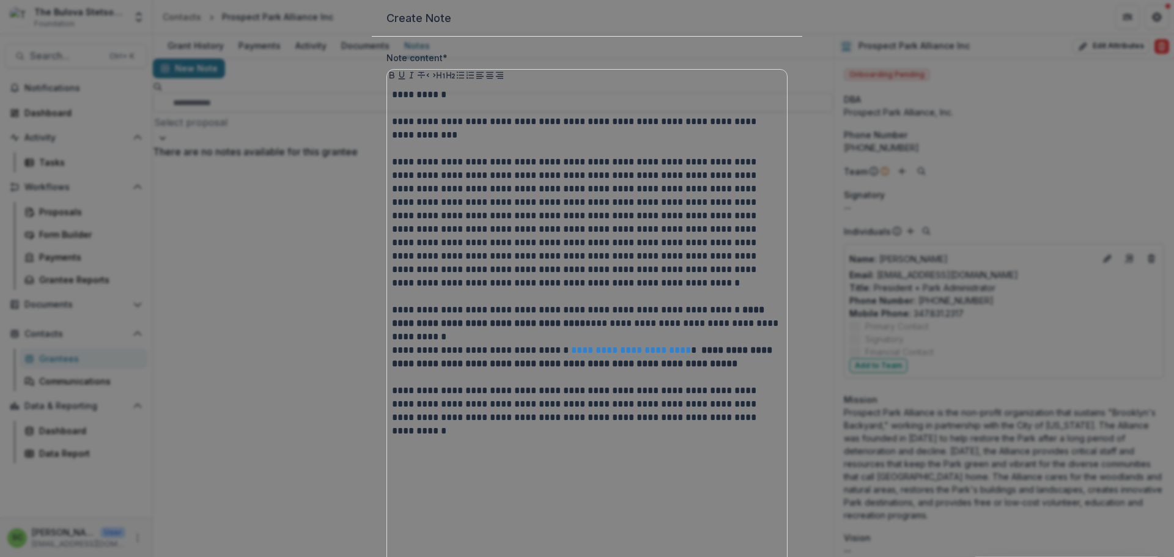
click at [444, 37] on header "Create Note" at bounding box center [587, 18] width 430 height 37
click at [425, 37] on header "Create Note" at bounding box center [587, 18] width 430 height 37
click at [426, 64] on label "Note content *" at bounding box center [583, 57] width 394 height 13
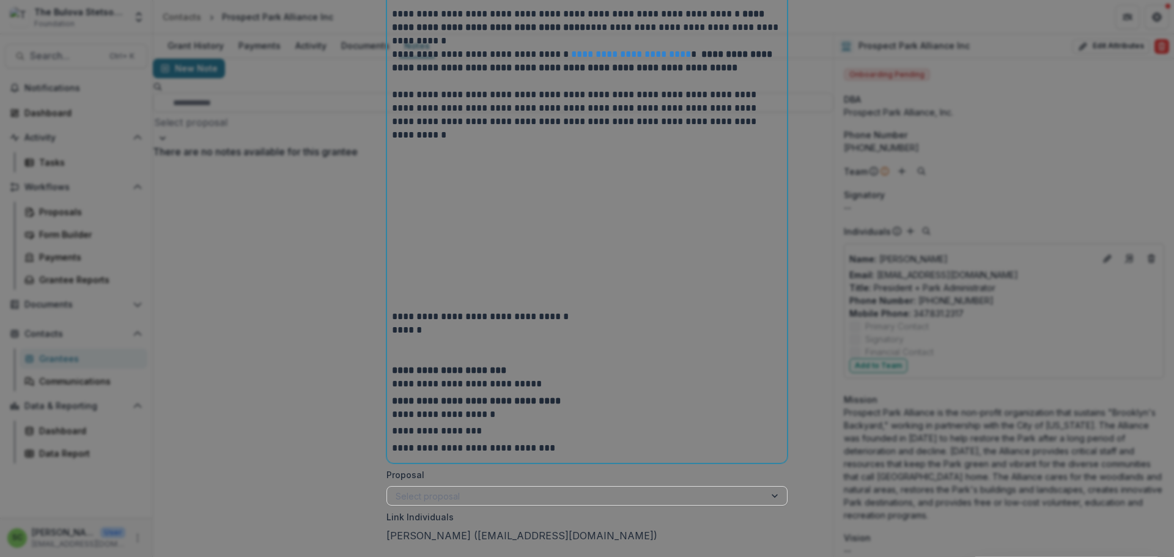
click at [393, 183] on p "**********" at bounding box center [587, 44] width 390 height 504
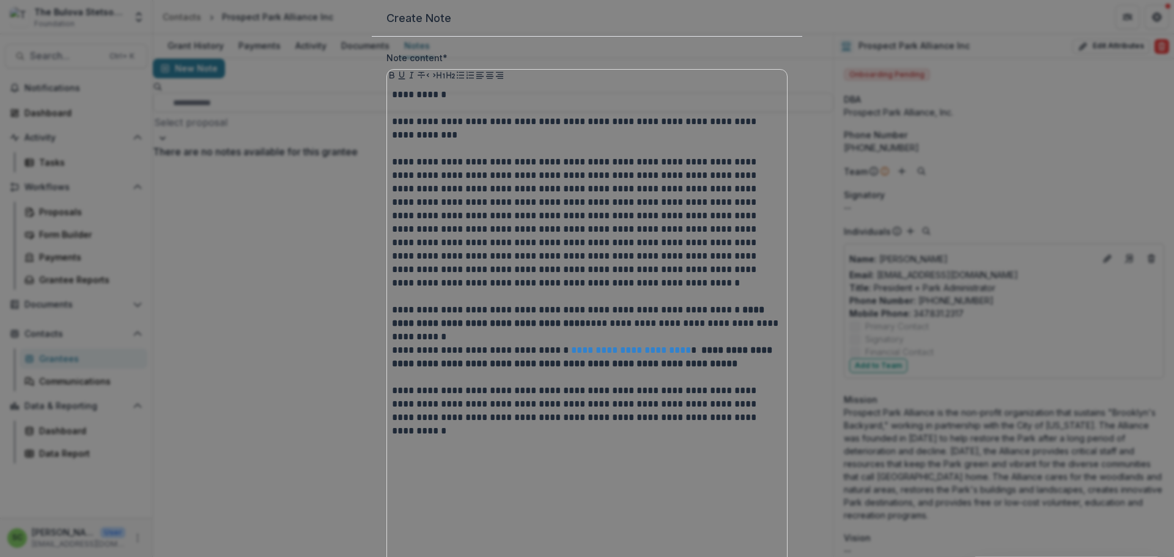
click at [389, 182] on div "**********" at bounding box center [587, 420] width 400 height 675
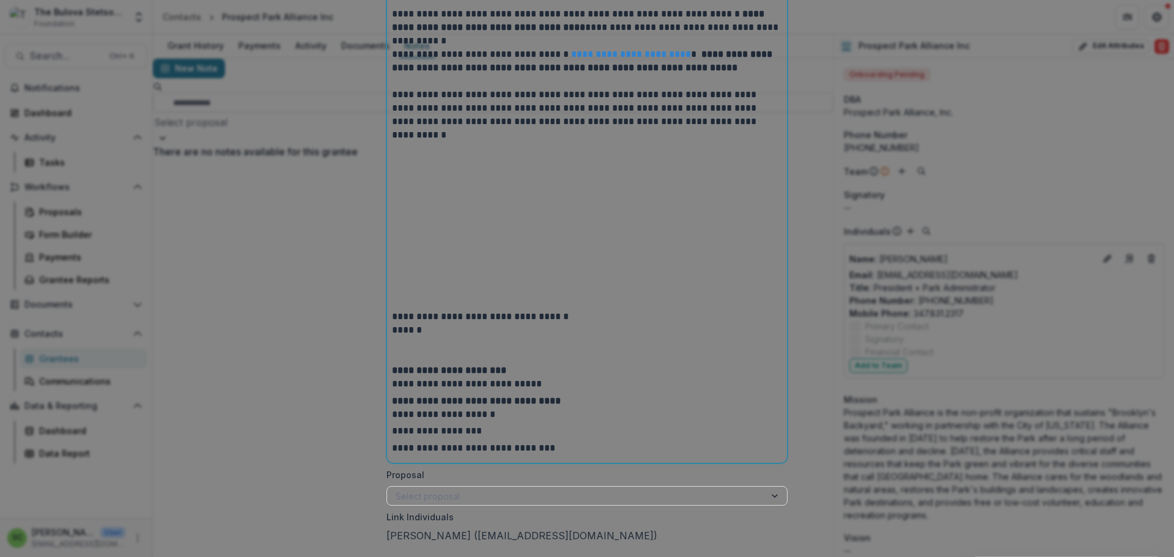
click at [389, 186] on div "**********" at bounding box center [587, 124] width 400 height 675
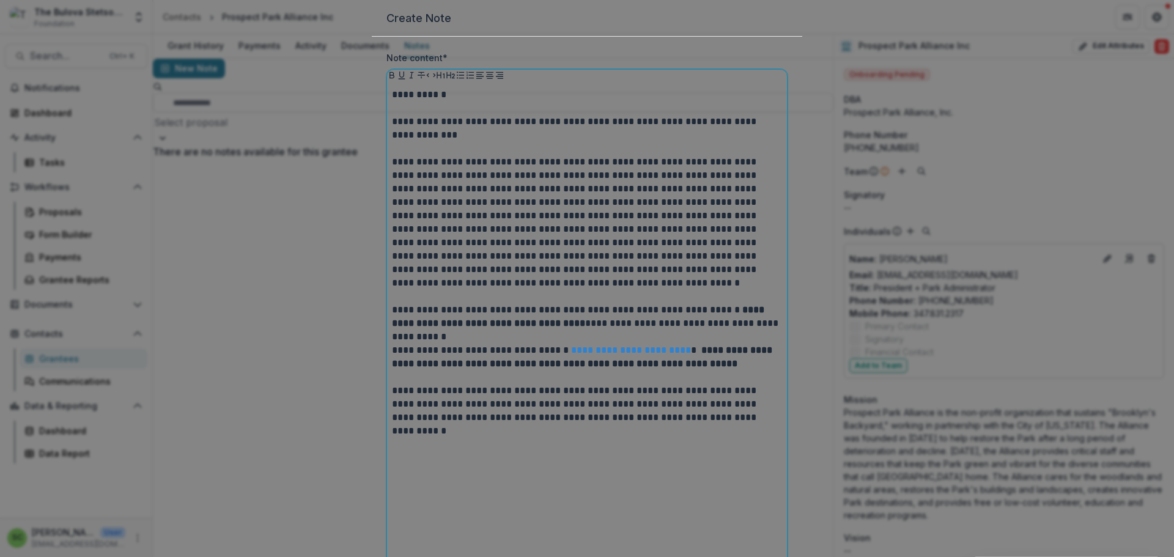
click at [396, 185] on p "**********" at bounding box center [587, 340] width 390 height 504
click at [392, 185] on p "**********" at bounding box center [587, 340] width 390 height 504
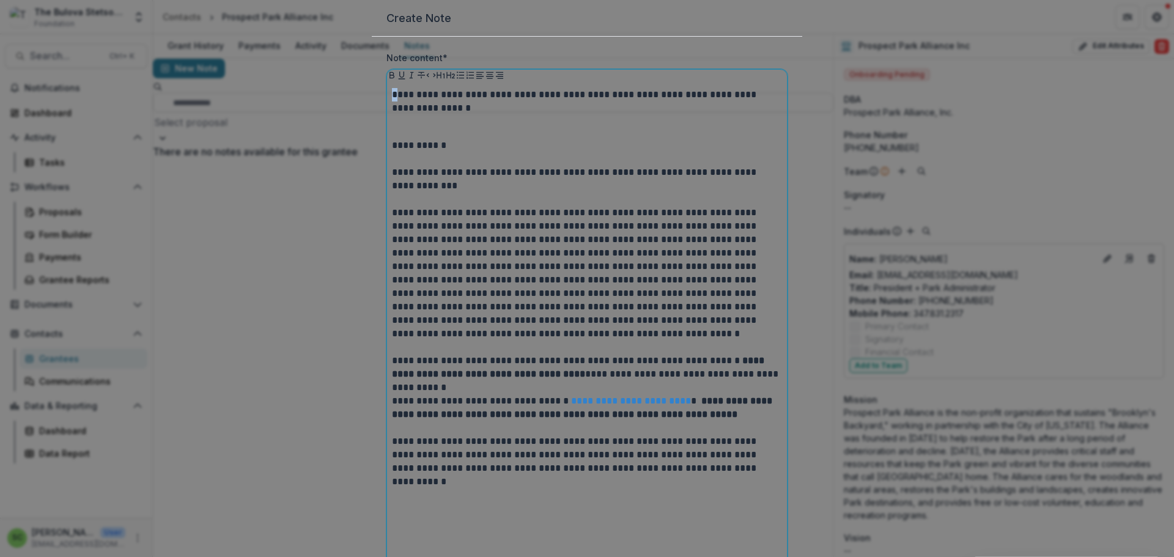
click at [393, 122] on p "**********" at bounding box center [587, 105] width 390 height 34
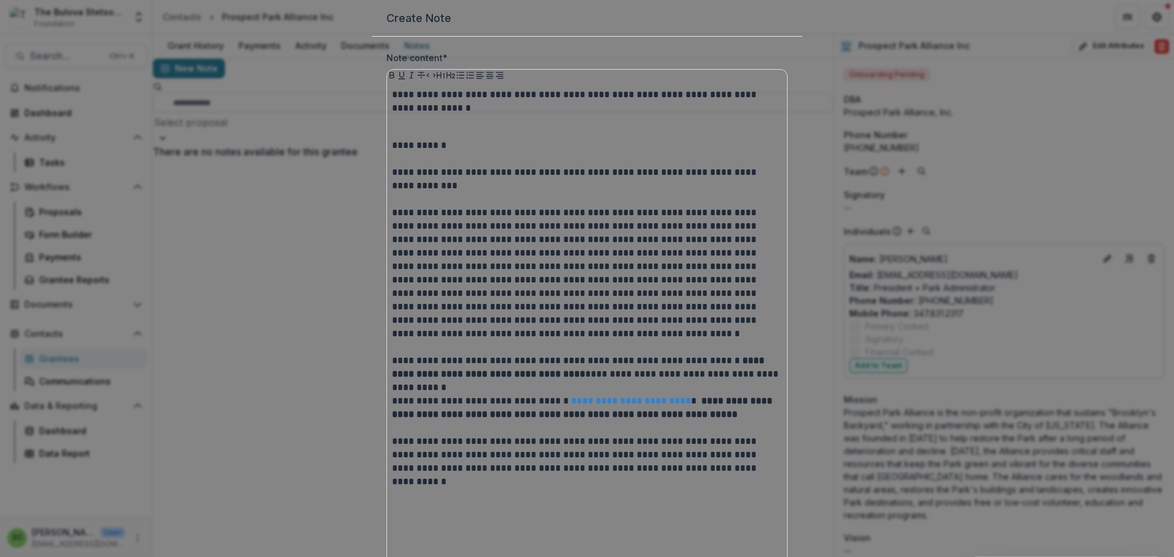
click at [389, 185] on div "**********" at bounding box center [587, 446] width 400 height 726
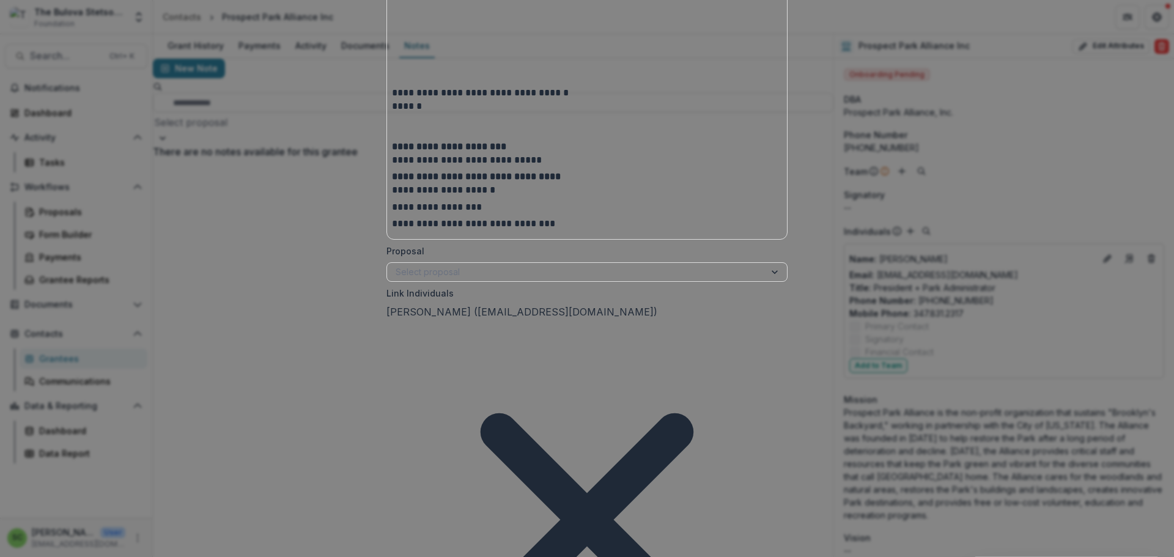
scroll to position [579, 0]
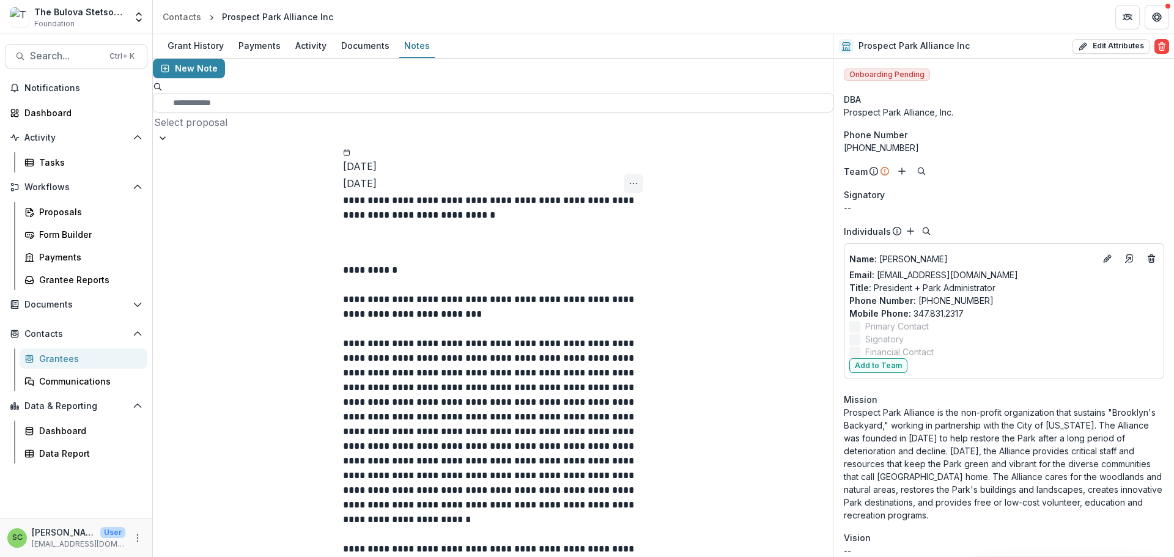
click at [628, 178] on icon "Options" at bounding box center [633, 183] width 10 height 10
click at [394, 50] on div "Documents" at bounding box center [365, 46] width 58 height 18
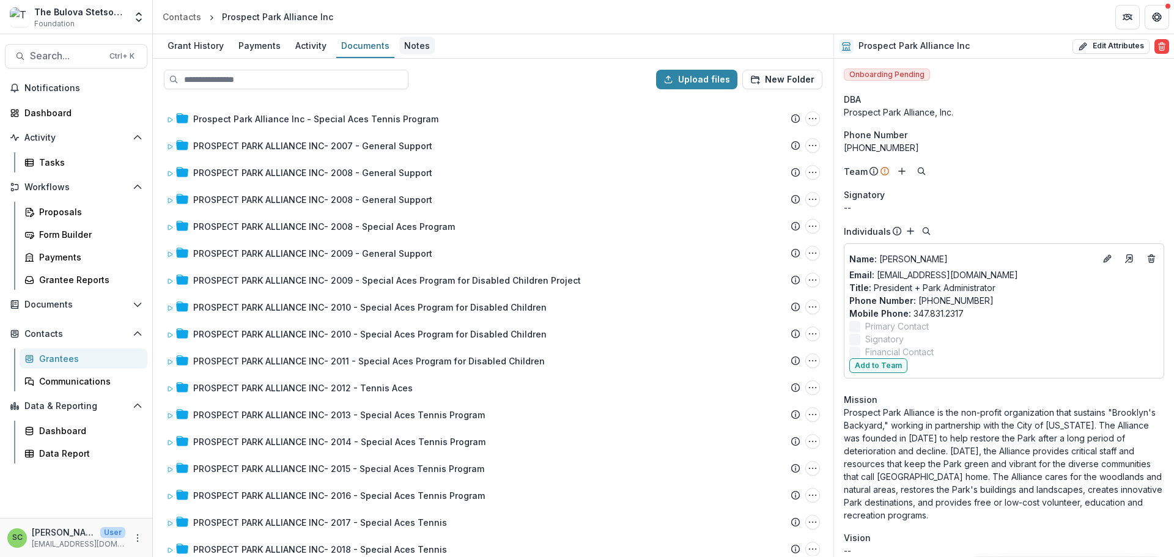
click at [435, 52] on div "Notes" at bounding box center [416, 46] width 35 height 18
